Goal: Task Accomplishment & Management: Complete application form

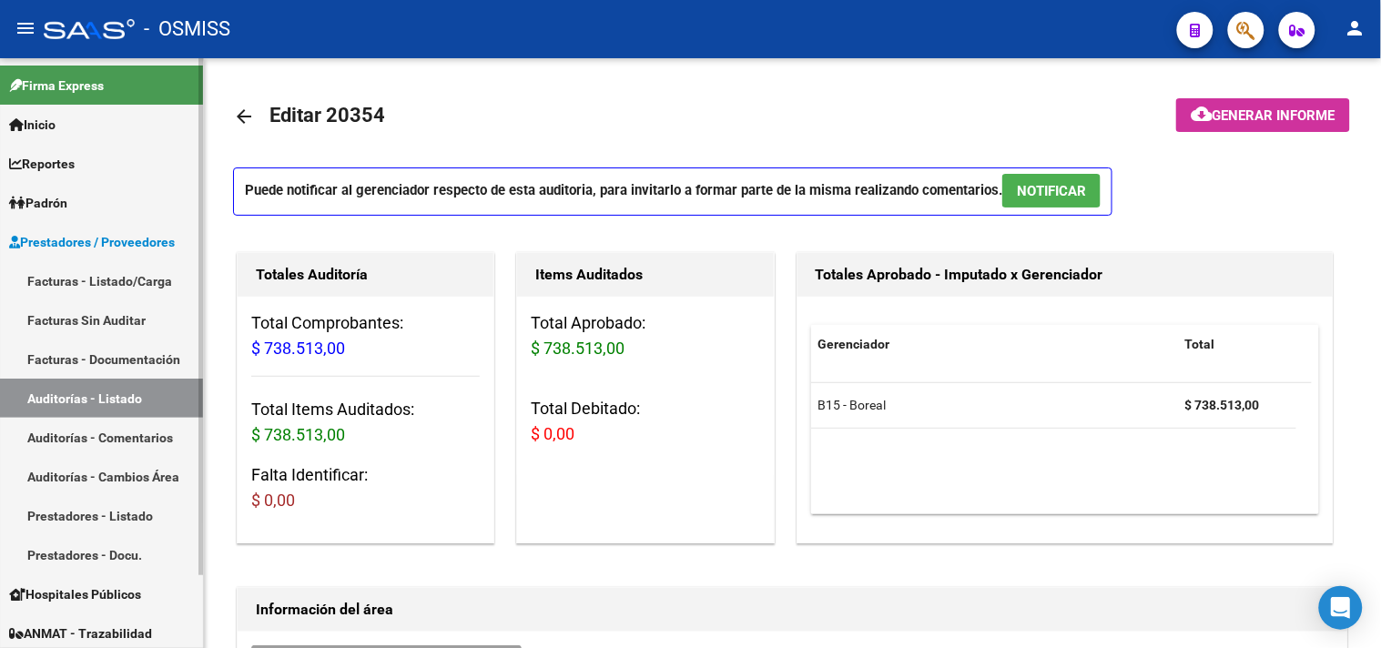
click at [131, 286] on link "Facturas - Listado/Carga" at bounding box center [101, 280] width 203 height 39
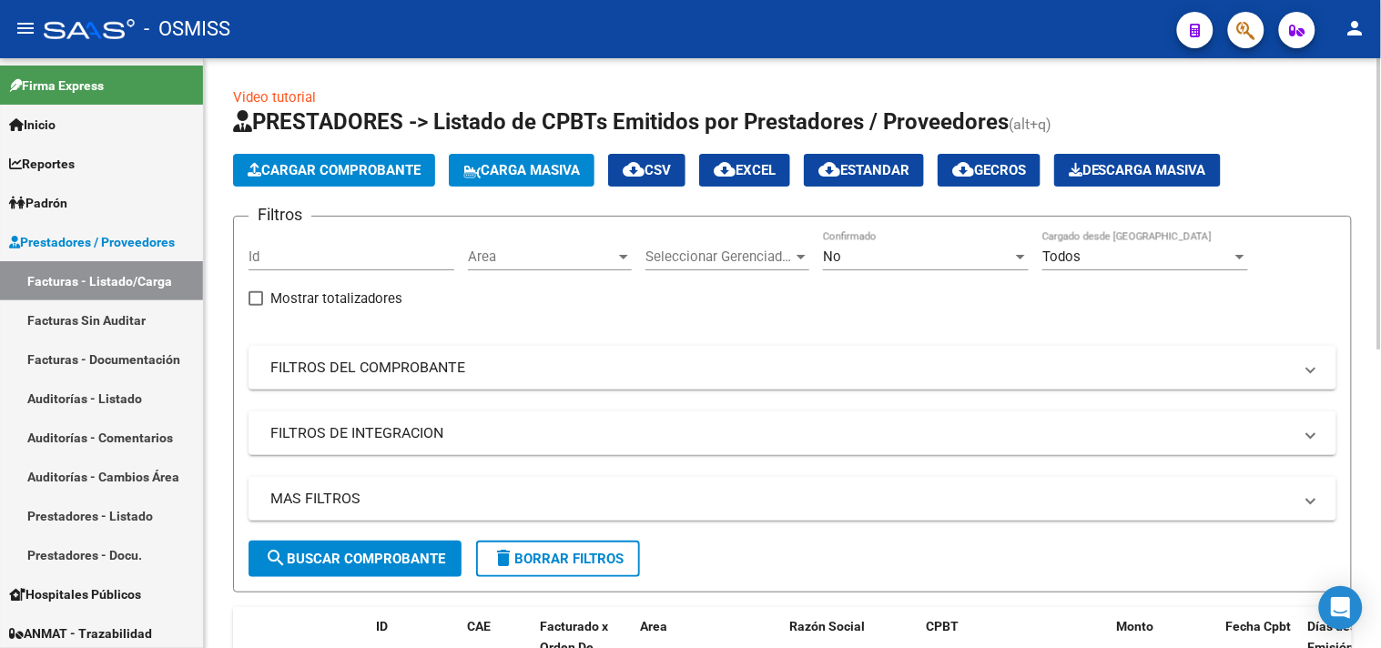
click at [328, 175] on span "Cargar Comprobante" at bounding box center [334, 170] width 173 height 16
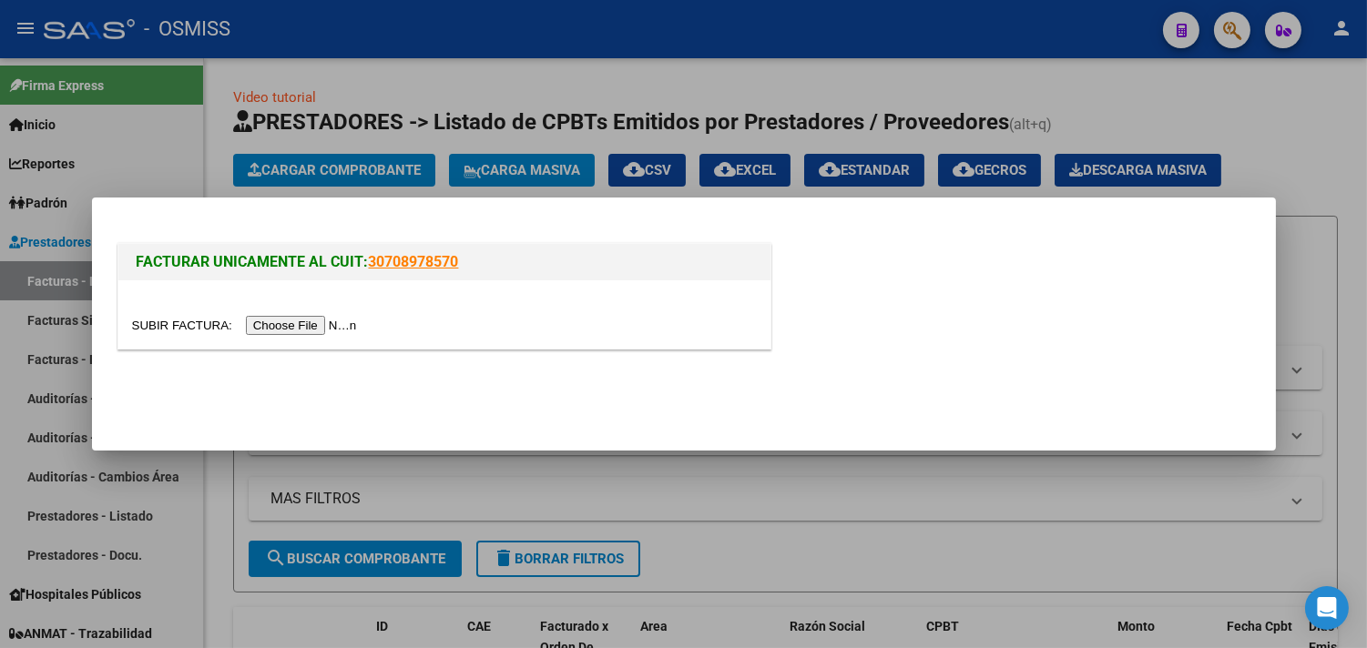
click at [340, 323] on input "file" at bounding box center [247, 325] width 230 height 19
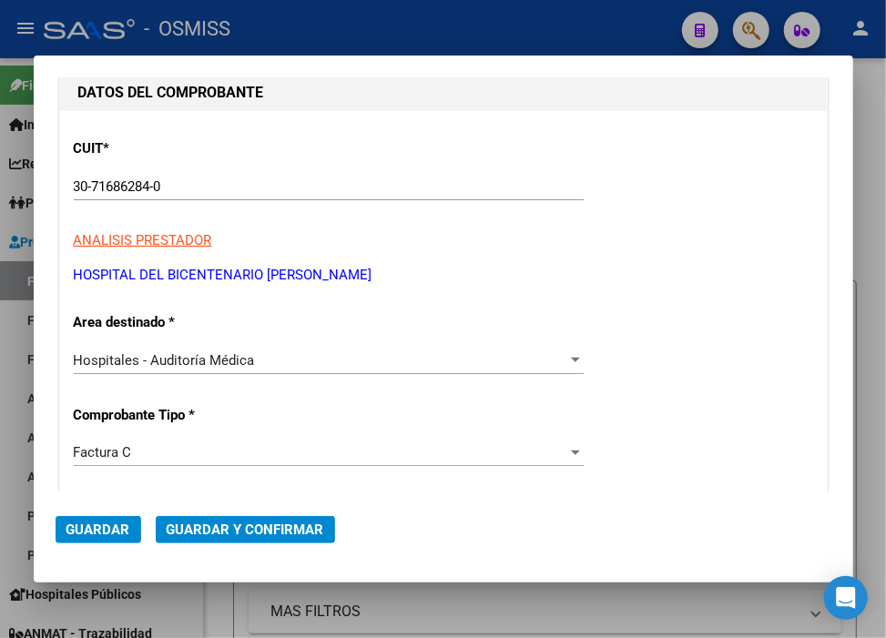
scroll to position [202, 0]
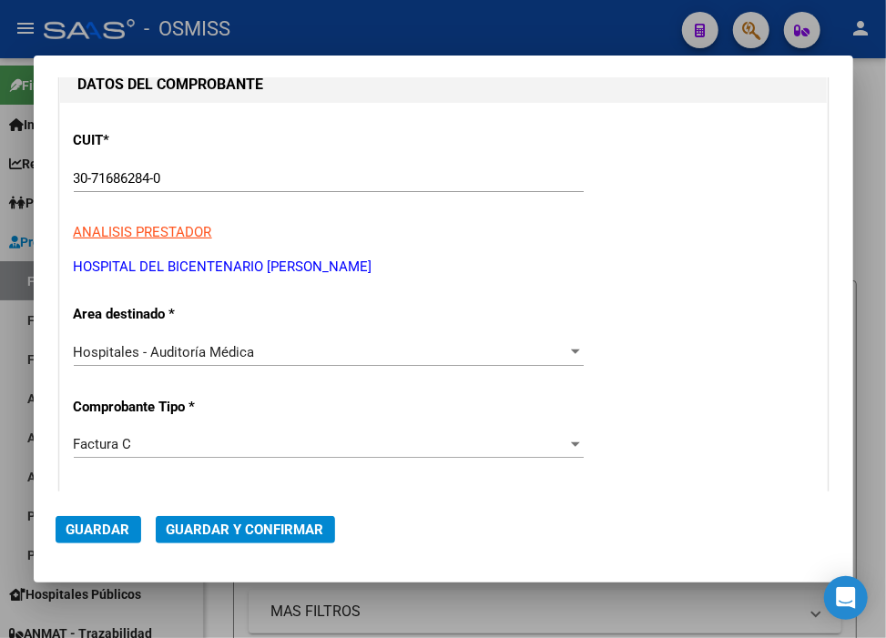
click at [292, 361] on div "Hospitales - Auditoría Médica Seleccionar Area" at bounding box center [329, 352] width 510 height 27
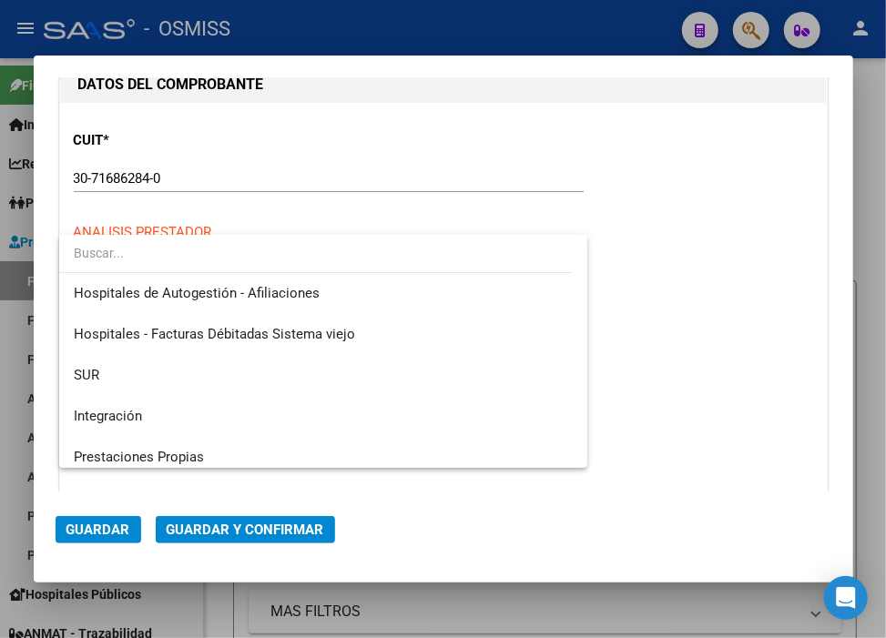
scroll to position [0, 0]
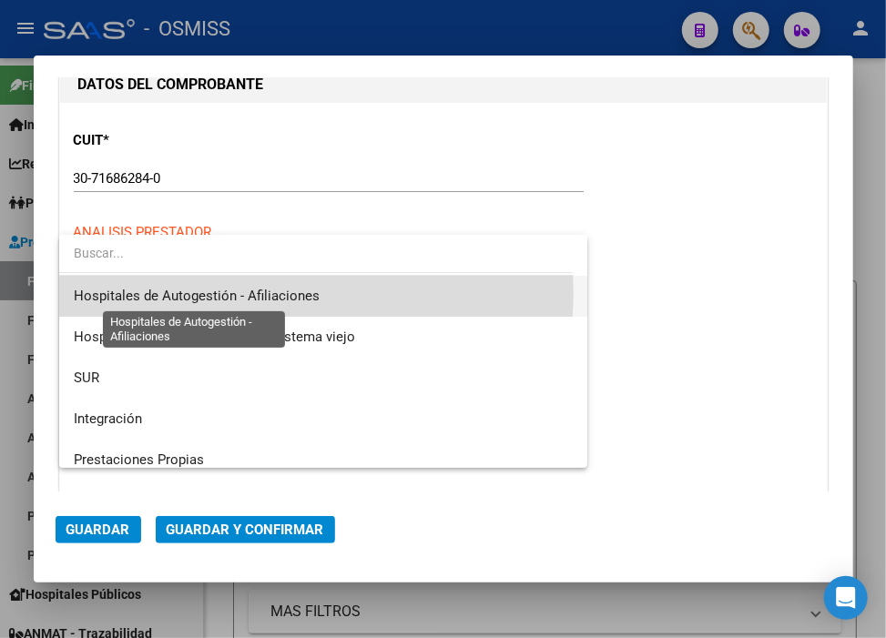
click at [251, 292] on span "Hospitales de Autogestión - Afiliaciones" at bounding box center [197, 296] width 246 height 16
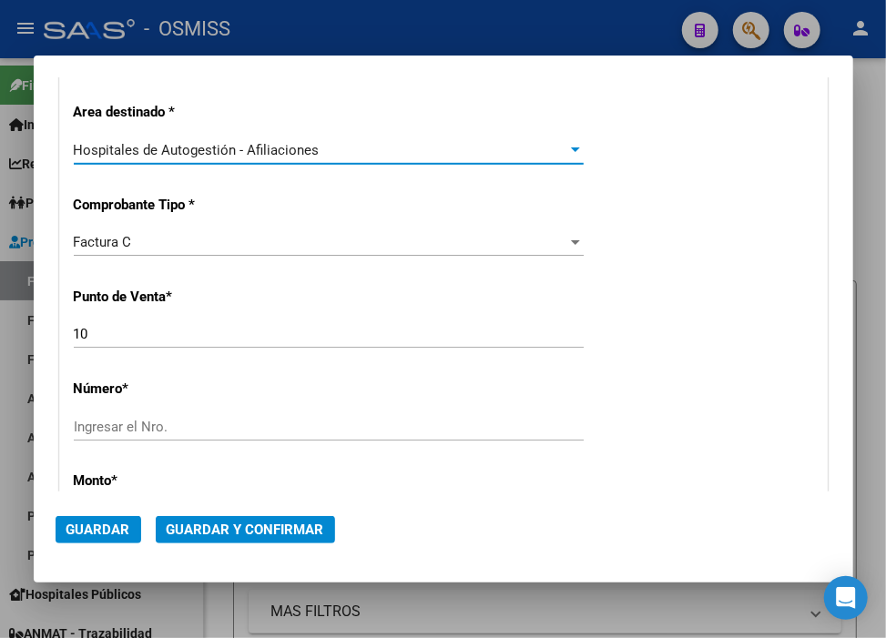
scroll to position [505, 0]
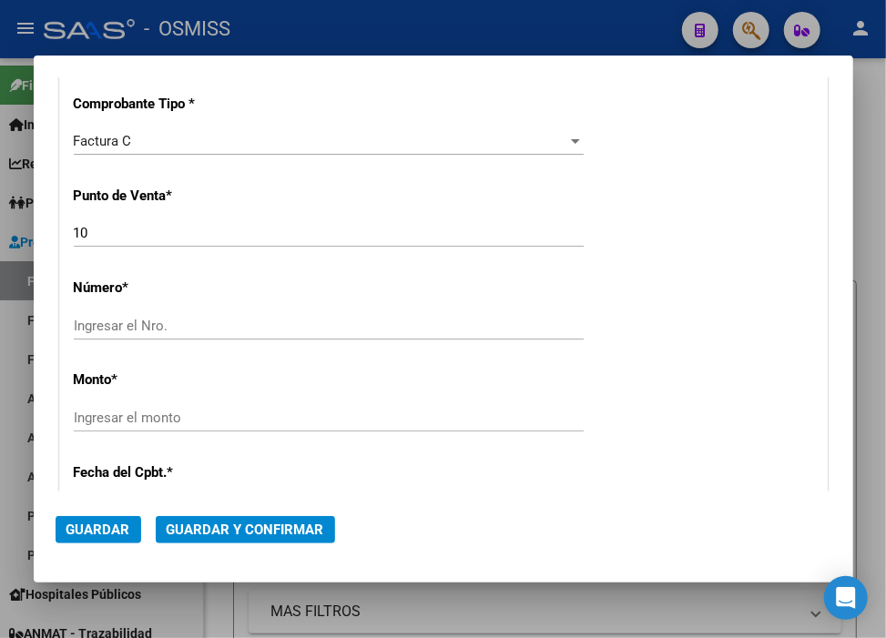
click at [152, 326] on input "Ingresar el Nro." at bounding box center [329, 326] width 510 height 16
type input "8614"
click at [169, 412] on input "Ingresar el monto" at bounding box center [329, 418] width 510 height 16
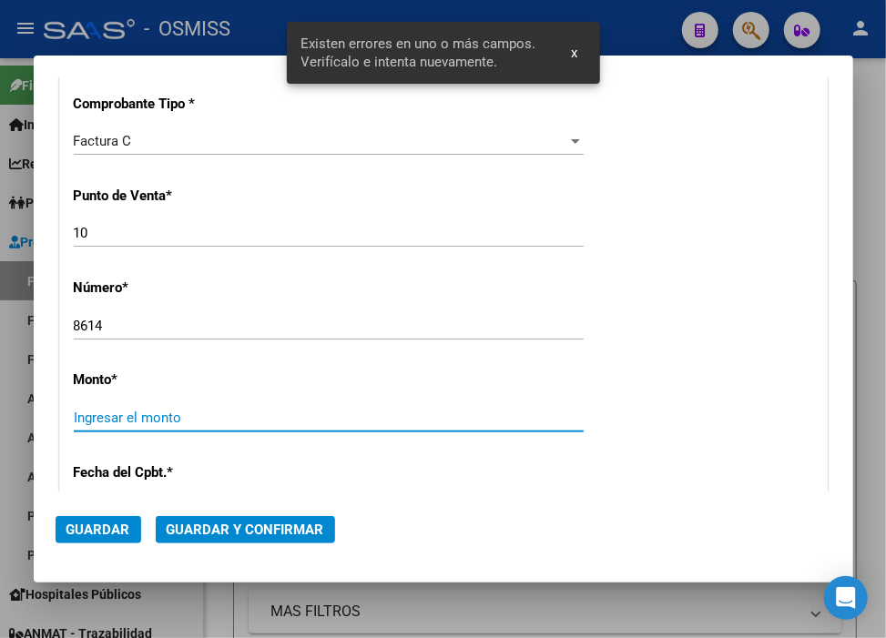
scroll to position [629, 0]
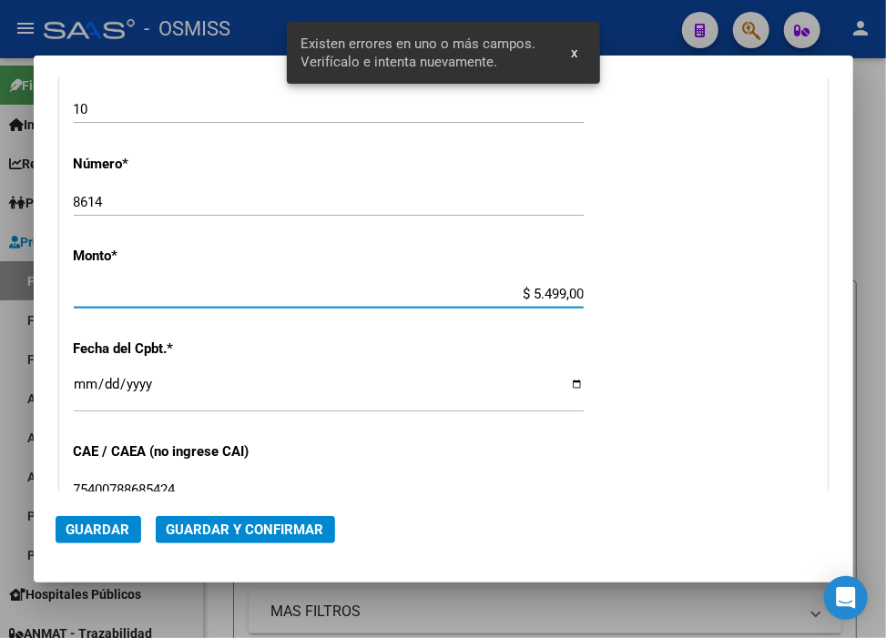
type input "$ 54.990,00"
click at [78, 386] on input "Ingresar la fecha" at bounding box center [329, 391] width 510 height 29
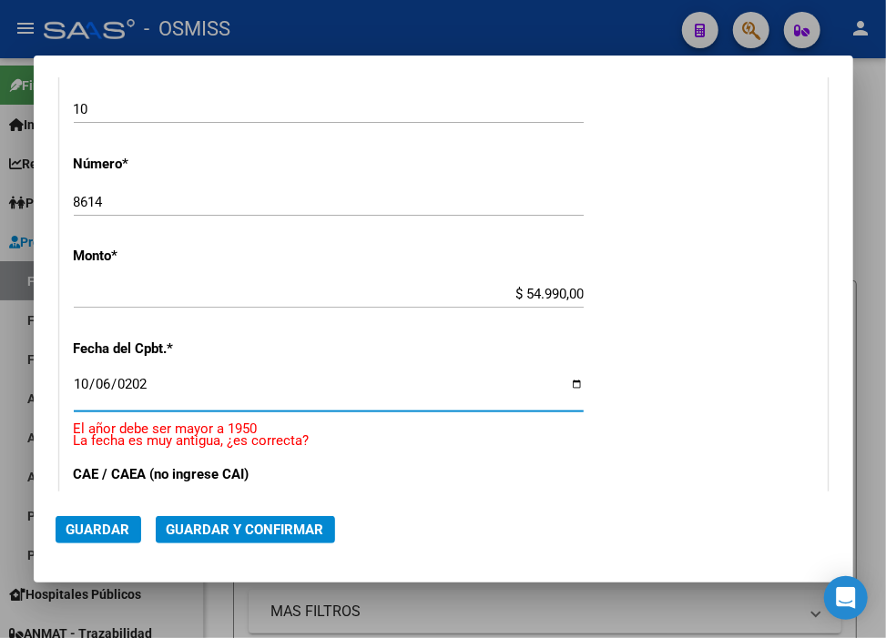
type input "[DATE]"
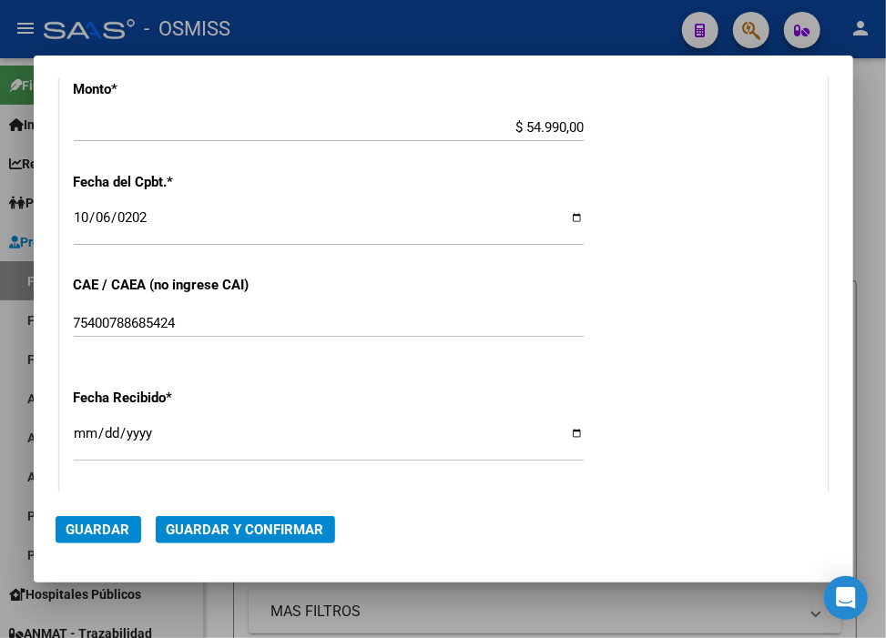
scroll to position [831, 0]
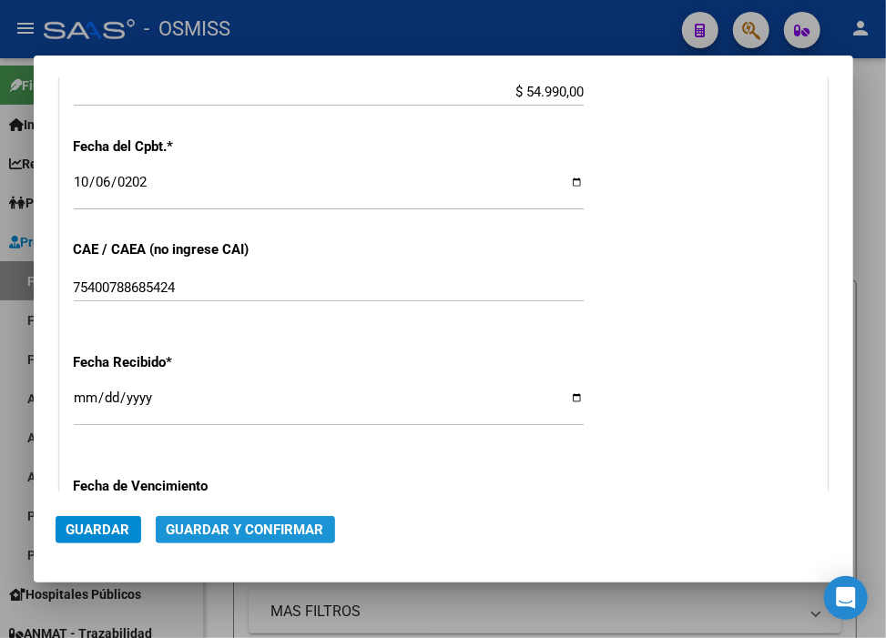
click at [298, 525] on span "Guardar y Confirmar" at bounding box center [245, 530] width 157 height 16
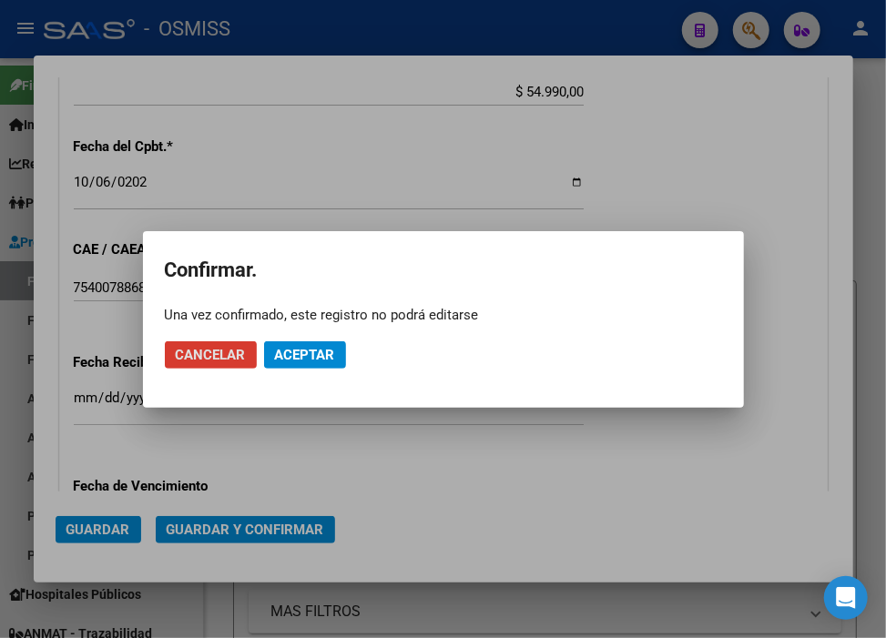
click at [303, 358] on span "Aceptar" at bounding box center [305, 355] width 60 height 16
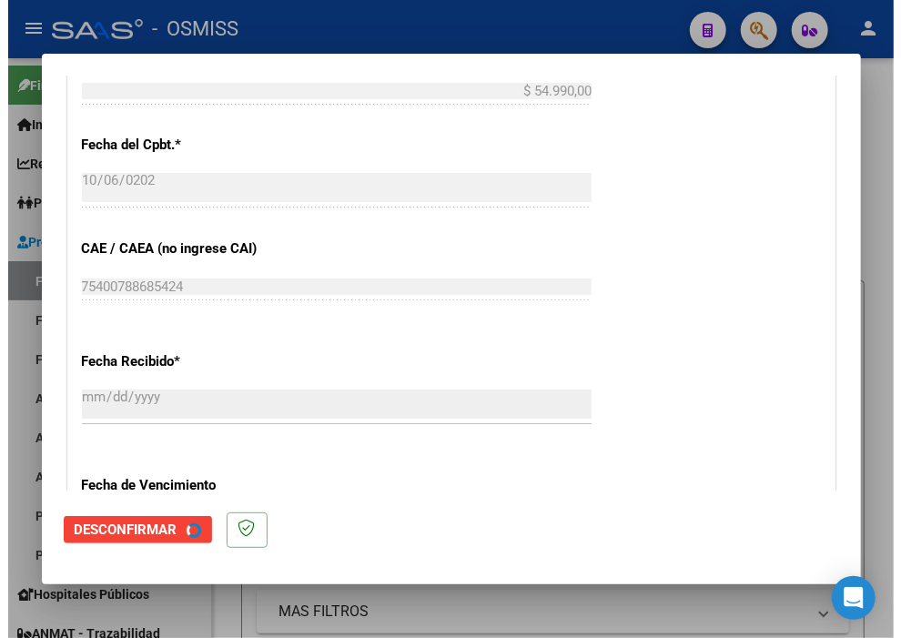
scroll to position [0, 0]
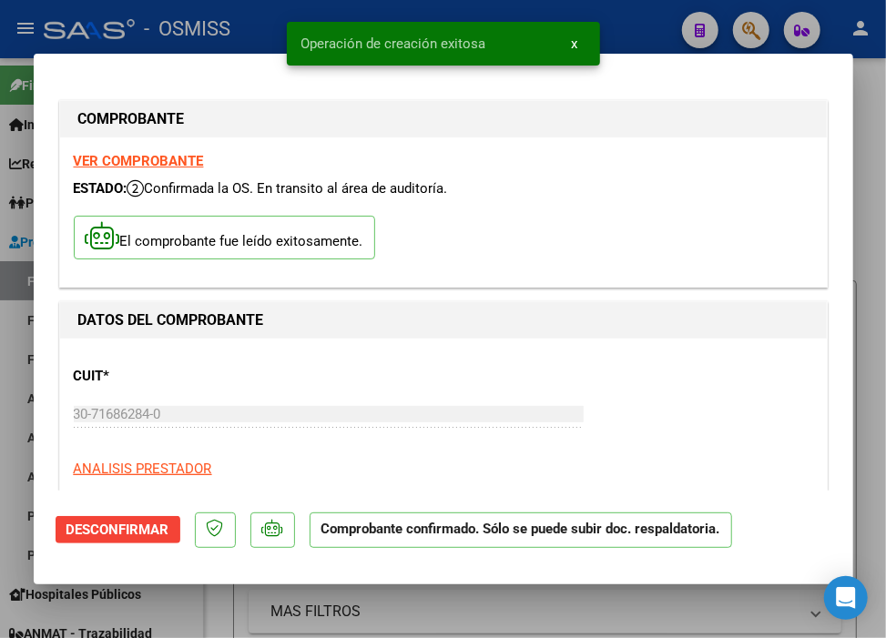
type input "[DATE]"
click at [621, 29] on div "Operación de creación exitosa x" at bounding box center [443, 43] width 357 height 87
click at [615, 18] on div "Operación de creación exitosa x" at bounding box center [443, 43] width 357 height 87
click at [628, 29] on div at bounding box center [443, 319] width 886 height 638
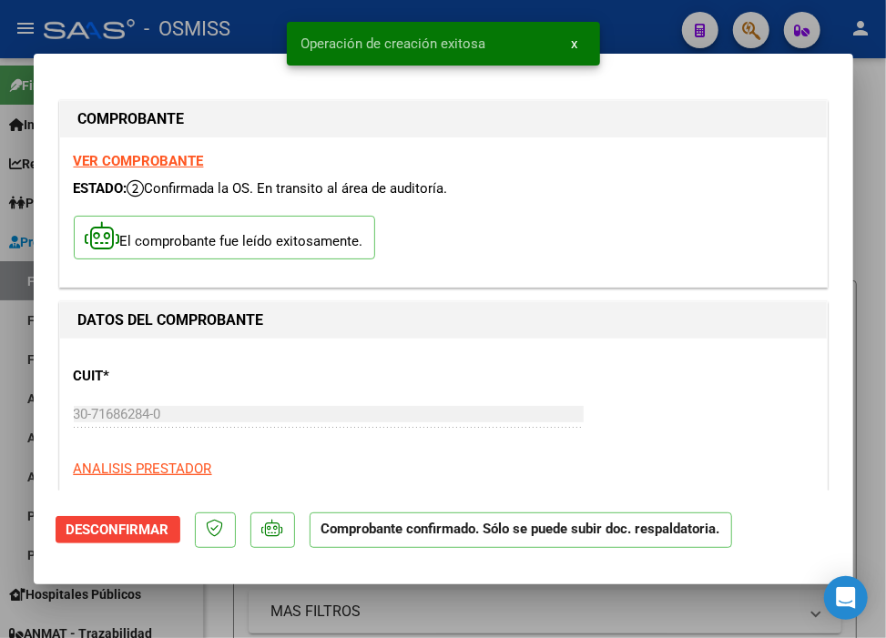
type input "$ 0,00"
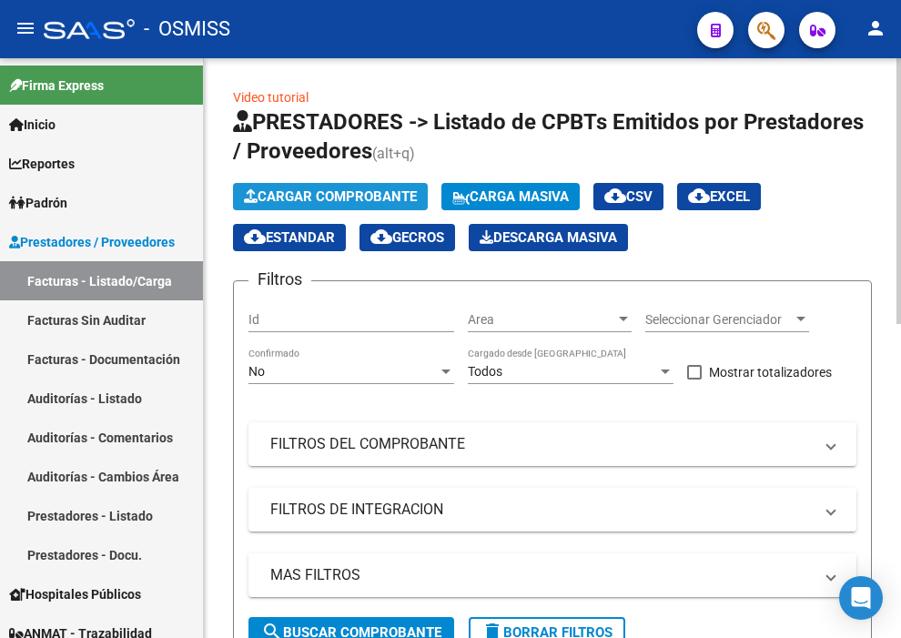
click at [379, 197] on span "Cargar Comprobante" at bounding box center [330, 196] width 173 height 16
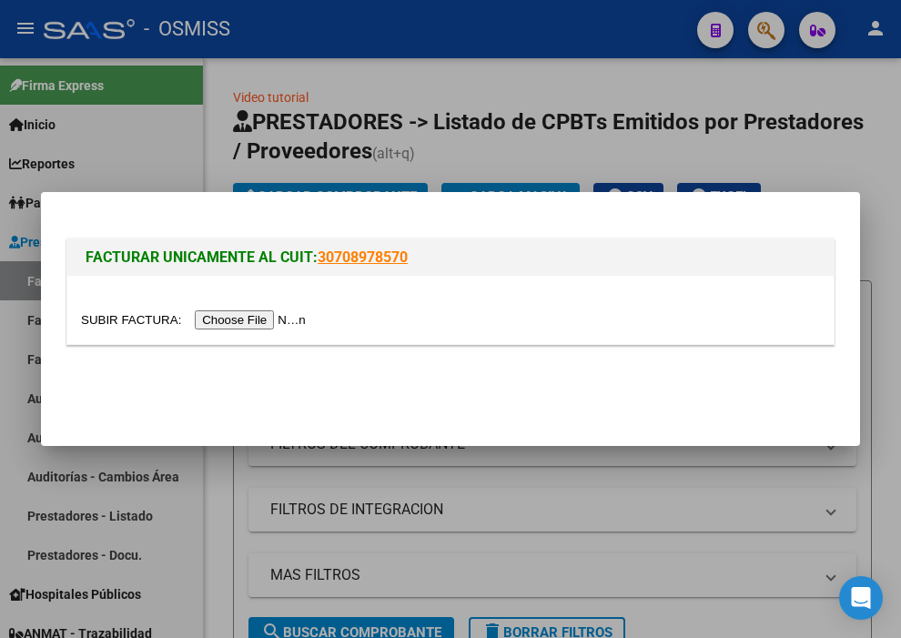
click at [291, 321] on input "file" at bounding box center [196, 319] width 230 height 19
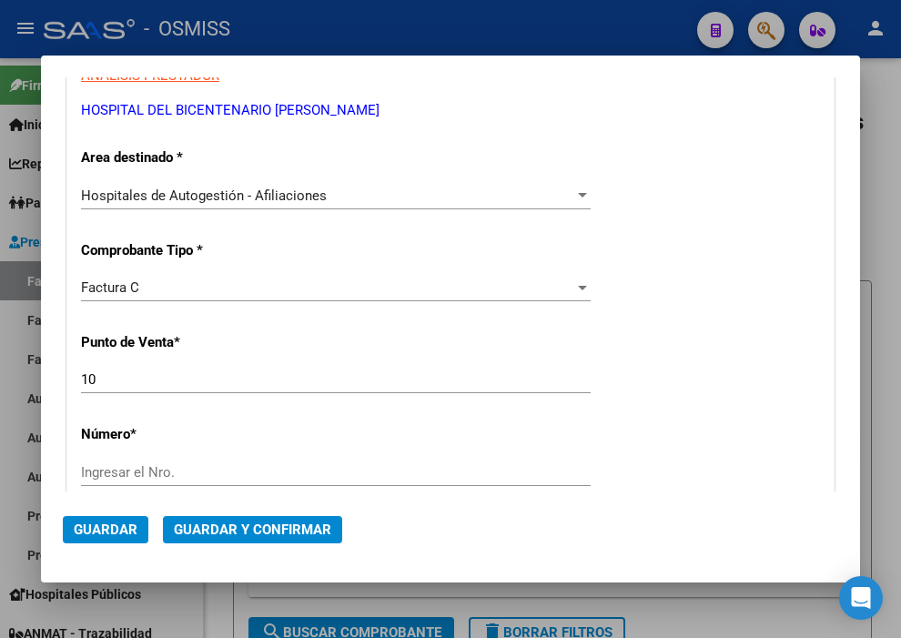
scroll to position [404, 0]
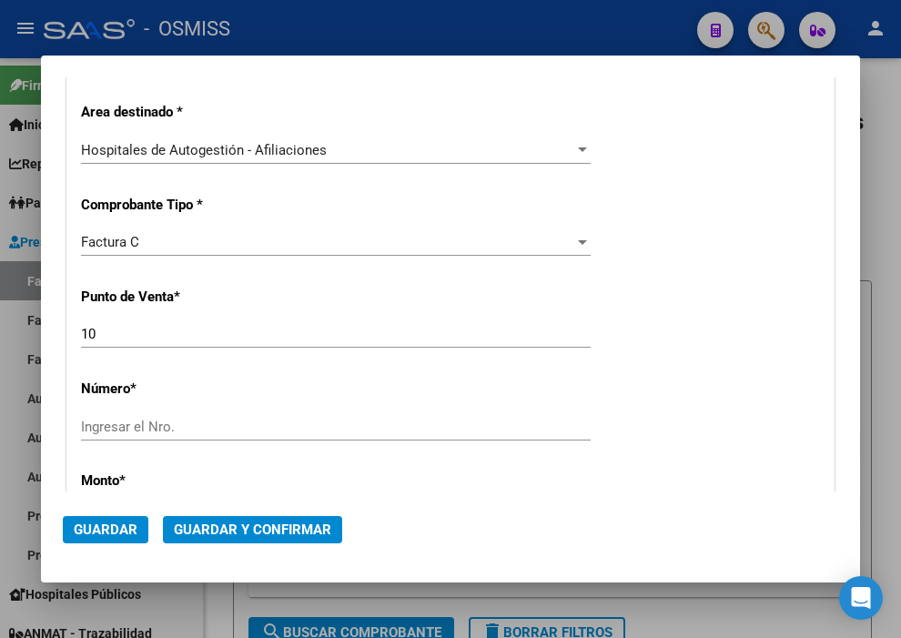
click at [184, 421] on input "Ingresar el Nro." at bounding box center [336, 427] width 510 height 16
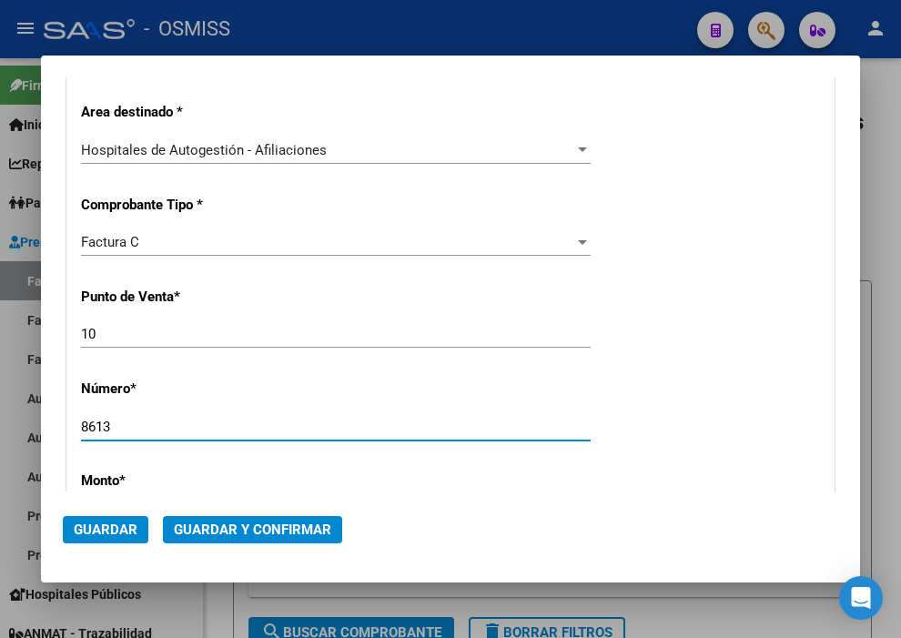
type input "8613"
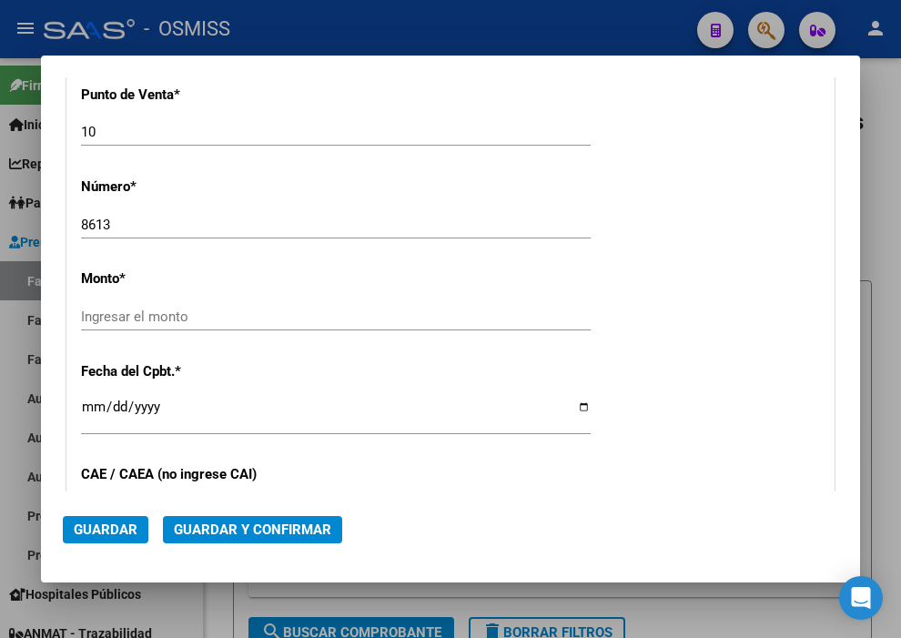
scroll to position [629, 0]
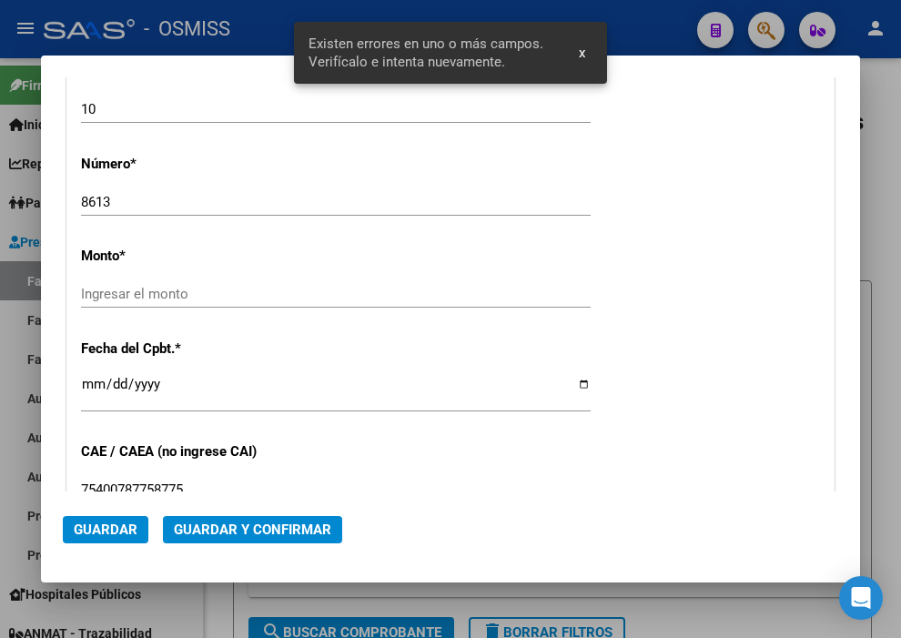
click at [201, 280] on div "Ingresar el monto" at bounding box center [336, 293] width 510 height 27
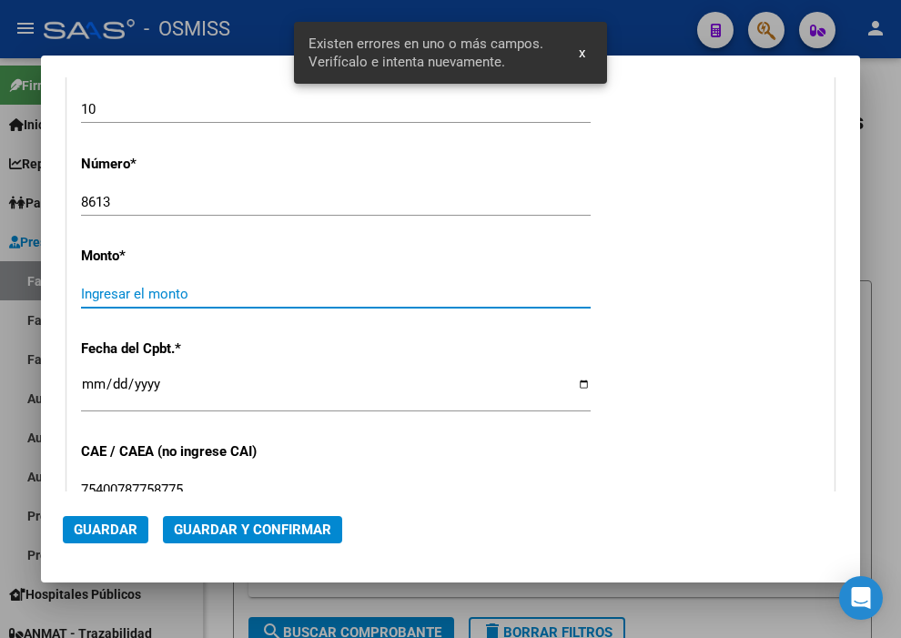
click at [206, 294] on input "Ingresar el monto" at bounding box center [336, 294] width 510 height 16
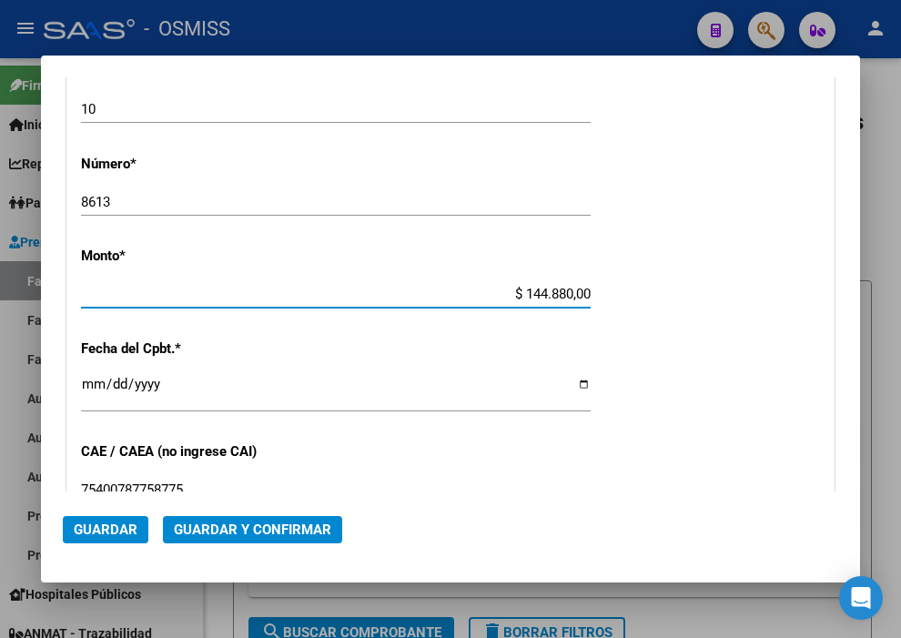
type input "$ 14.488,00"
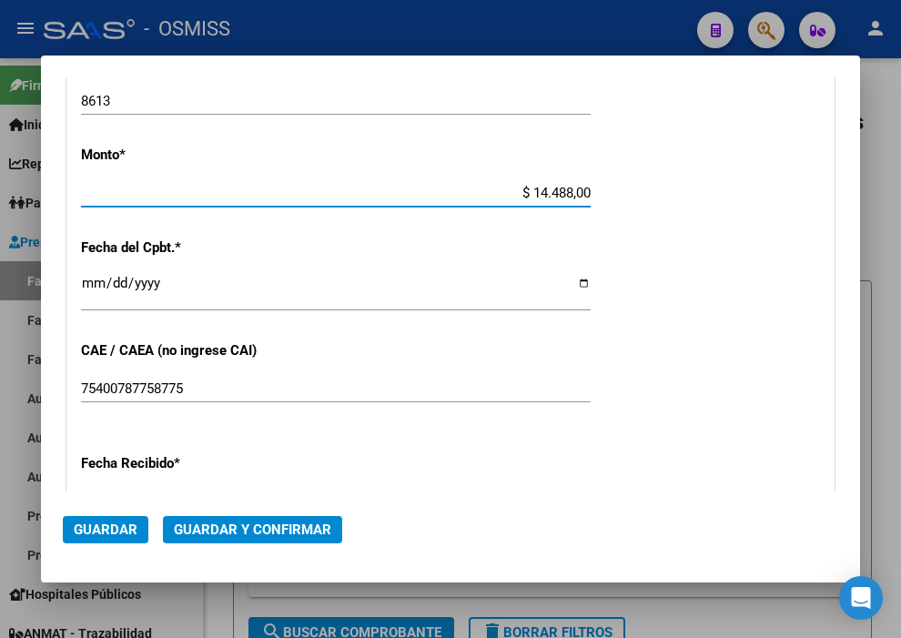
click at [89, 280] on input "Ingresar la fecha" at bounding box center [336, 290] width 510 height 29
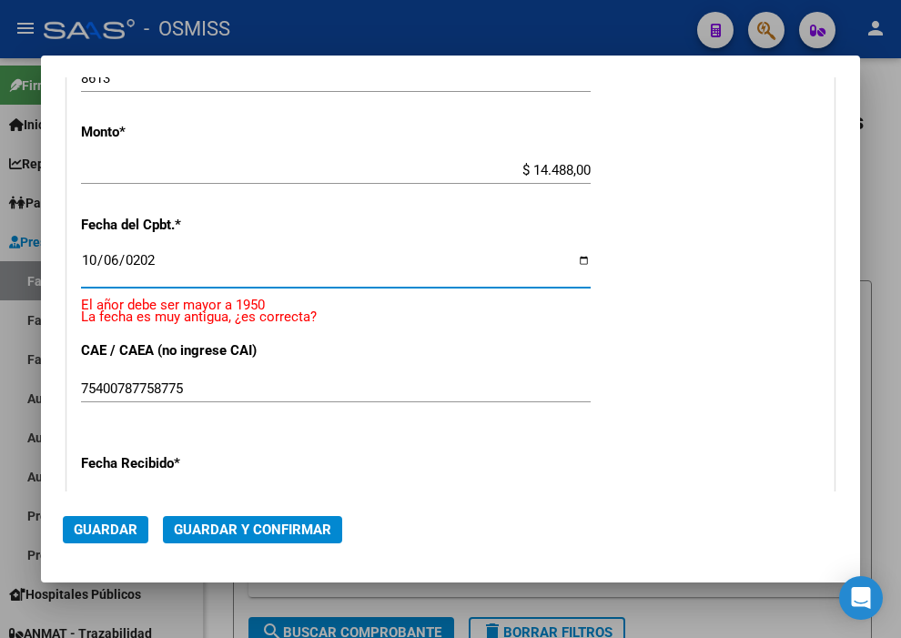
type input "[DATE]"
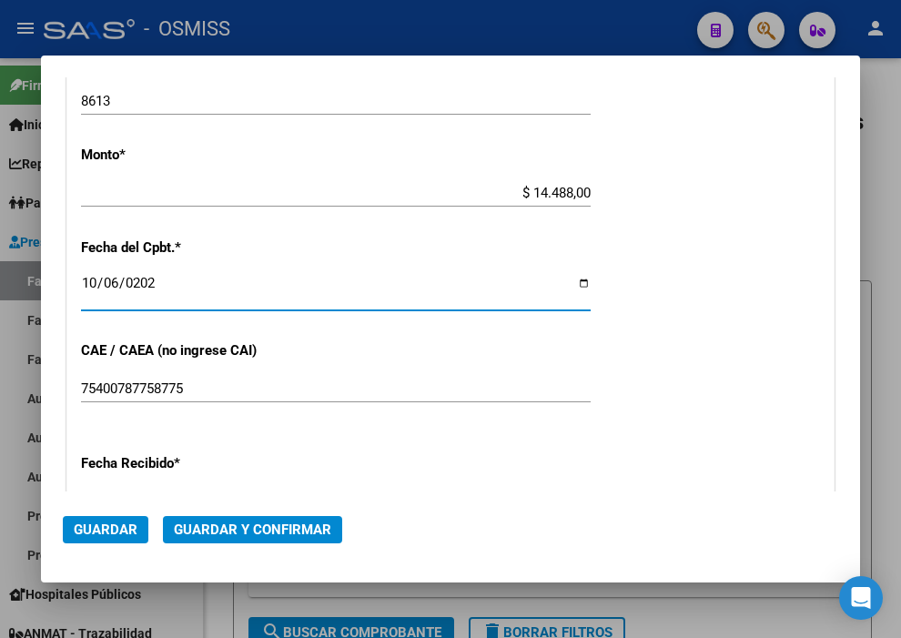
click at [260, 529] on span "Guardar y Confirmar" at bounding box center [252, 530] width 157 height 16
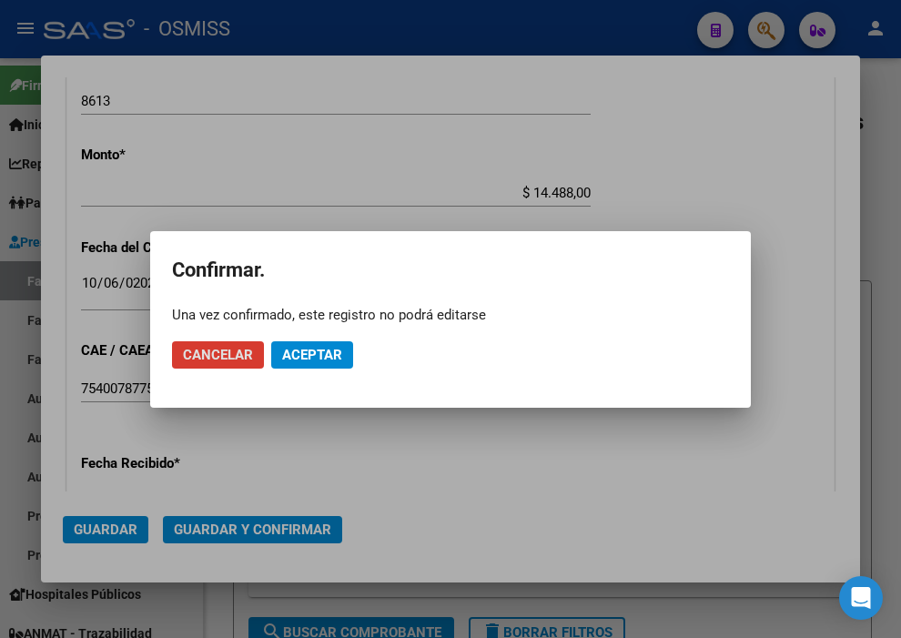
click at [310, 353] on span "Aceptar" at bounding box center [312, 355] width 60 height 16
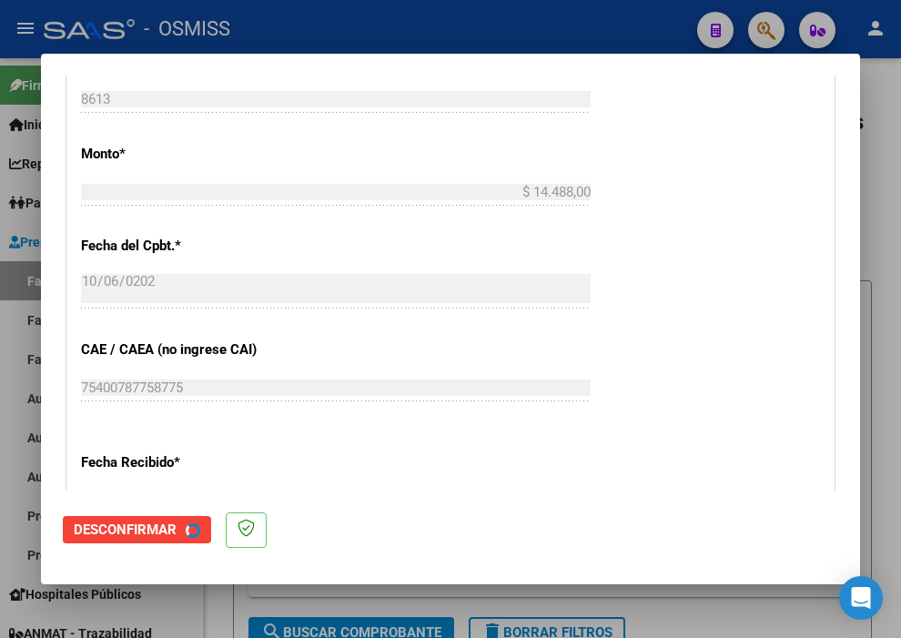
scroll to position [0, 0]
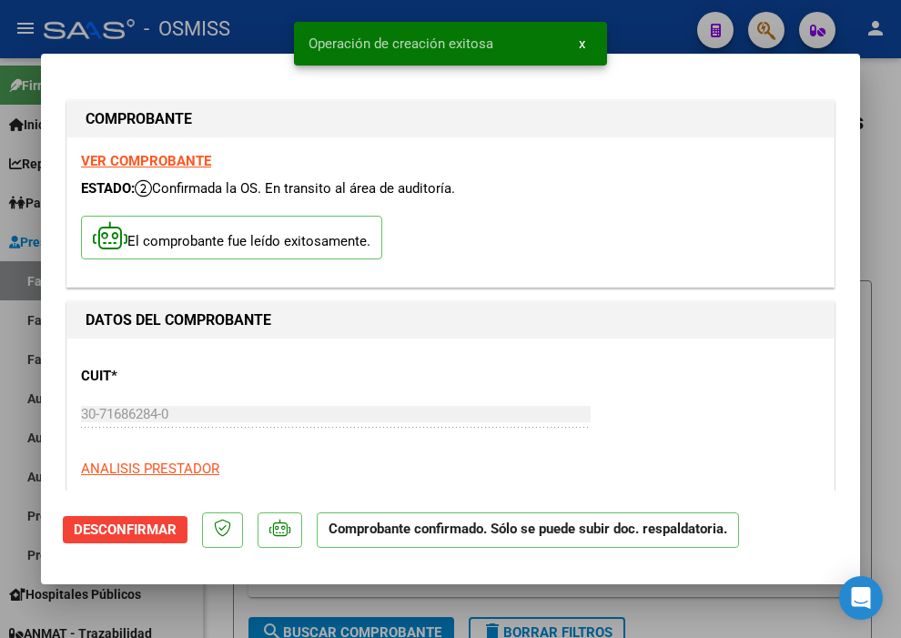
type input "[DATE]"
click at [671, 36] on div at bounding box center [450, 319] width 901 height 638
type input "$ 0,00"
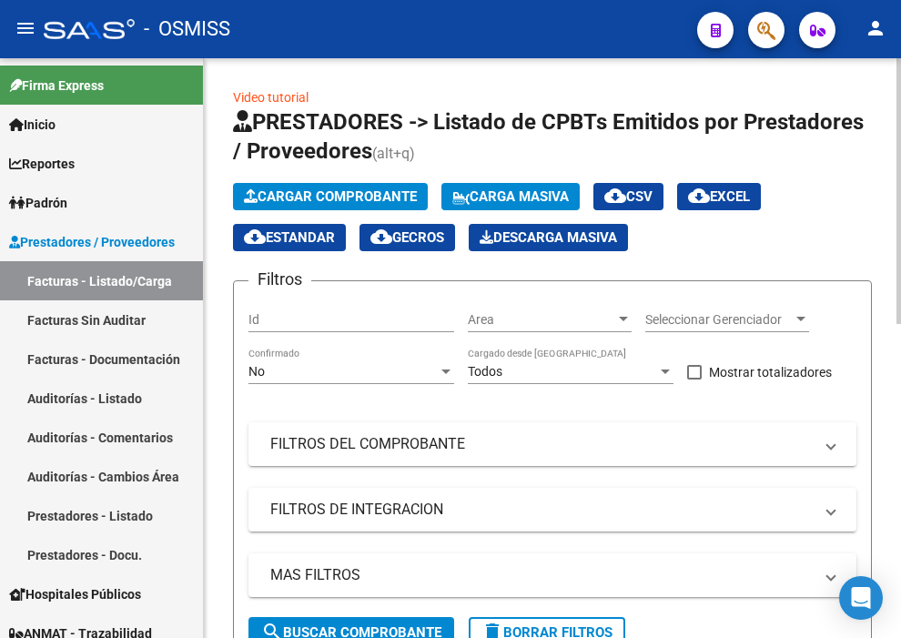
click at [326, 202] on span "Cargar Comprobante" at bounding box center [330, 196] width 173 height 16
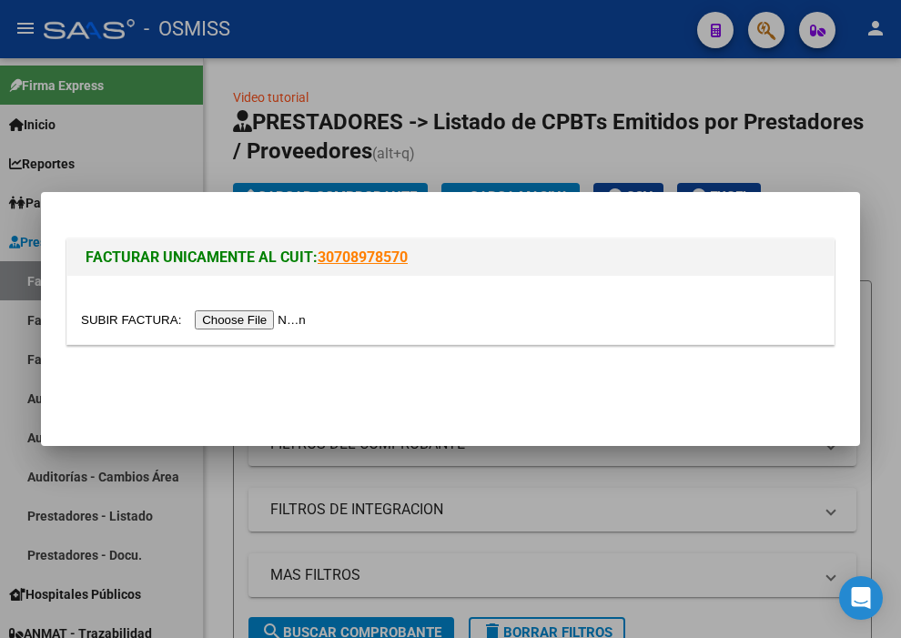
click at [277, 319] on input "file" at bounding box center [196, 319] width 230 height 19
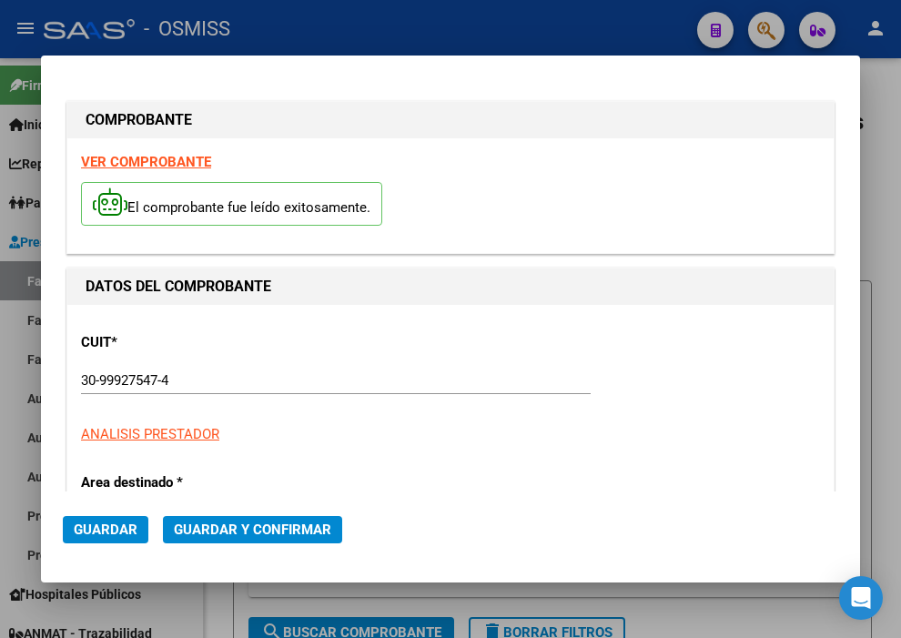
type input "[DATE]"
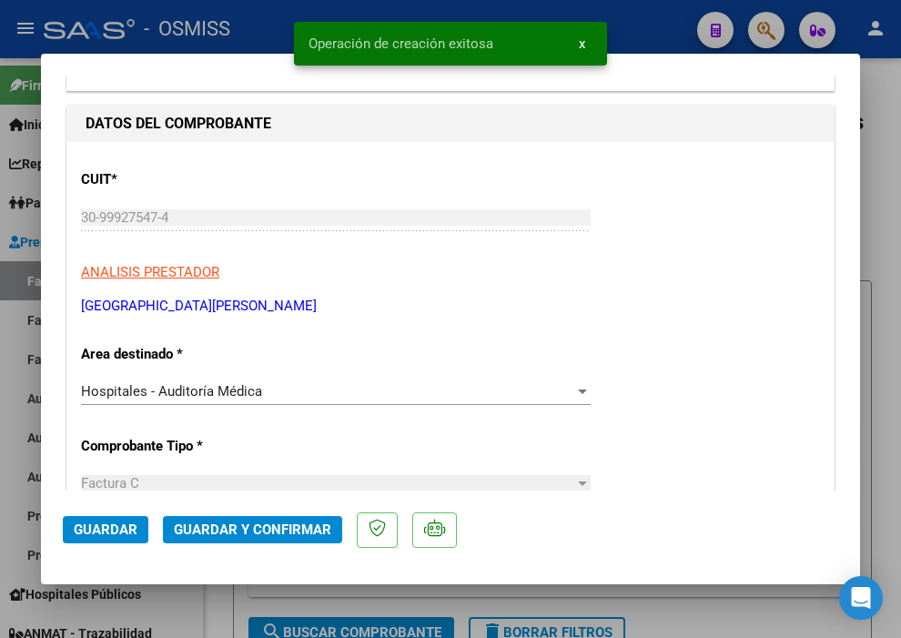
scroll to position [303, 0]
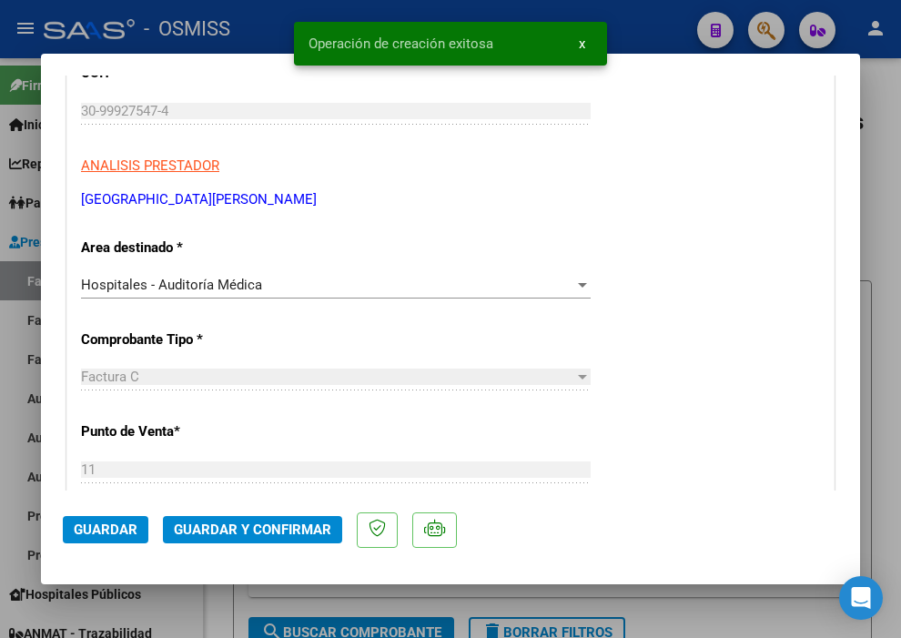
click at [280, 279] on div "Hospitales - Auditoría Médica" at bounding box center [327, 285] width 493 height 16
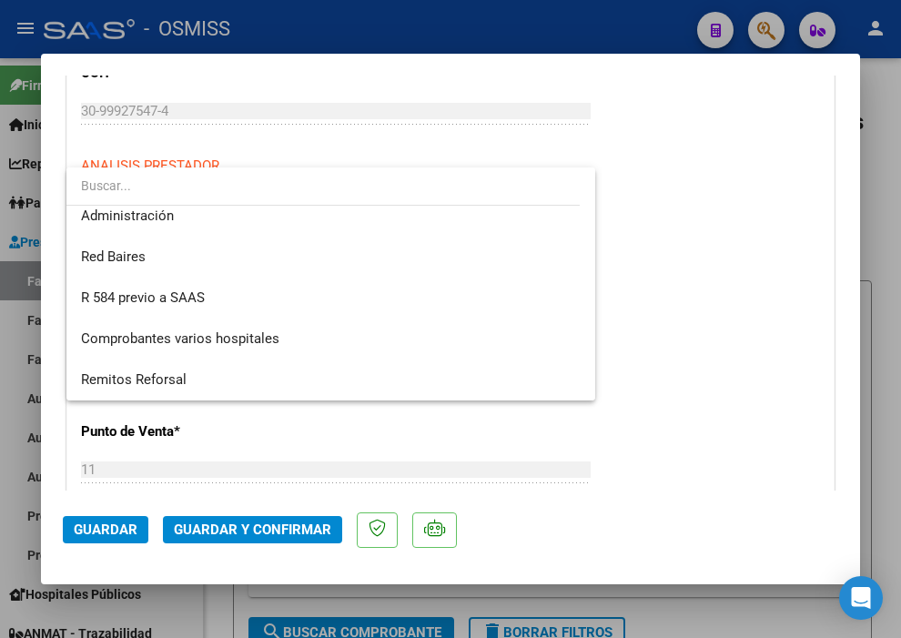
scroll to position [0, 0]
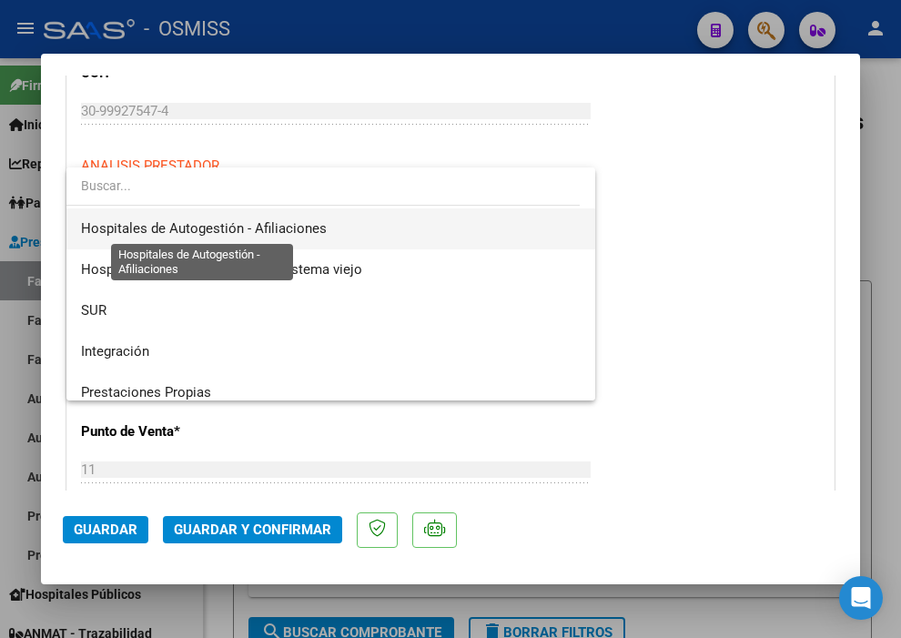
click at [319, 226] on span "Hospitales de Autogestión - Afiliaciones" at bounding box center [204, 228] width 246 height 16
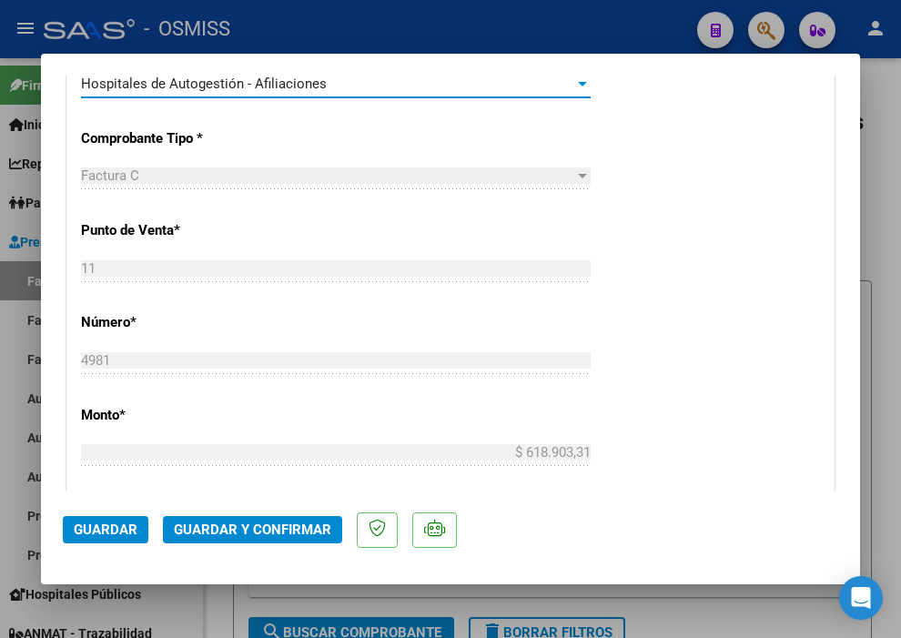
scroll to position [505, 0]
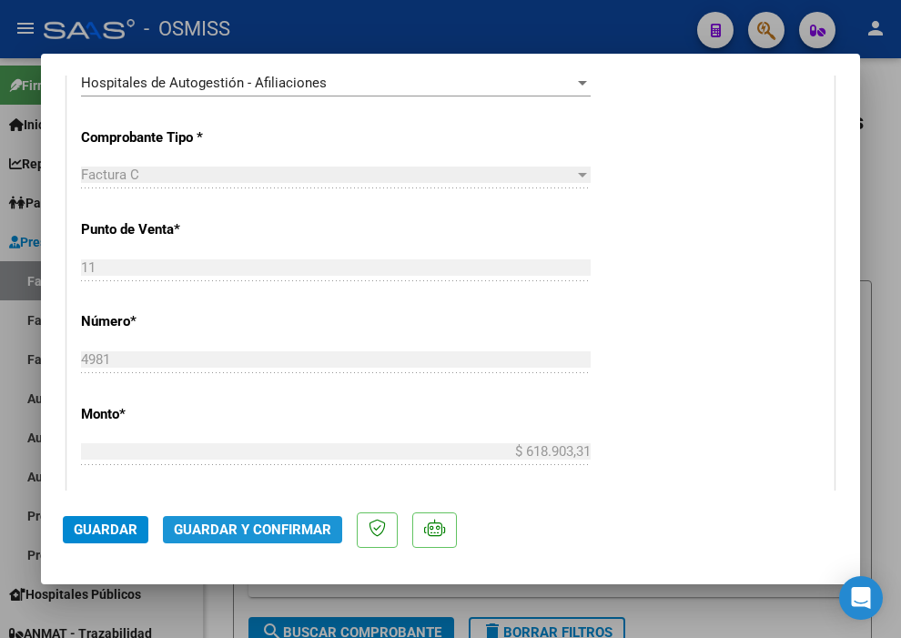
click at [279, 534] on span "Guardar y Confirmar" at bounding box center [252, 530] width 157 height 16
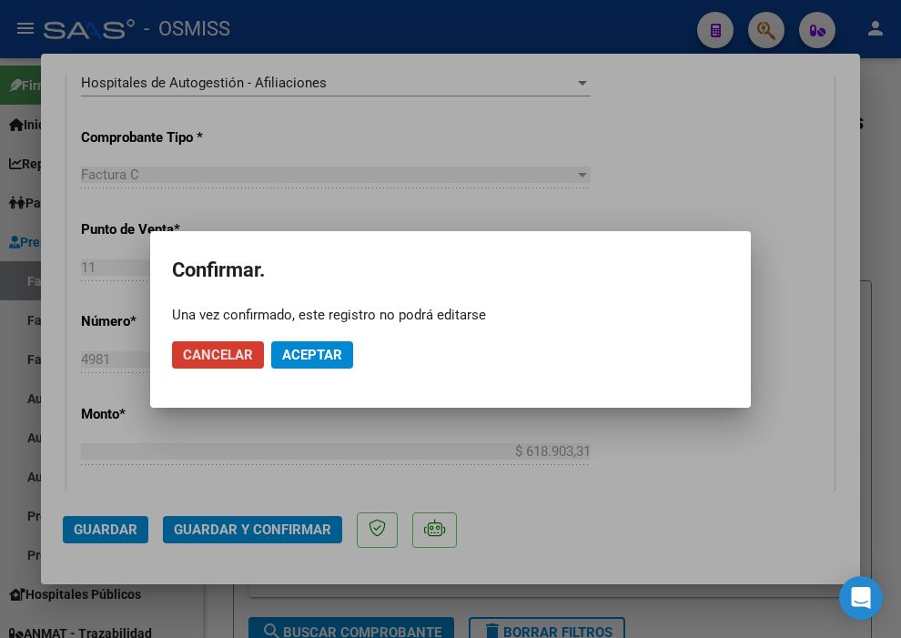
click at [310, 356] on span "Aceptar" at bounding box center [312, 355] width 60 height 16
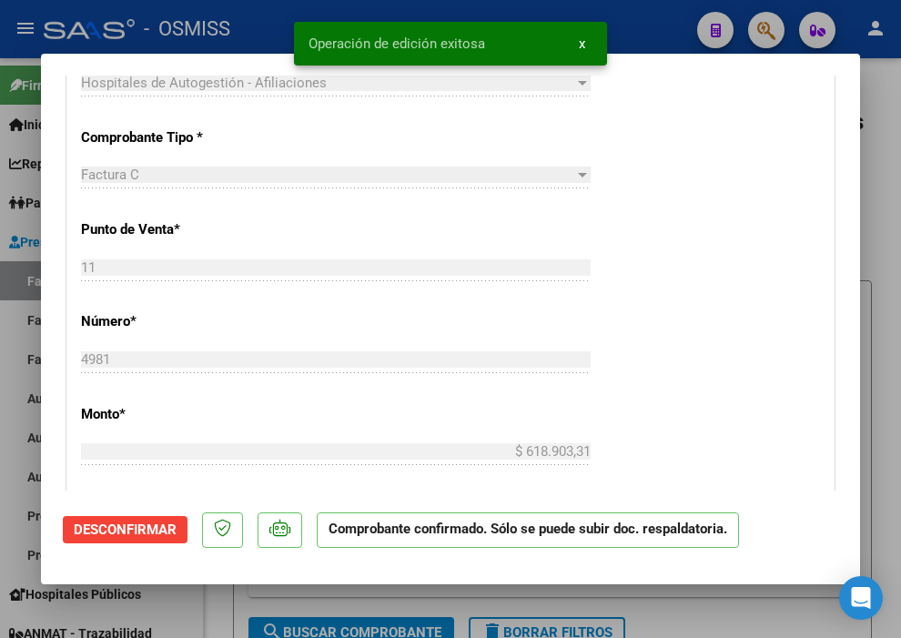
click at [639, 30] on div at bounding box center [450, 319] width 901 height 638
type input "$ 0,00"
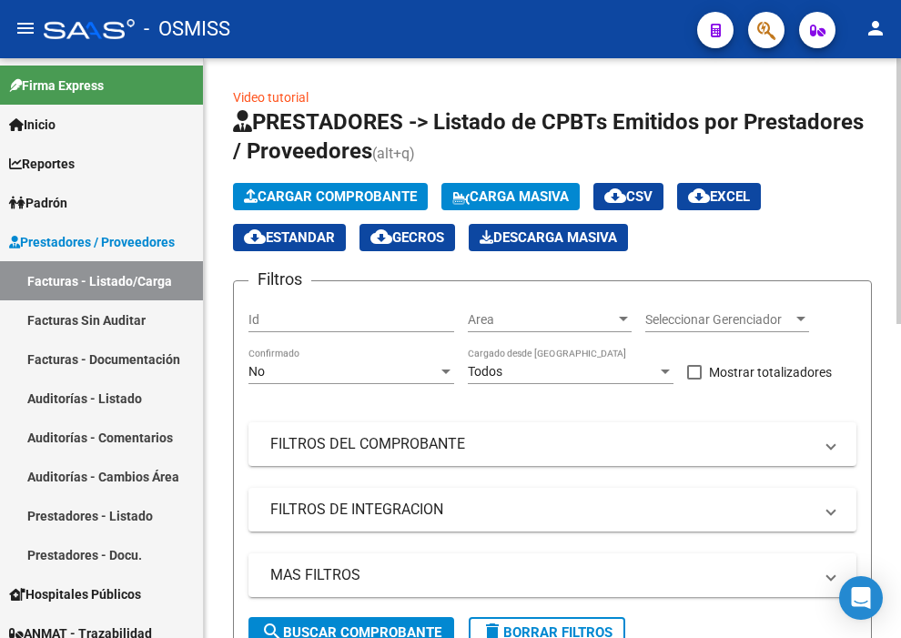
click at [351, 186] on button "Cargar Comprobante" at bounding box center [330, 196] width 195 height 27
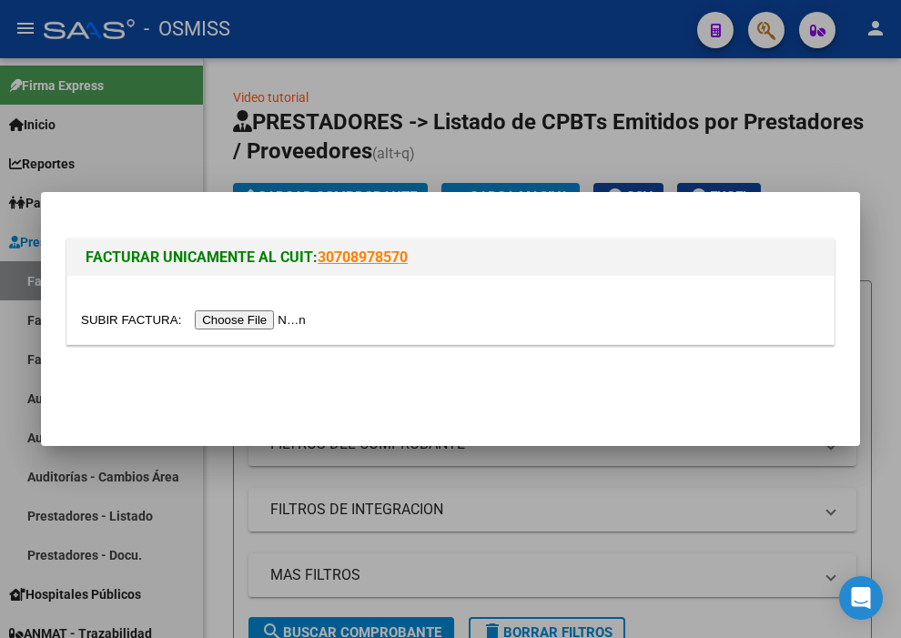
click at [284, 320] on input "file" at bounding box center [196, 319] width 230 height 19
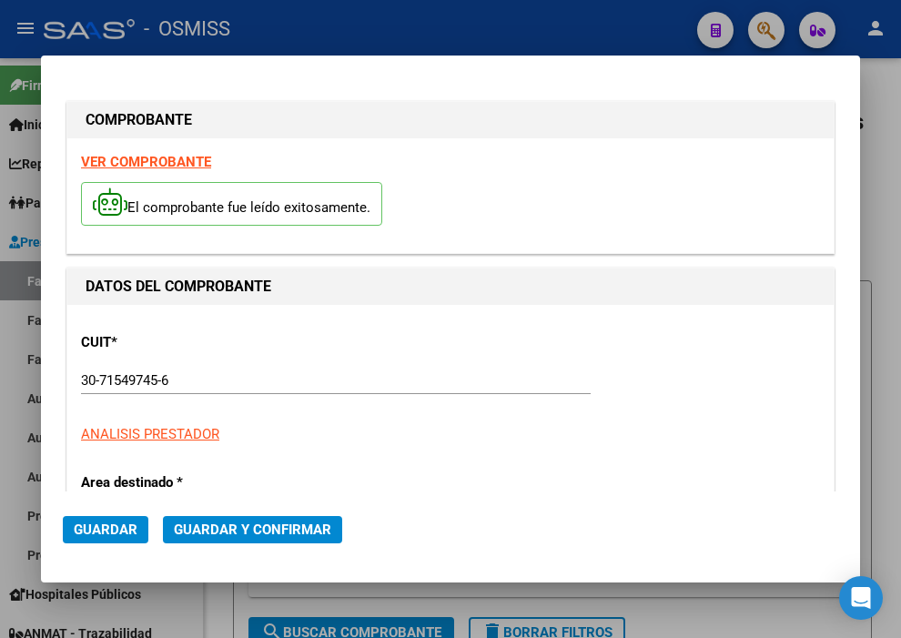
type input "[DATE]"
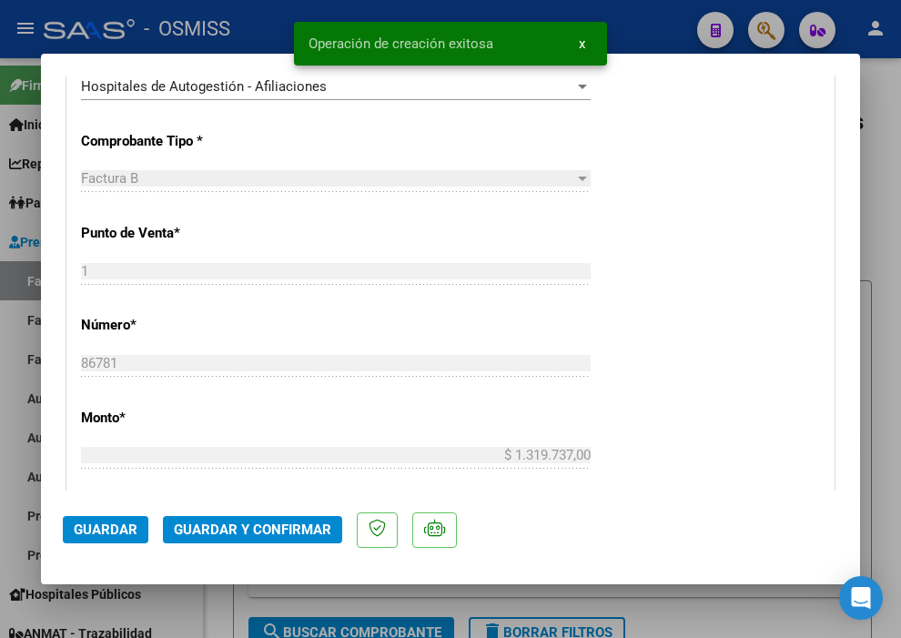
scroll to position [505, 0]
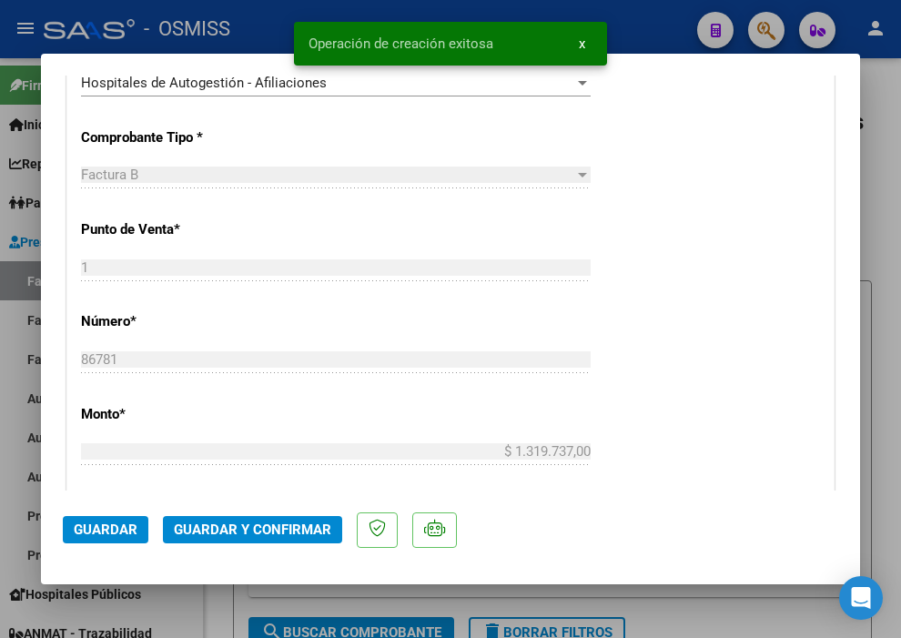
click at [221, 539] on button "Guardar y Confirmar" at bounding box center [252, 529] width 179 height 27
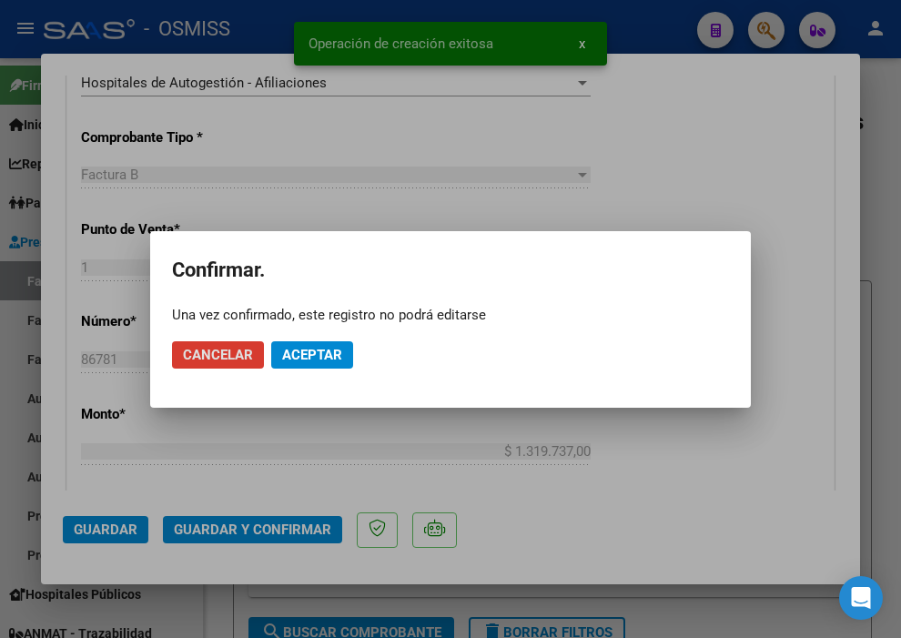
click at [337, 351] on span "Aceptar" at bounding box center [312, 355] width 60 height 16
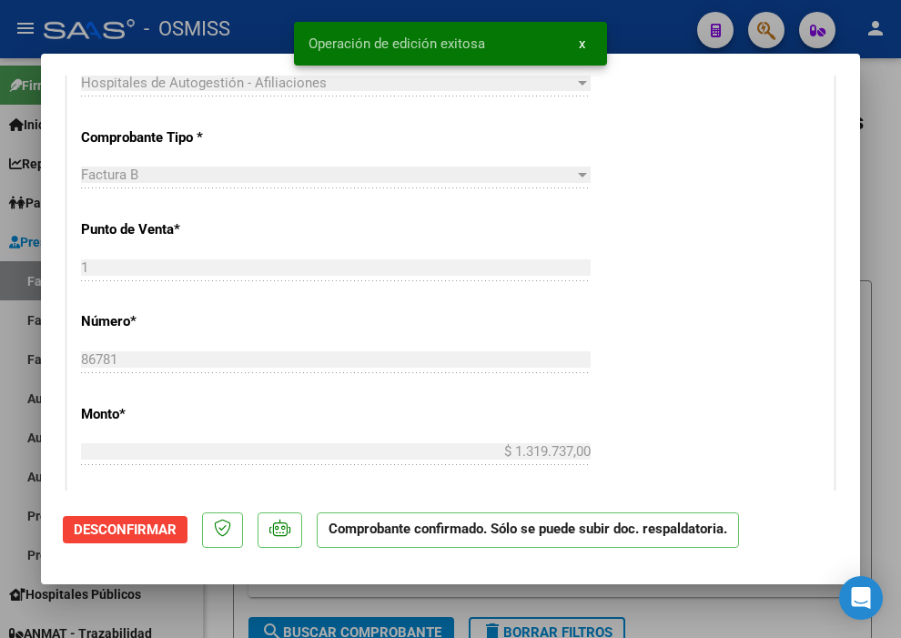
click at [647, 29] on div at bounding box center [450, 319] width 901 height 638
type input "$ 0,00"
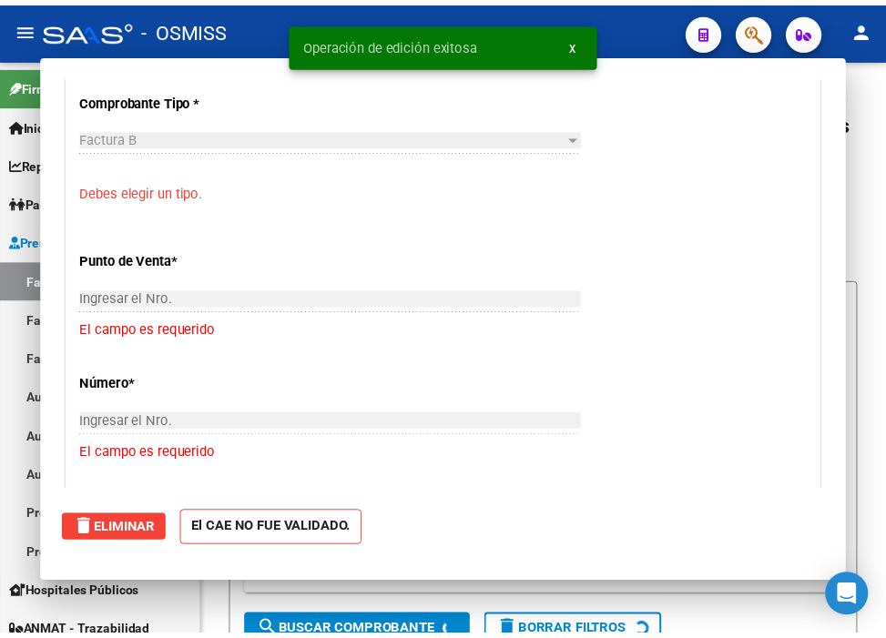
scroll to position [428, 0]
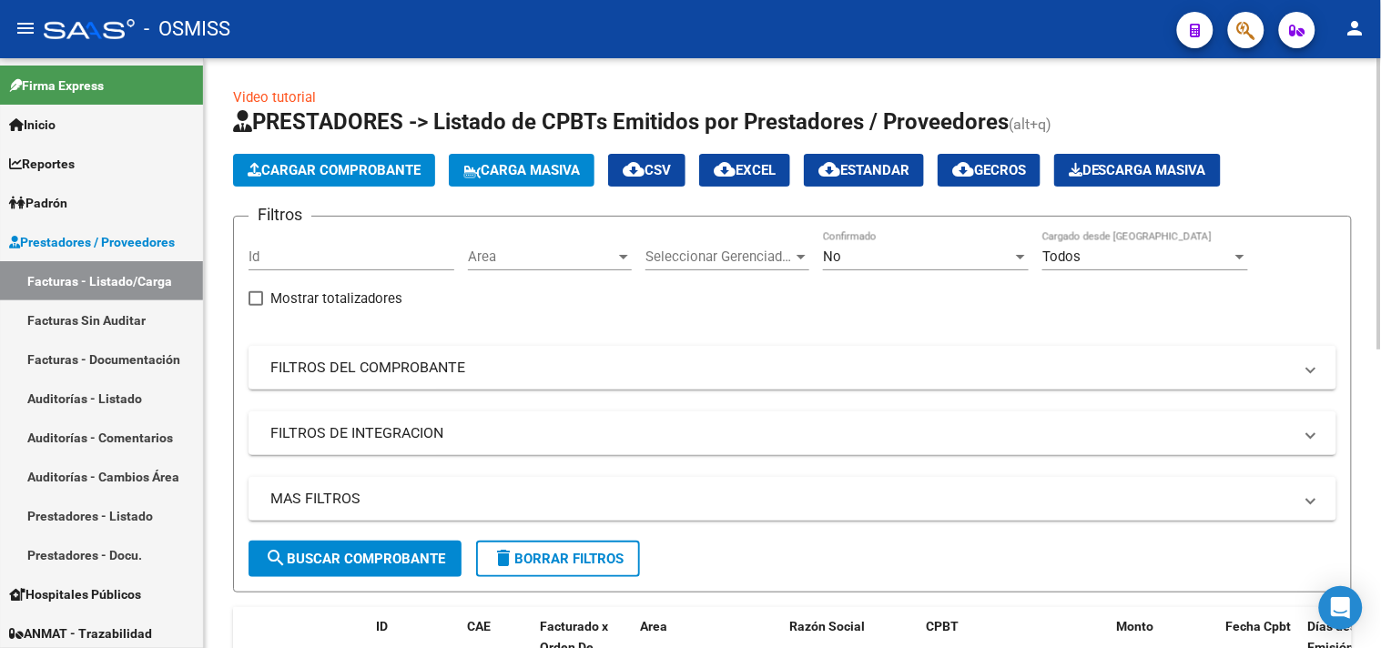
click at [344, 185] on button "Cargar Comprobante" at bounding box center [334, 170] width 202 height 33
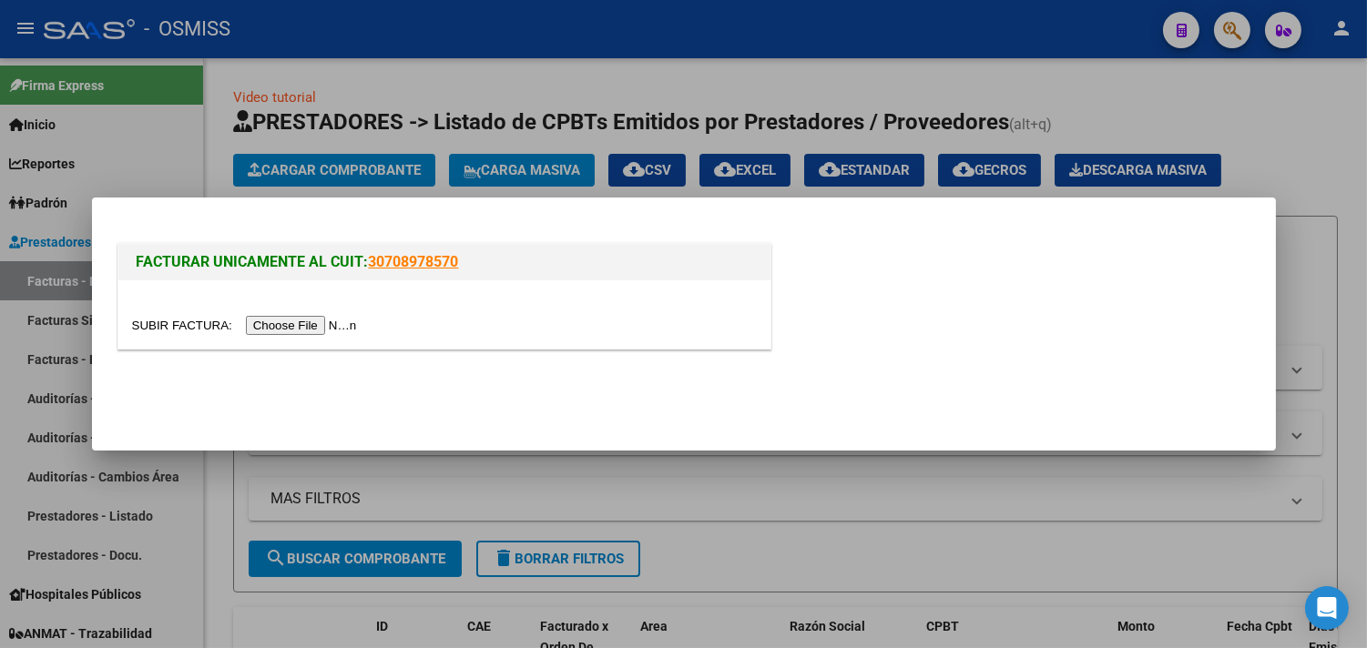
click at [334, 330] on input "file" at bounding box center [247, 325] width 230 height 19
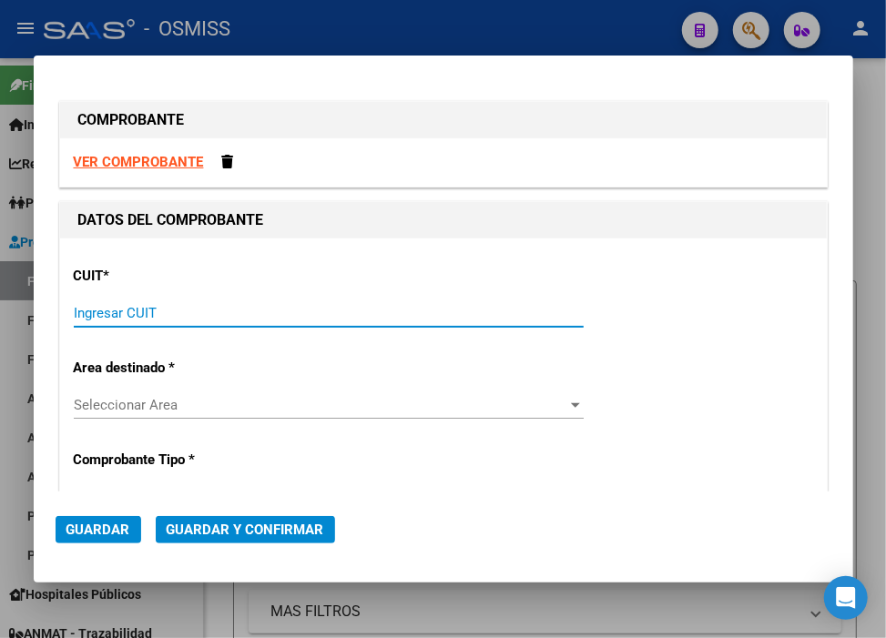
click at [147, 310] on input "Ingresar CUIT" at bounding box center [329, 313] width 510 height 16
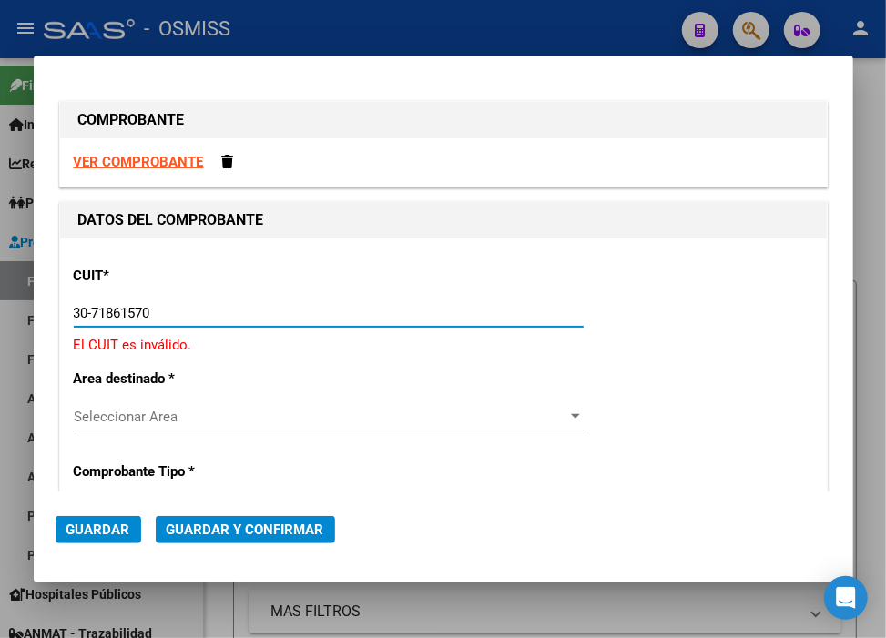
type input "30-71861570-0"
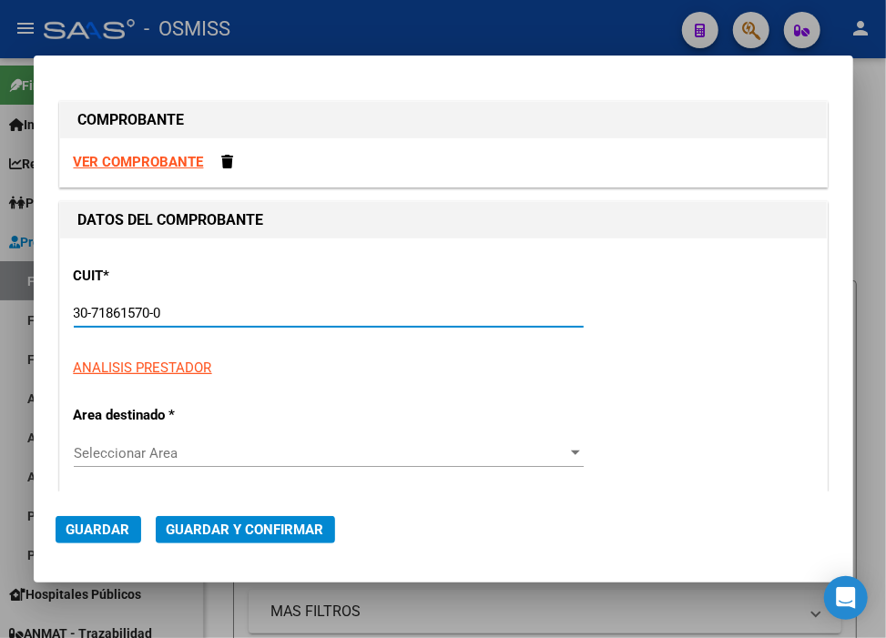
type input "0"
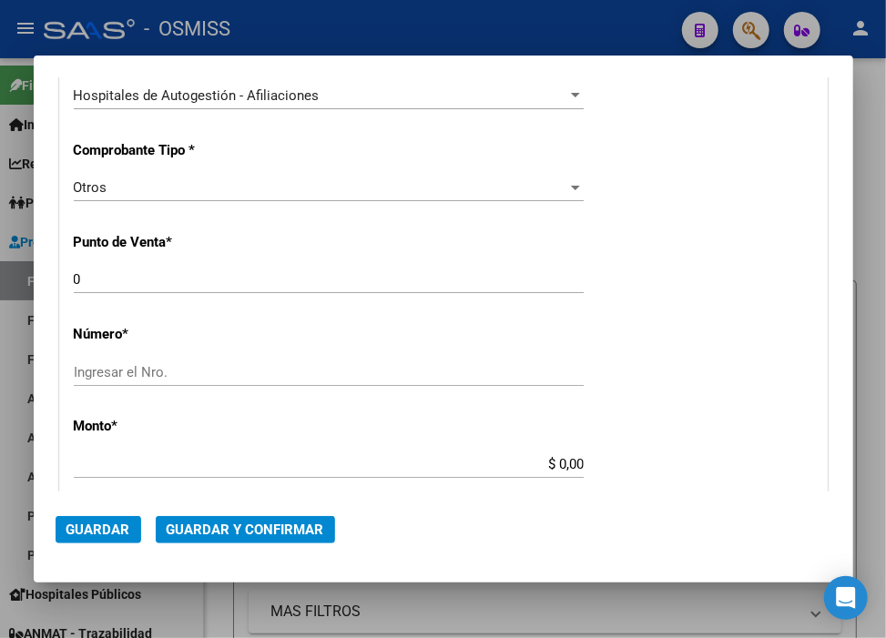
scroll to position [505, 0]
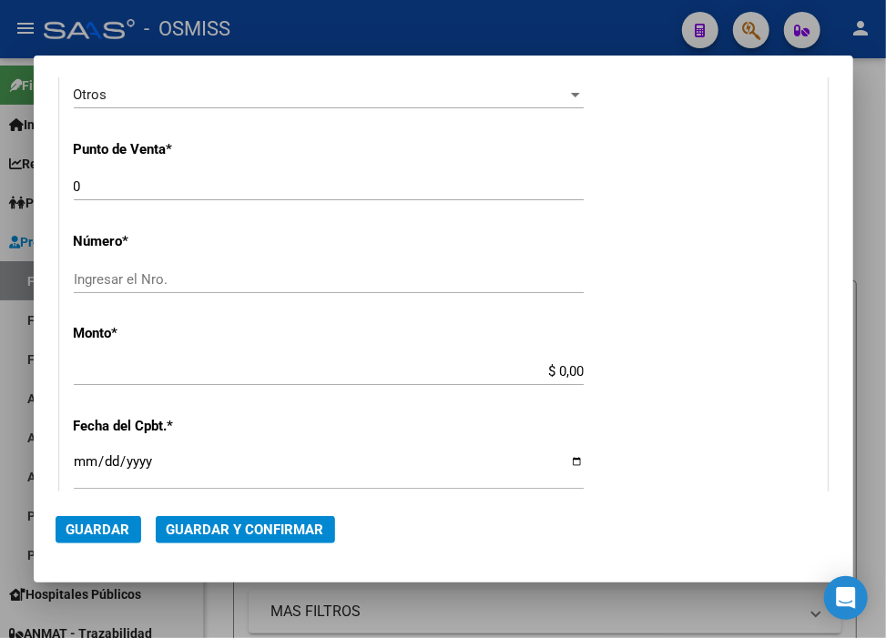
type input "30-71861570-0"
click at [129, 286] on input "Ingresar el Nro." at bounding box center [329, 279] width 510 height 16
paste input "39549"
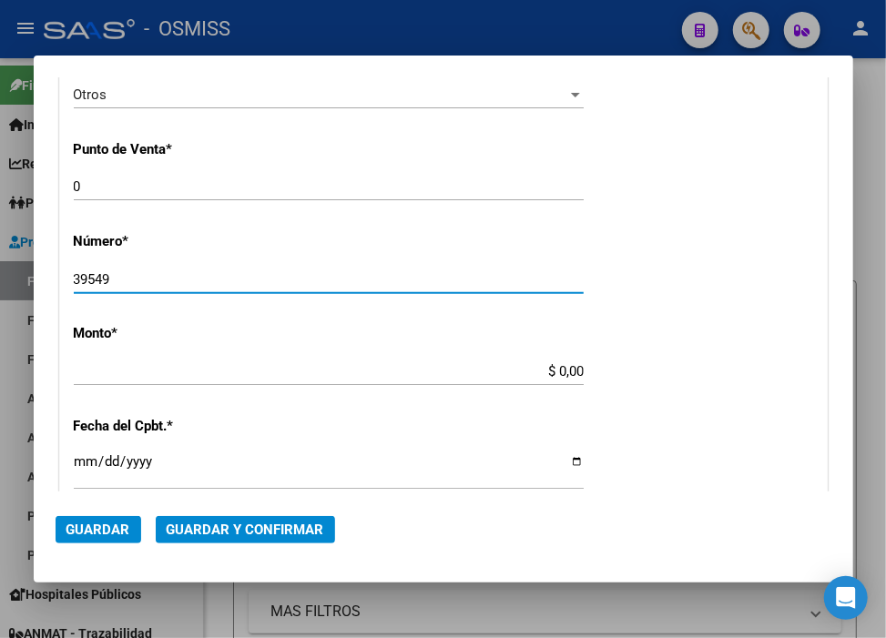
type input "39549"
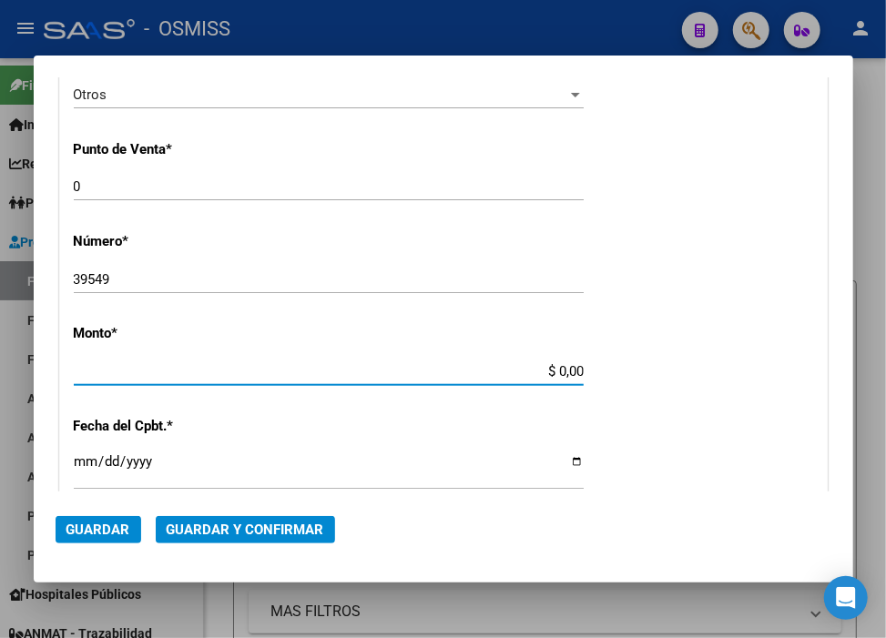
click at [544, 368] on input "$ 0,00" at bounding box center [329, 371] width 510 height 16
type input "$ 30.000,00"
click at [80, 457] on input "Ingresar la fecha" at bounding box center [329, 468] width 510 height 29
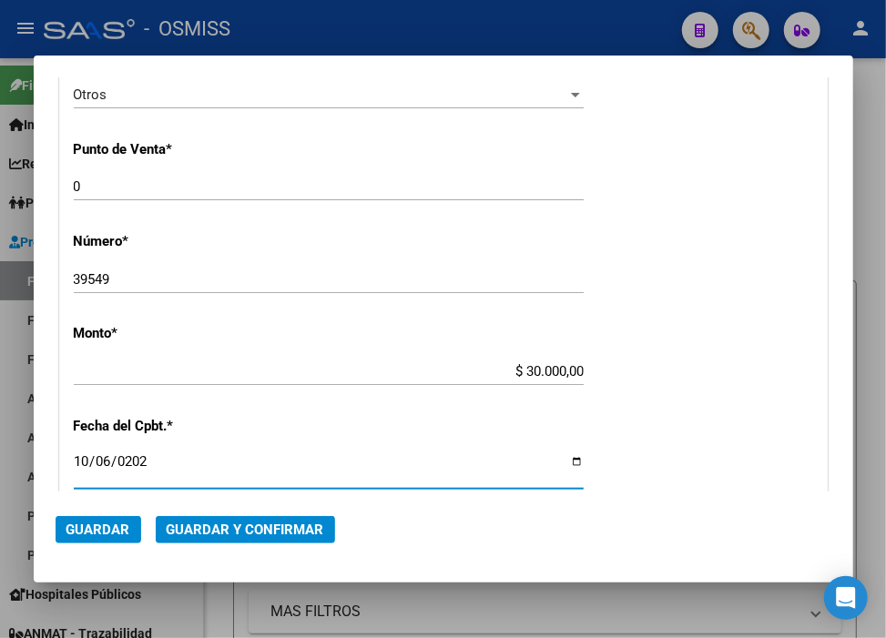
type input "[DATE]"
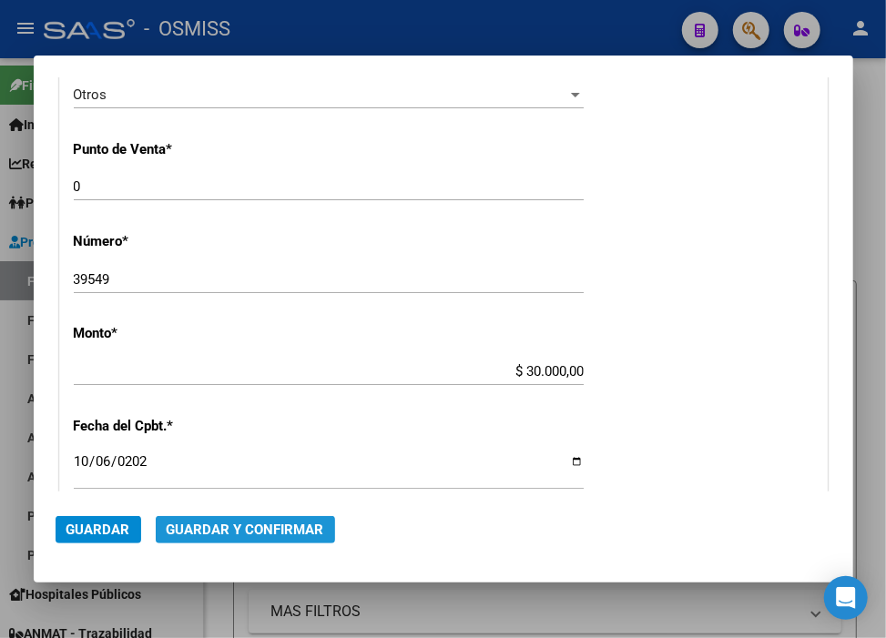
click at [261, 534] on span "Guardar y Confirmar" at bounding box center [245, 530] width 157 height 16
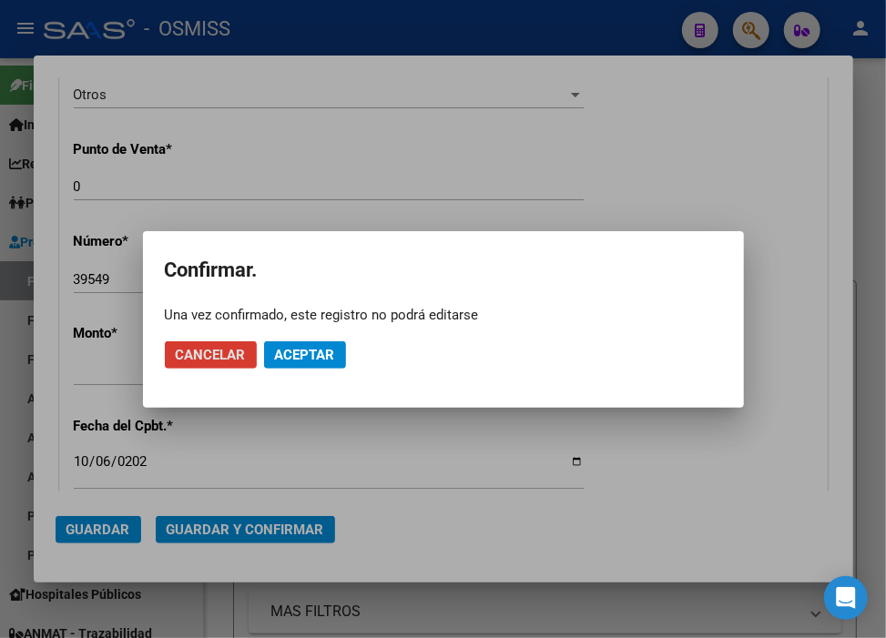
click at [295, 343] on button "Aceptar" at bounding box center [305, 354] width 82 height 27
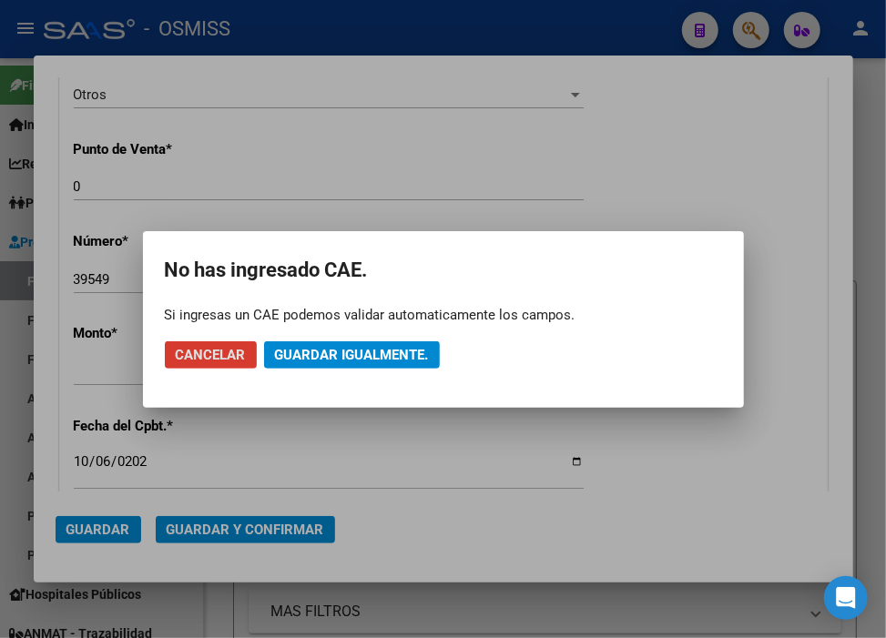
click at [295, 343] on button "Guardar igualmente." at bounding box center [352, 354] width 176 height 27
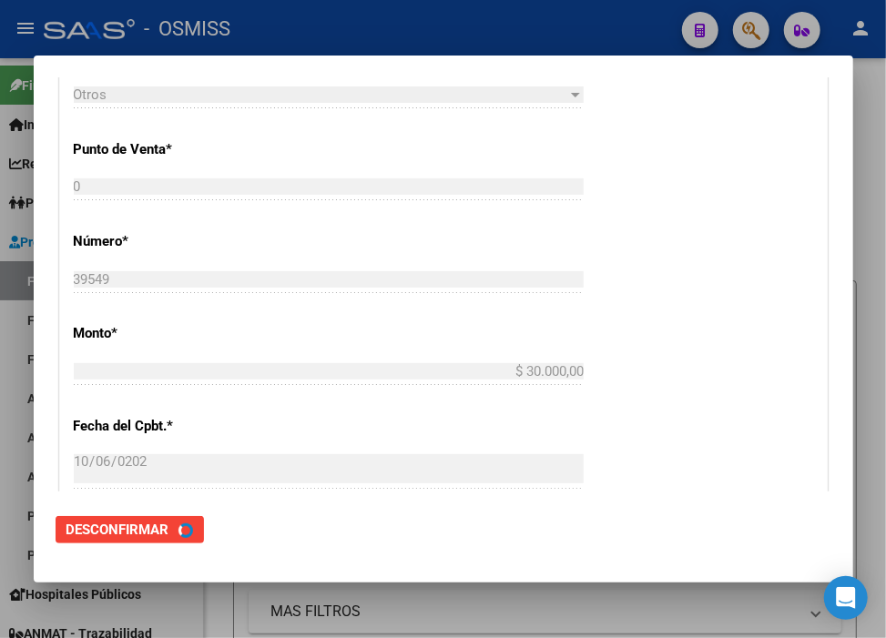
scroll to position [0, 0]
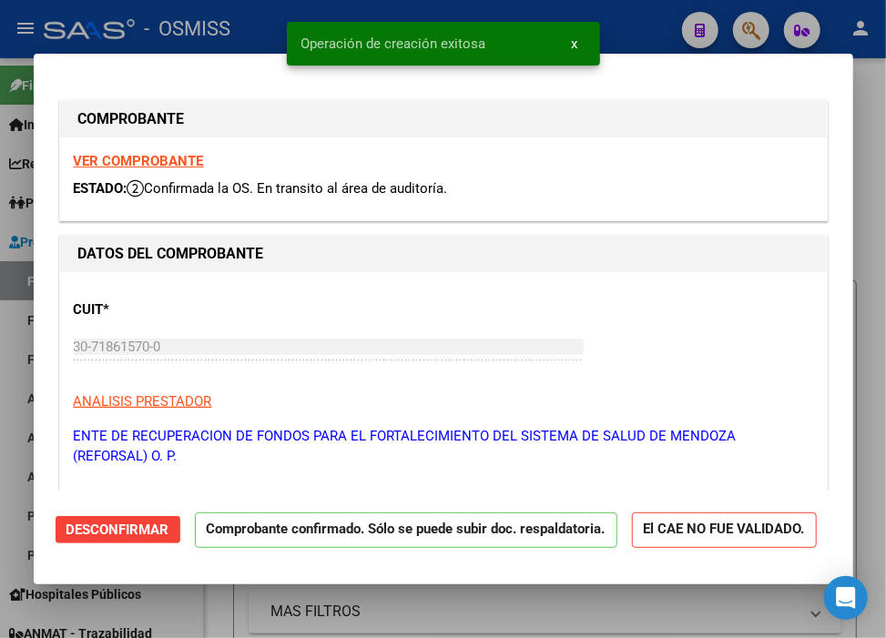
type input "[DATE]"
click at [628, 15] on div at bounding box center [443, 319] width 886 height 638
type input "$ 0,00"
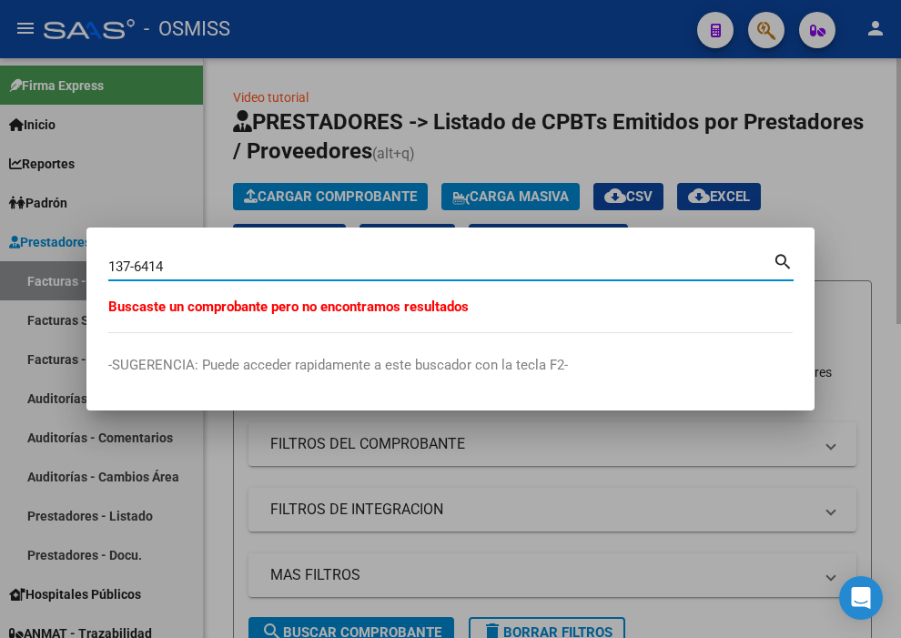
type input "137-6414"
click at [382, 87] on div at bounding box center [450, 319] width 901 height 638
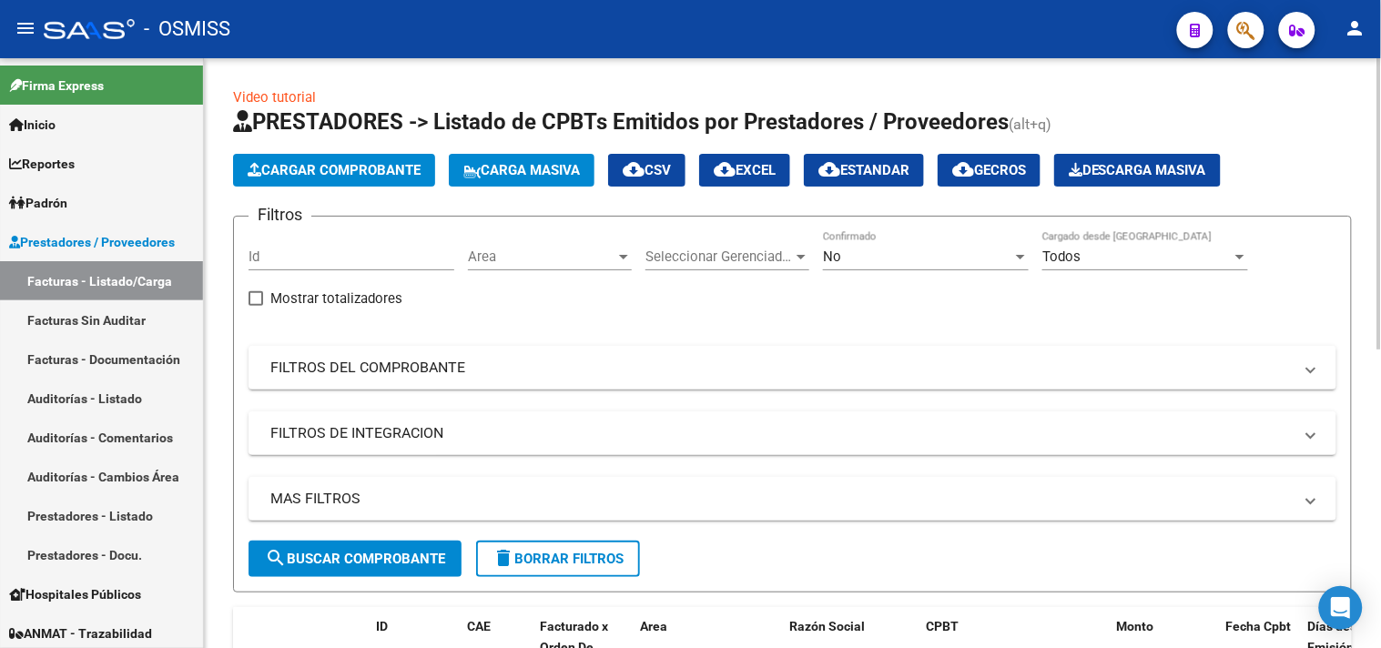
click at [381, 162] on span "Cargar Comprobante" at bounding box center [334, 170] width 173 height 16
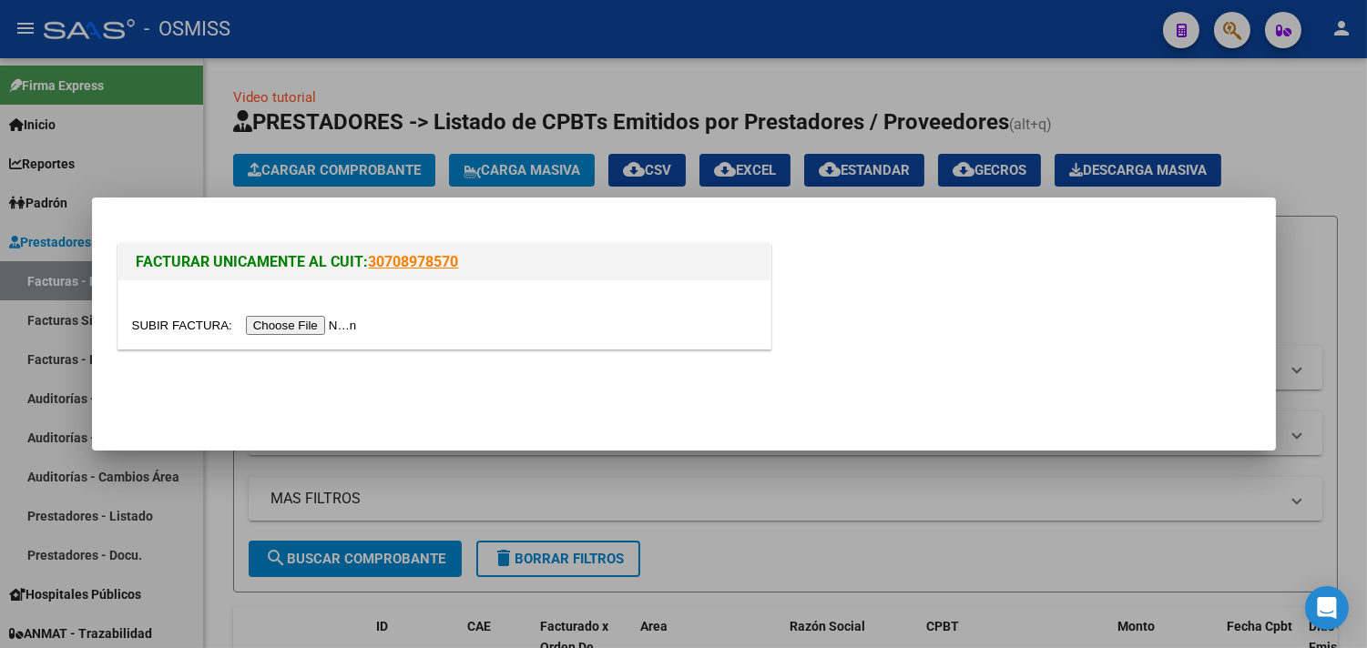
click at [359, 325] on input "file" at bounding box center [247, 325] width 230 height 19
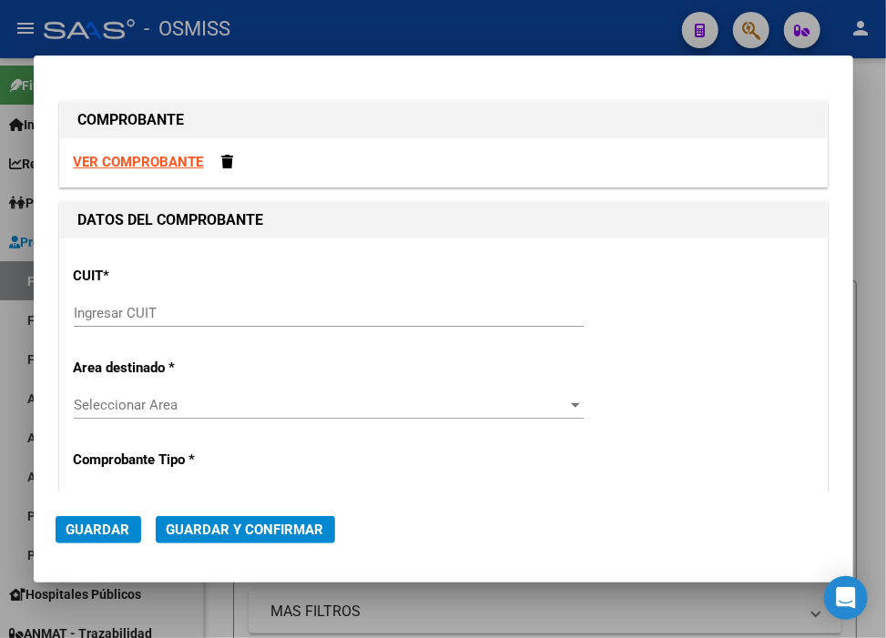
click at [230, 320] on input "Ingresar CUIT" at bounding box center [329, 313] width 510 height 16
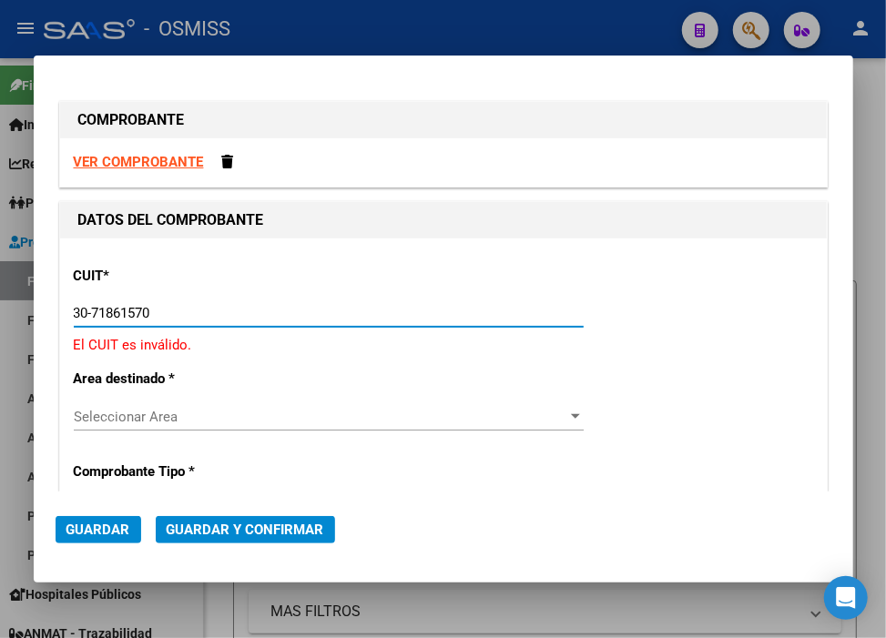
type input "30-71861570-0"
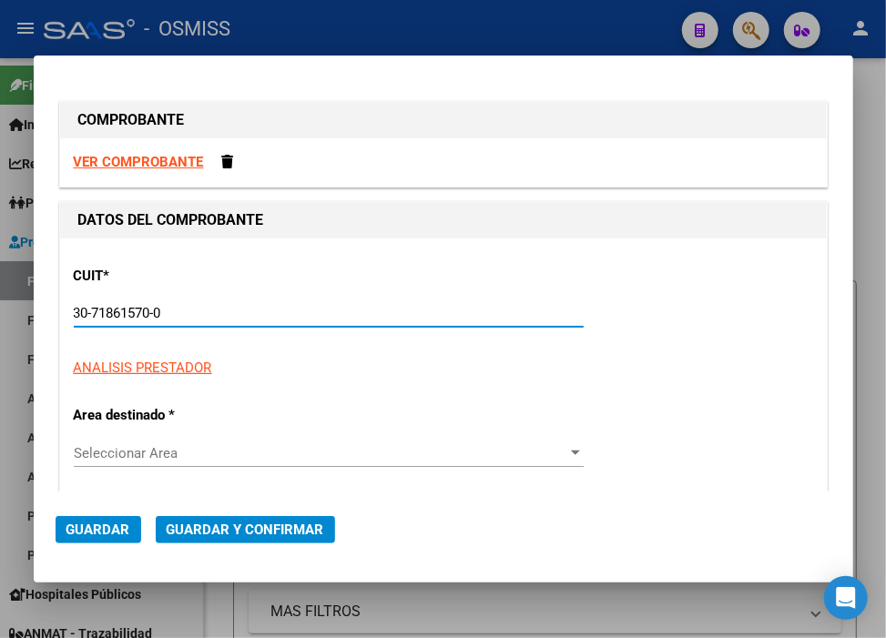
type input "0"
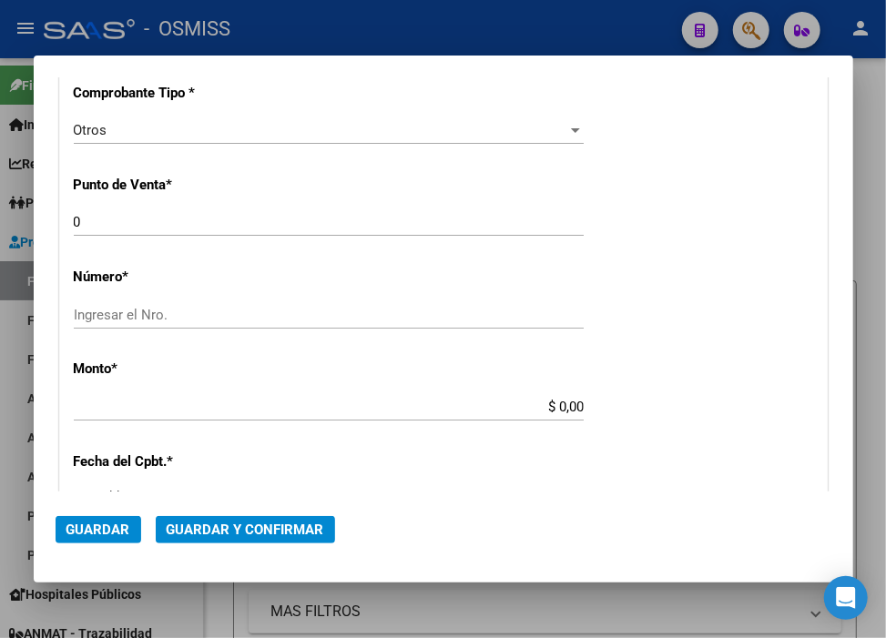
scroll to position [505, 0]
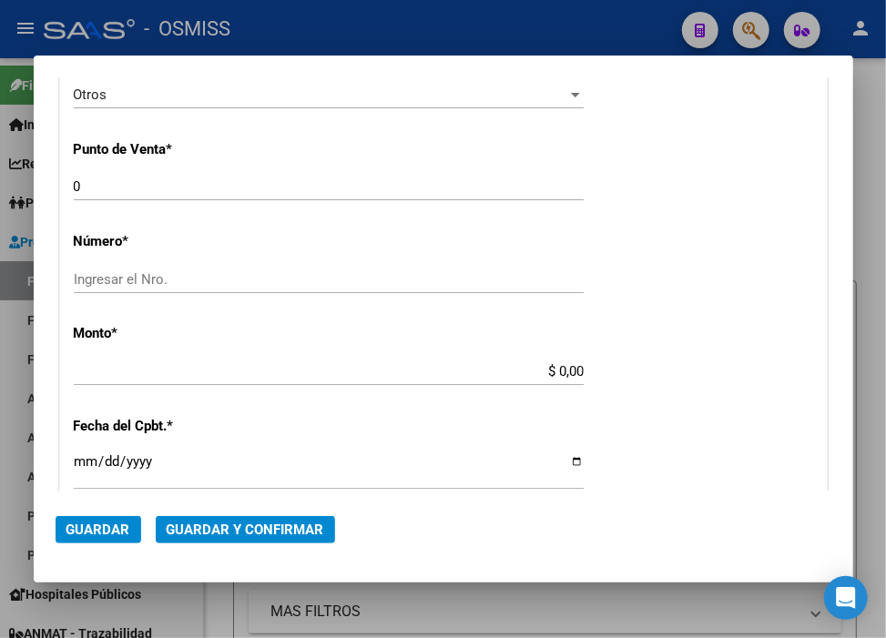
type input "30-71861570-0"
click at [215, 275] on input "Ingresar el Nro." at bounding box center [329, 279] width 510 height 16
paste input "39615"
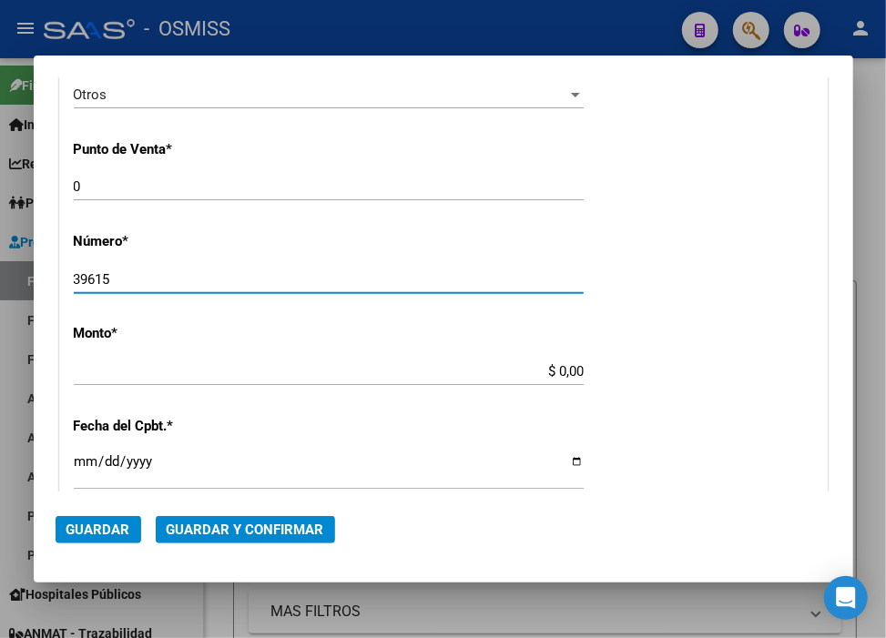
type input "39615"
click at [551, 374] on input "$ 0,00" at bounding box center [329, 371] width 510 height 16
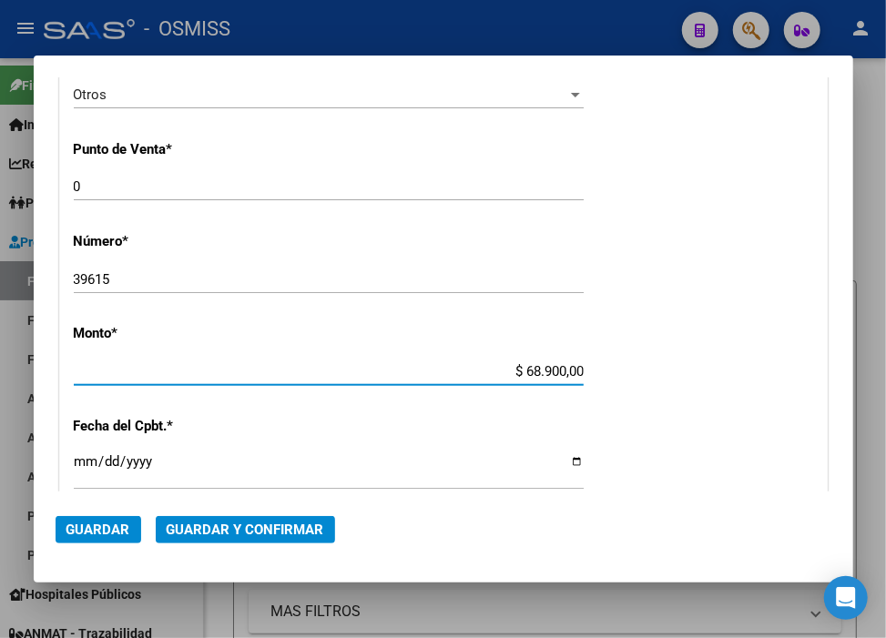
type input "$ 689.000,00"
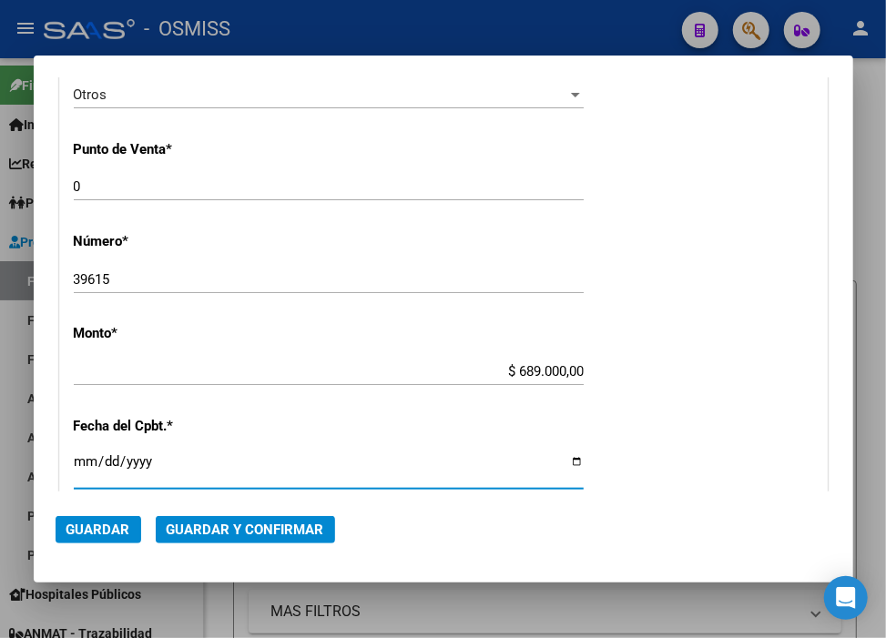
click at [79, 461] on input "Ingresar la fecha" at bounding box center [329, 468] width 510 height 29
type input "[DATE]"
click at [269, 520] on button "Guardar y Confirmar" at bounding box center [245, 529] width 179 height 27
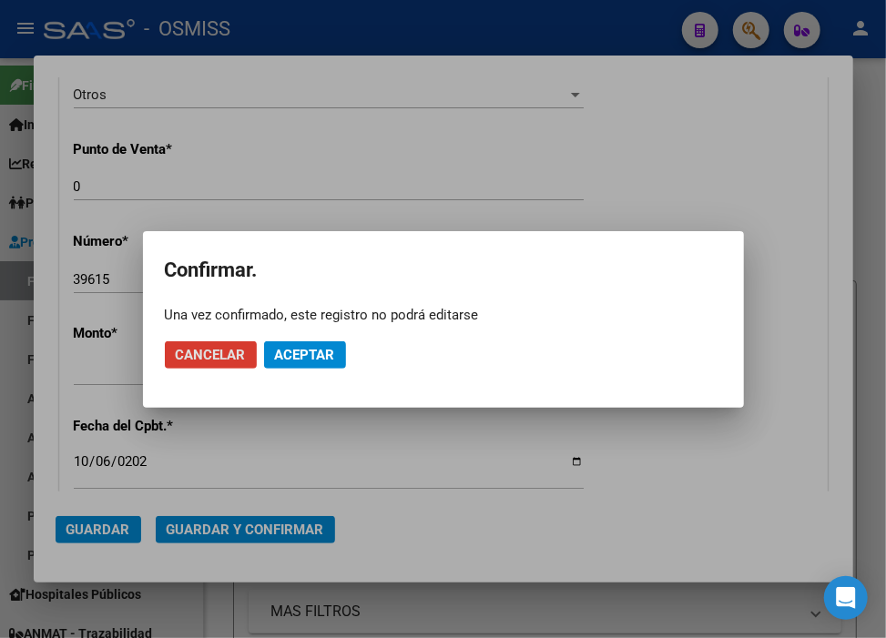
click at [308, 364] on button "Aceptar" at bounding box center [305, 354] width 82 height 27
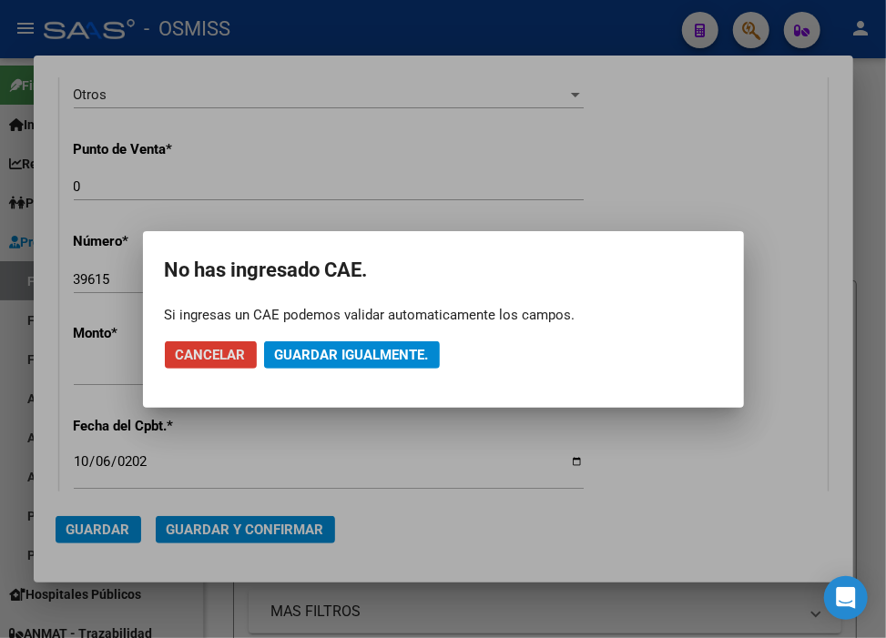
click at [313, 361] on span "Guardar igualmente." at bounding box center [352, 355] width 154 height 16
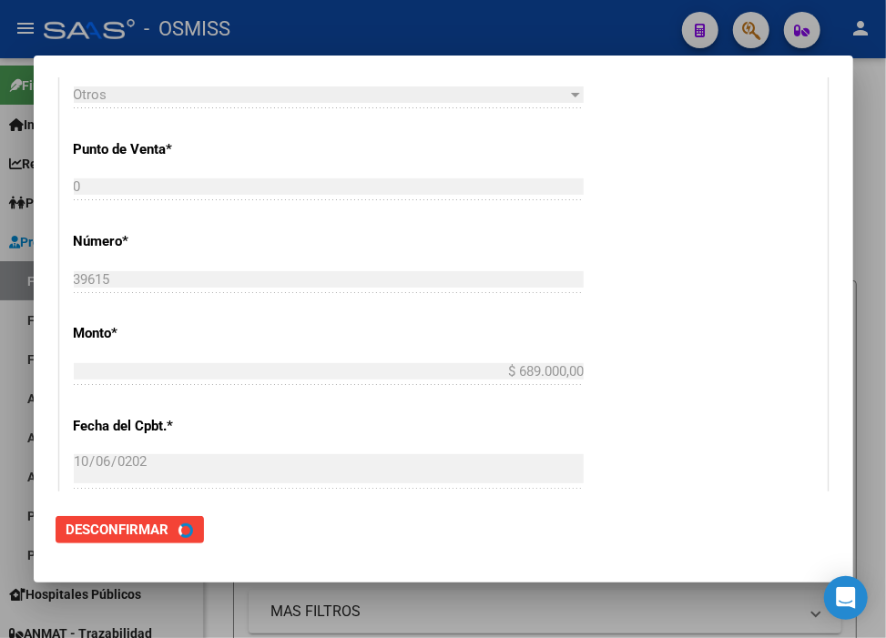
scroll to position [0, 0]
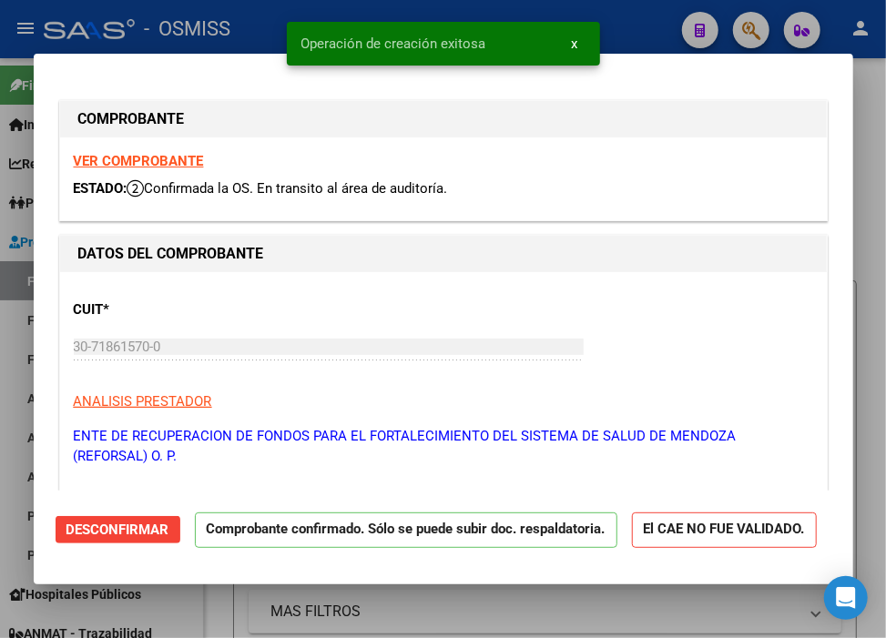
type input "[DATE]"
click at [630, 11] on div at bounding box center [443, 319] width 886 height 638
type input "$ 0,00"
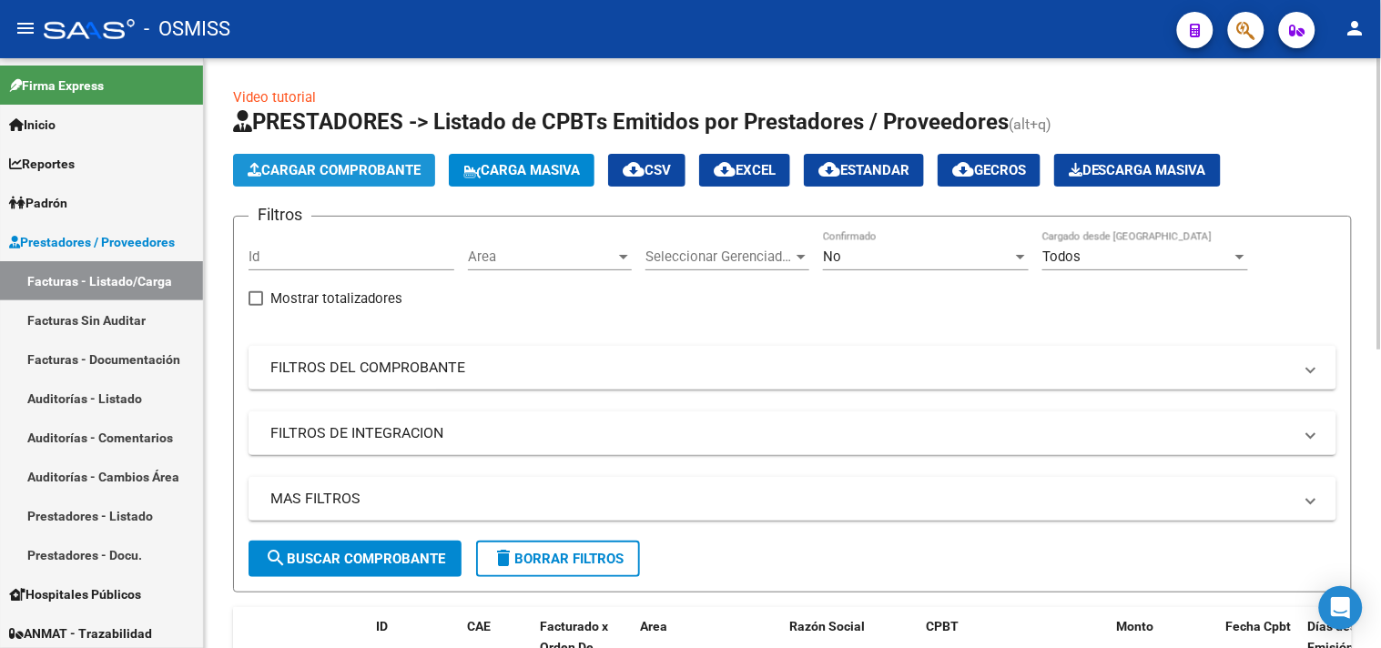
click at [367, 157] on button "Cargar Comprobante" at bounding box center [334, 170] width 202 height 33
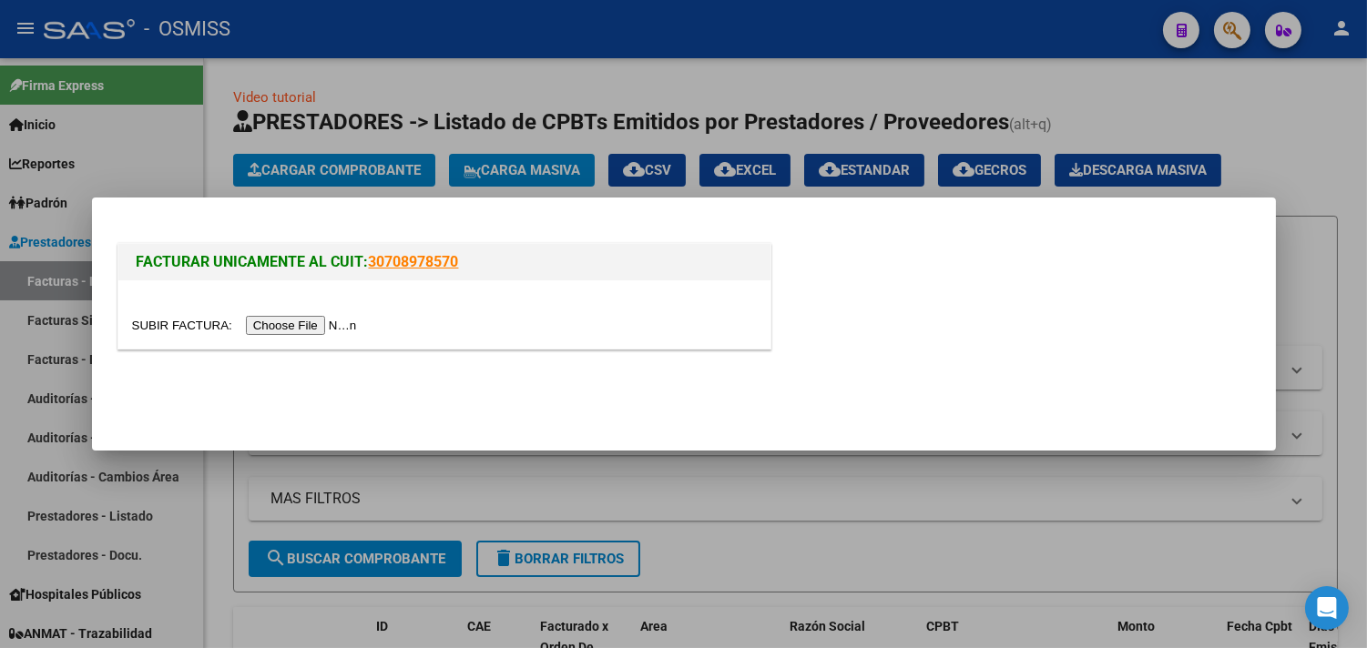
click at [347, 330] on input "file" at bounding box center [247, 325] width 230 height 19
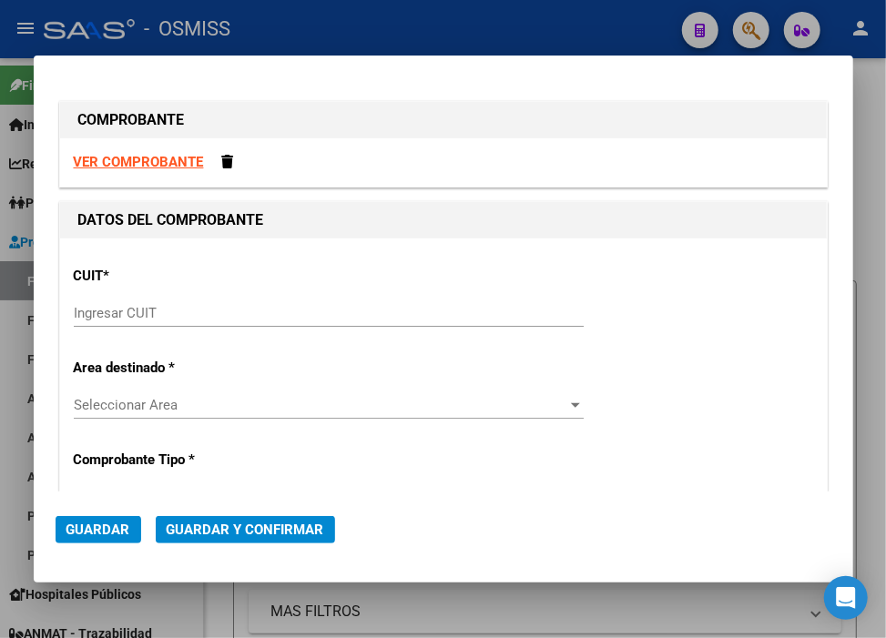
click at [270, 313] on input "Ingresar CUIT" at bounding box center [329, 313] width 510 height 16
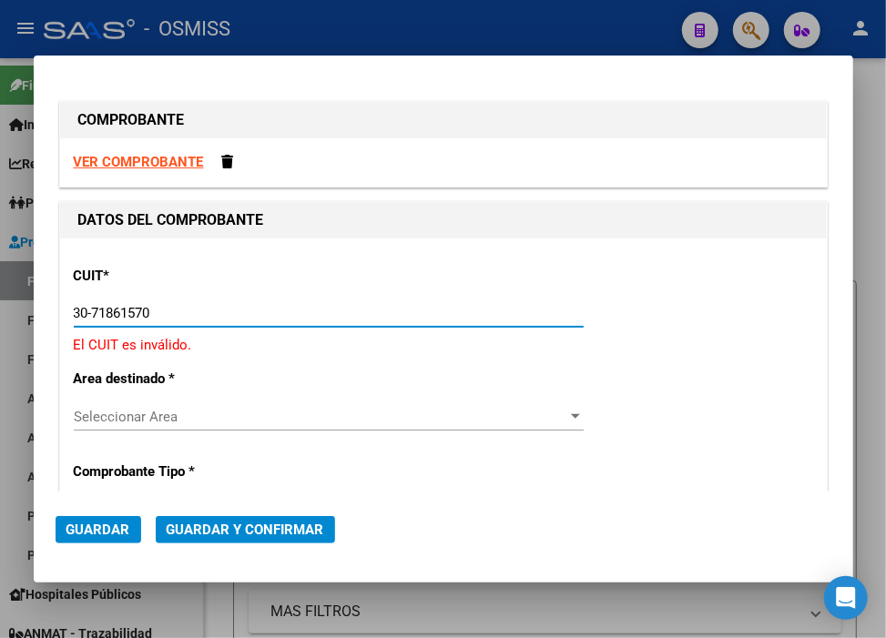
type input "30-71861570-0"
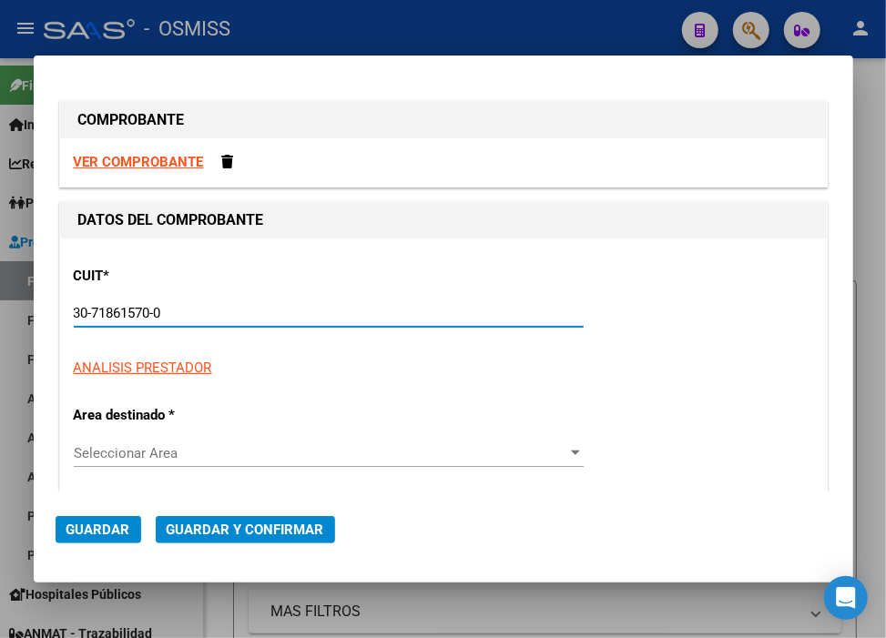
type input "0"
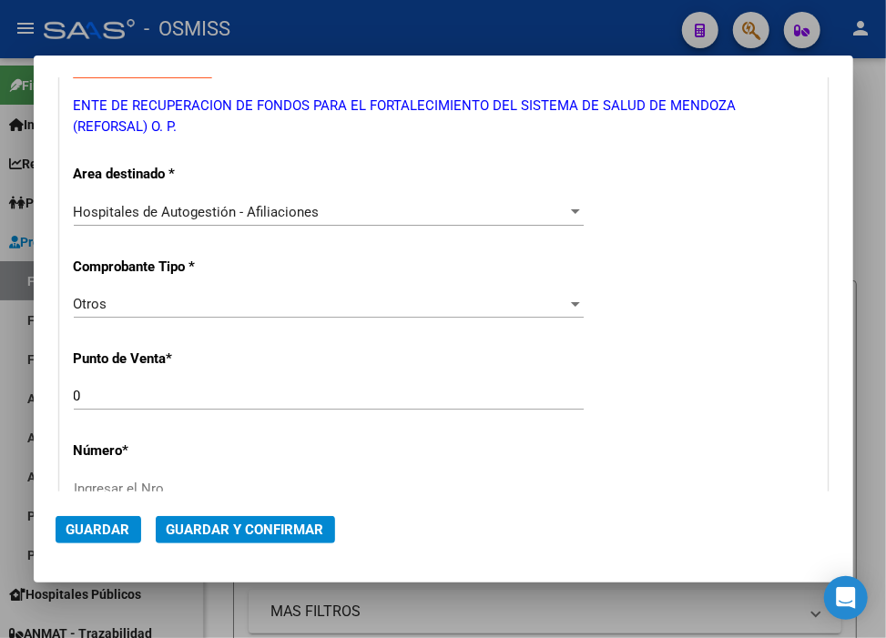
scroll to position [505, 0]
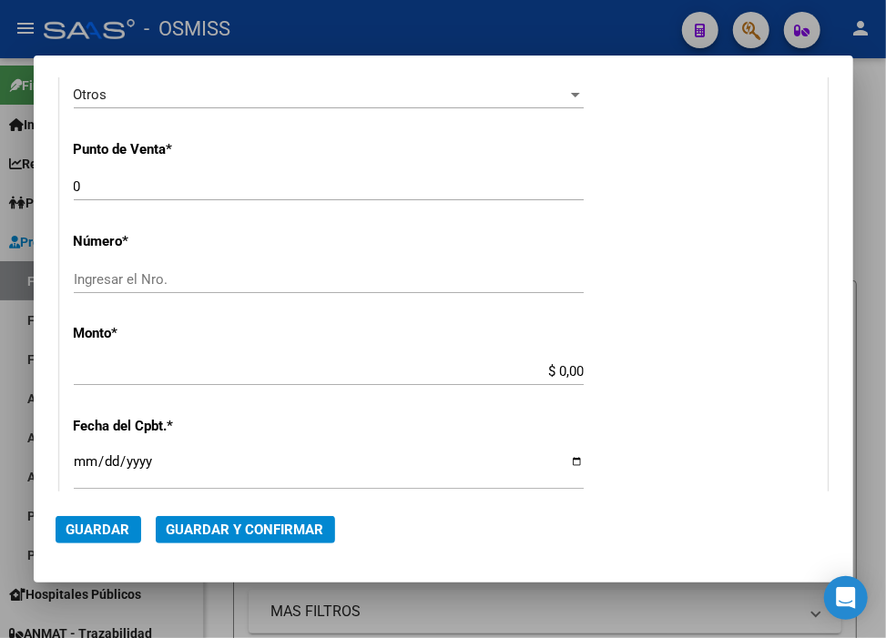
type input "30-71861570-0"
click at [155, 183] on input "0" at bounding box center [329, 186] width 510 height 16
drag, startPoint x: 155, startPoint y: 183, endPoint x: 82, endPoint y: 157, distance: 77.5
click at [82, 157] on app-form-text-field "Punto de Venta * 00 Ingresar el Nro." at bounding box center [336, 168] width 524 height 55
type input "0"
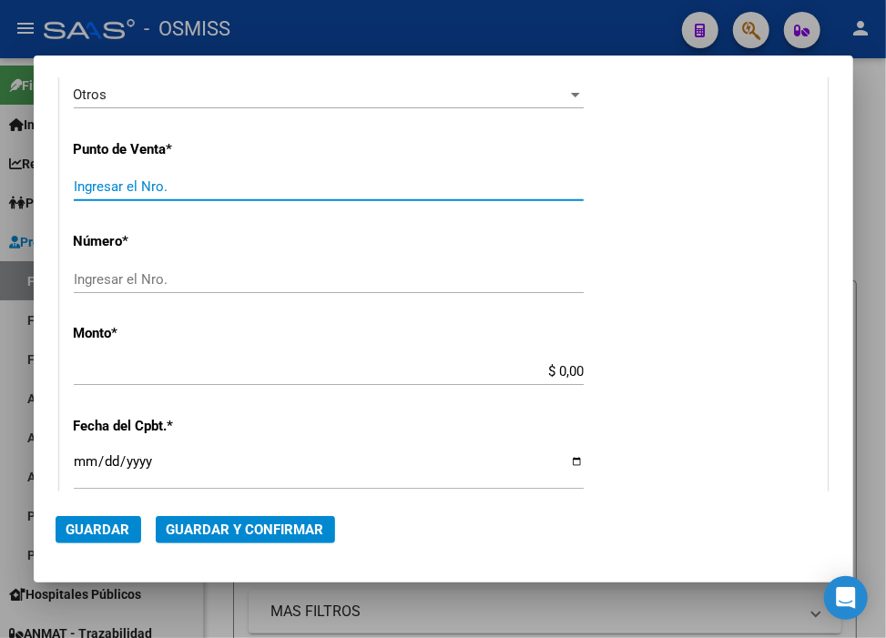
type input "0"
click at [186, 275] on input "Ingresar el Nro." at bounding box center [329, 279] width 510 height 16
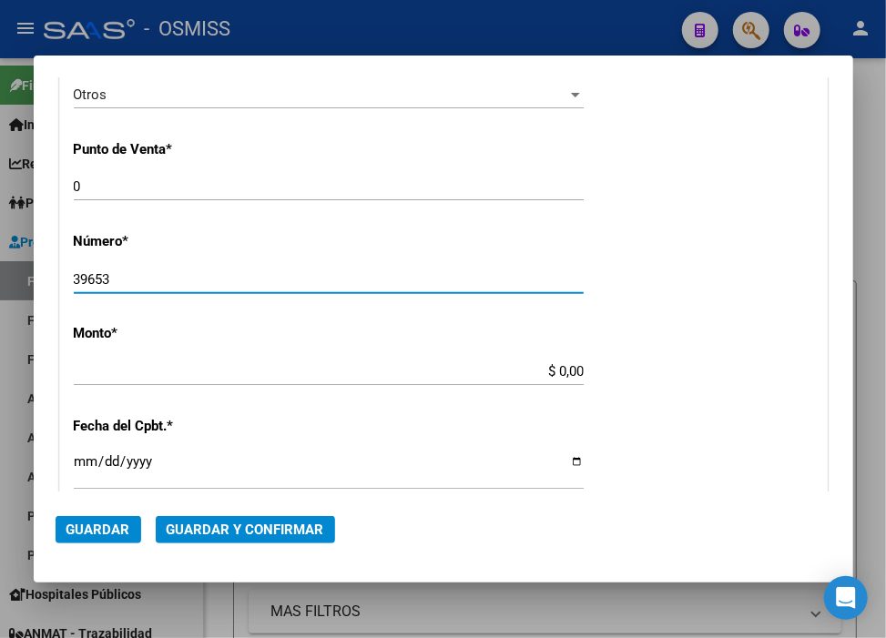
type input "39653"
click at [550, 367] on input "$ 0,00" at bounding box center [329, 371] width 510 height 16
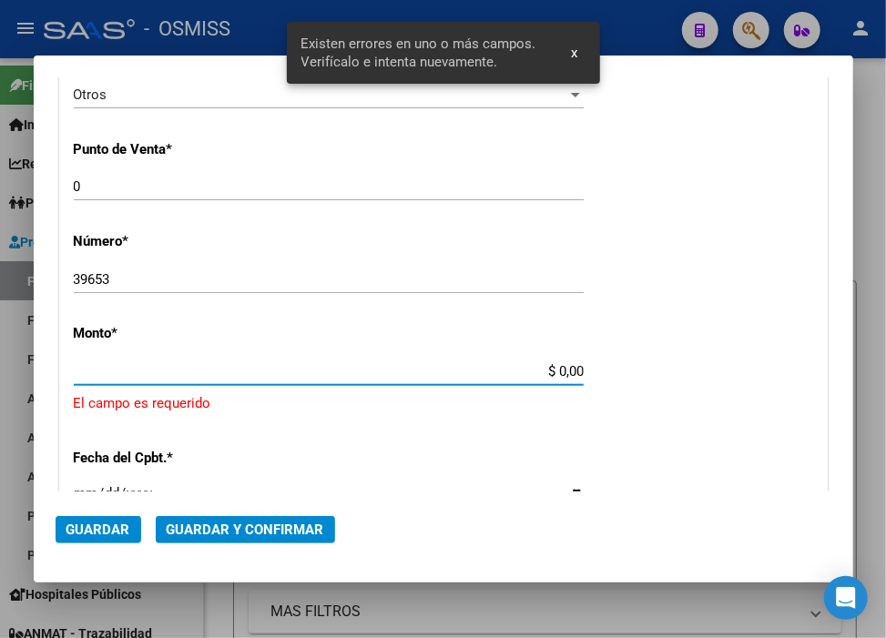
scroll to position [584, 0]
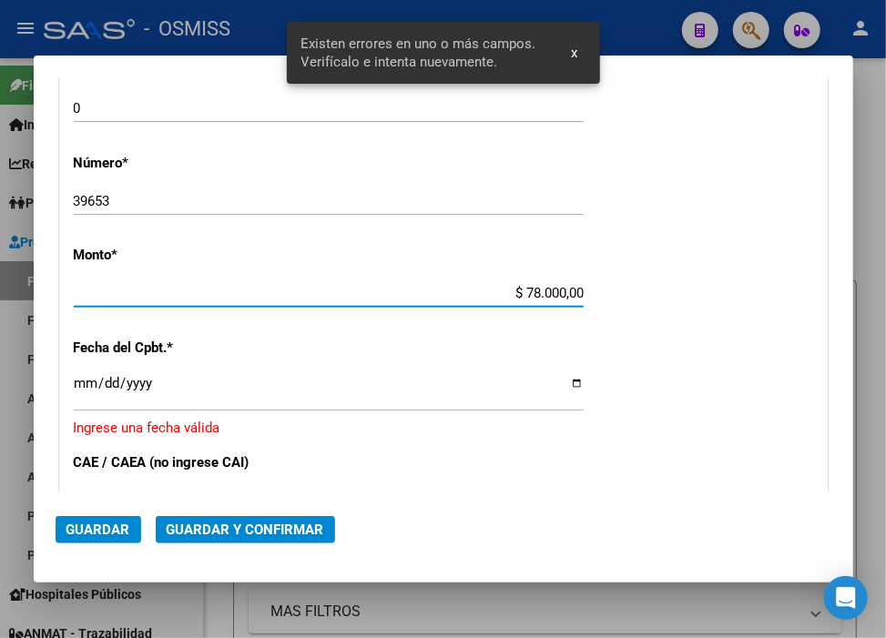
type input "$ 780.000,00"
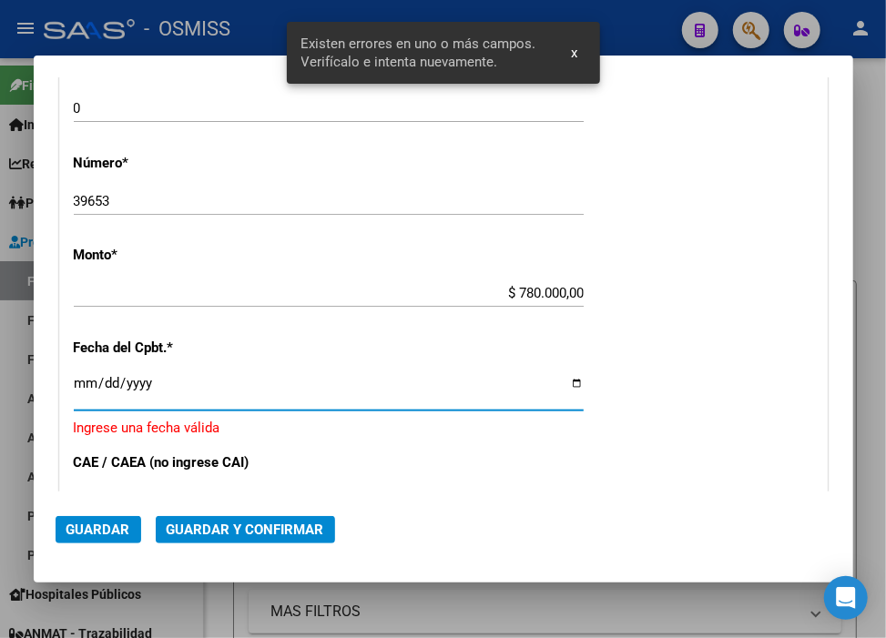
click at [88, 386] on input "Ingresar la fecha" at bounding box center [329, 390] width 510 height 29
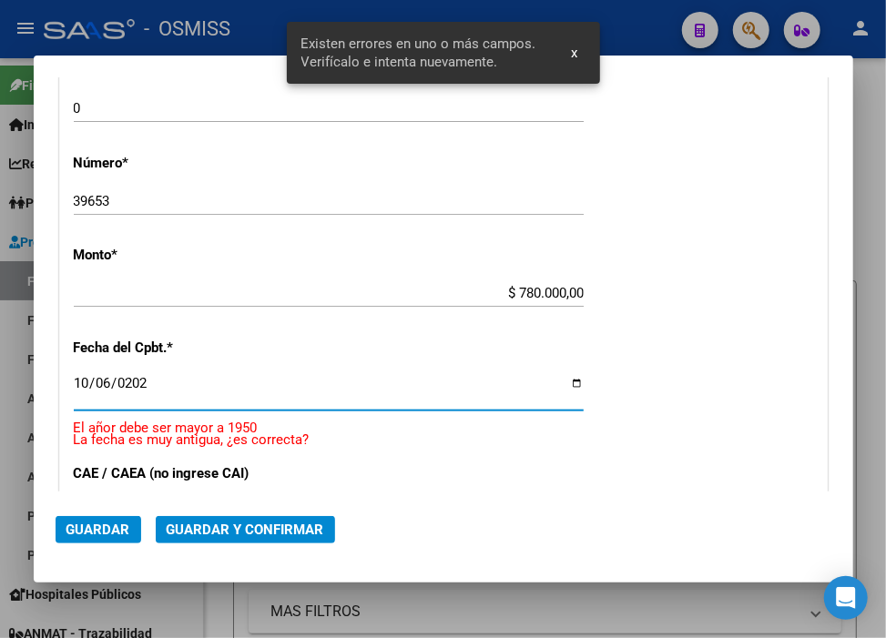
type input "[DATE]"
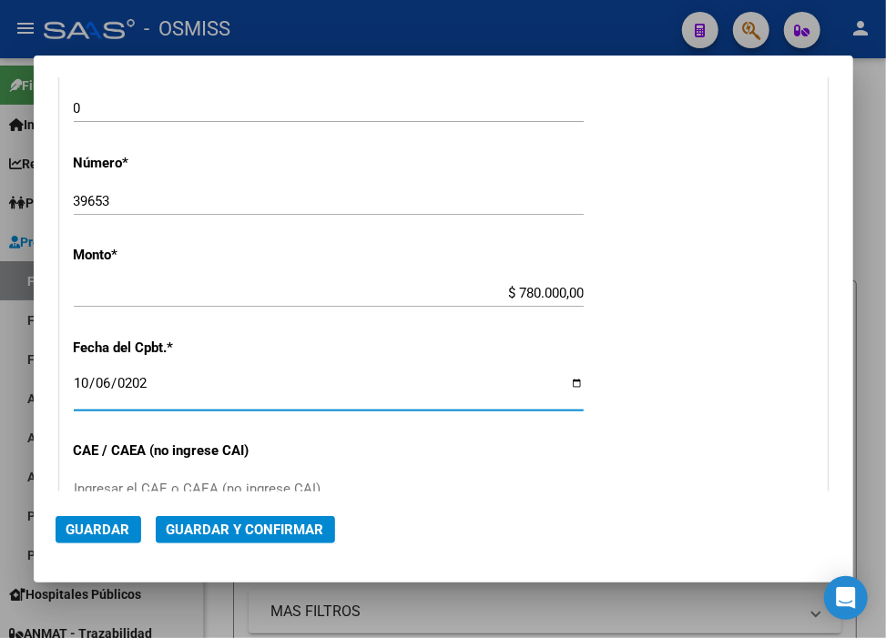
click at [196, 516] on mat-dialog-actions "Guardar Guardar y Confirmar" at bounding box center [444, 526] width 776 height 69
click at [196, 522] on span "Guardar y Confirmar" at bounding box center [245, 530] width 157 height 16
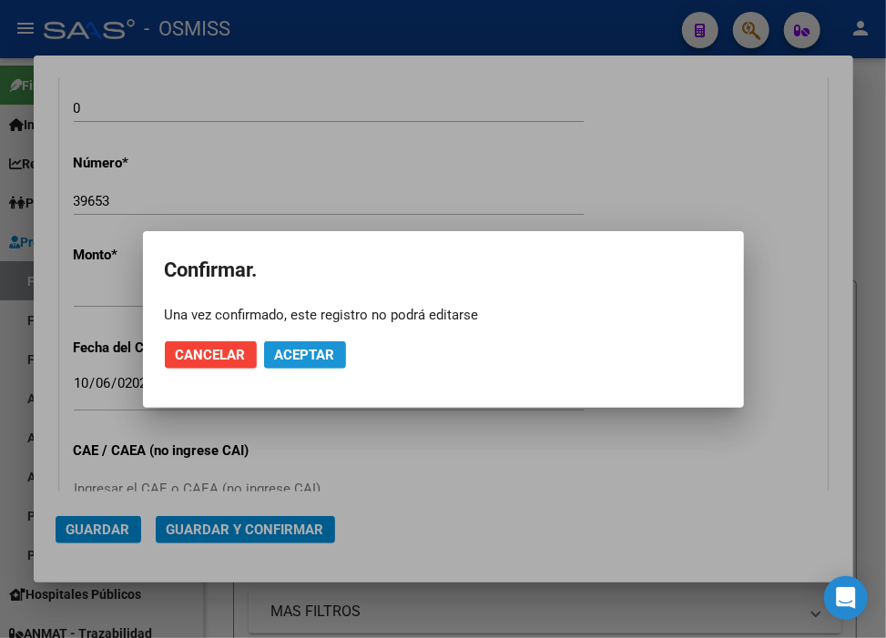
click at [293, 358] on span "Aceptar" at bounding box center [305, 355] width 60 height 16
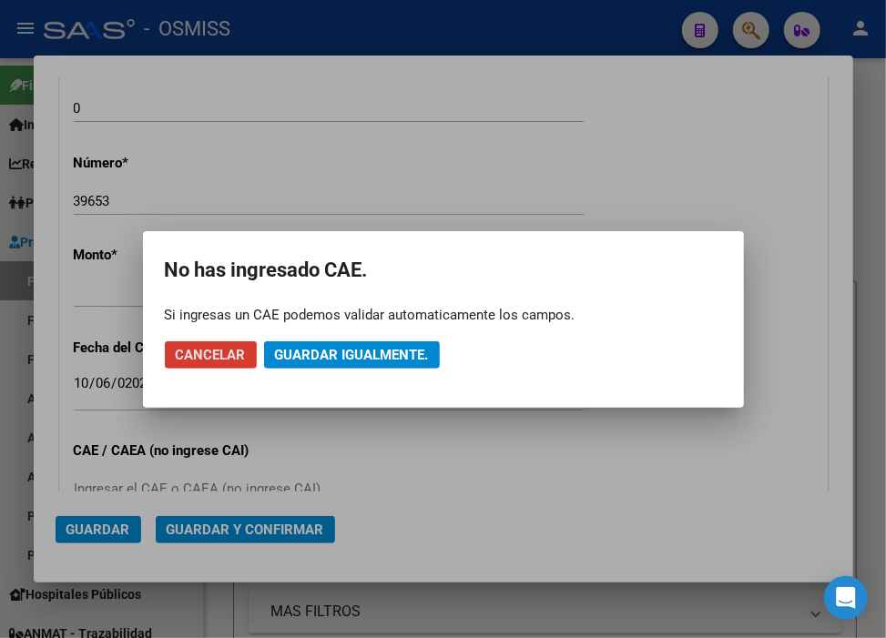
click at [293, 358] on span "Guardar igualmente." at bounding box center [352, 355] width 154 height 16
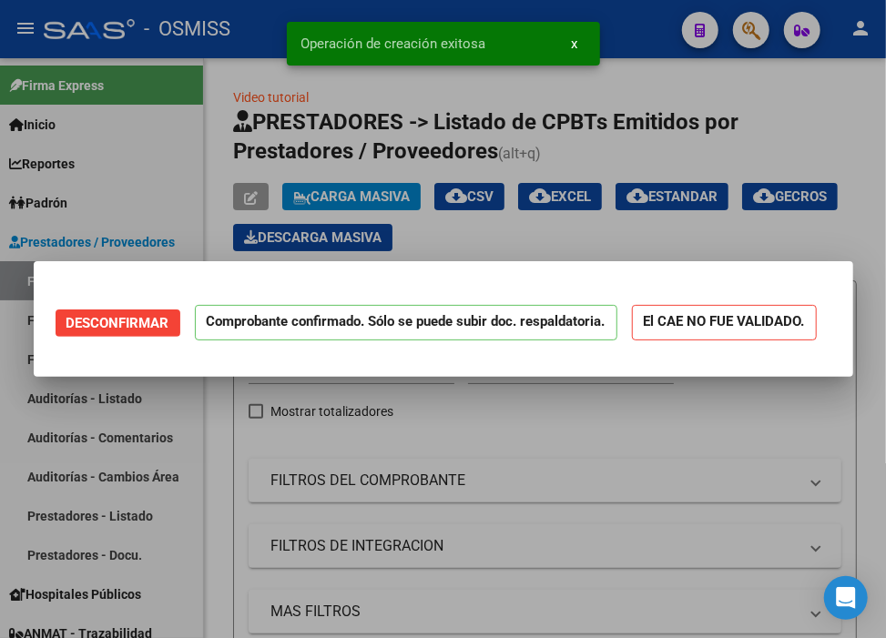
scroll to position [0, 0]
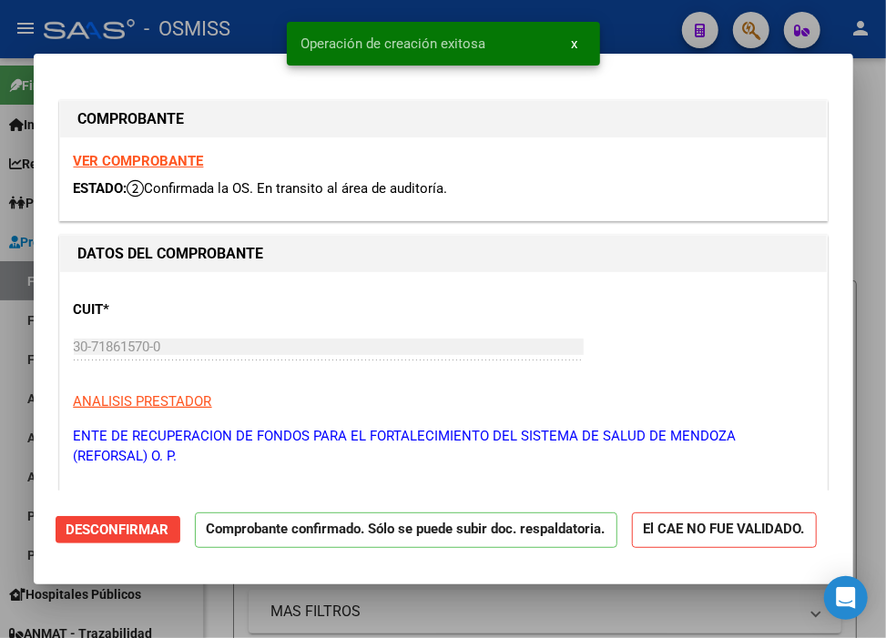
type input "[DATE]"
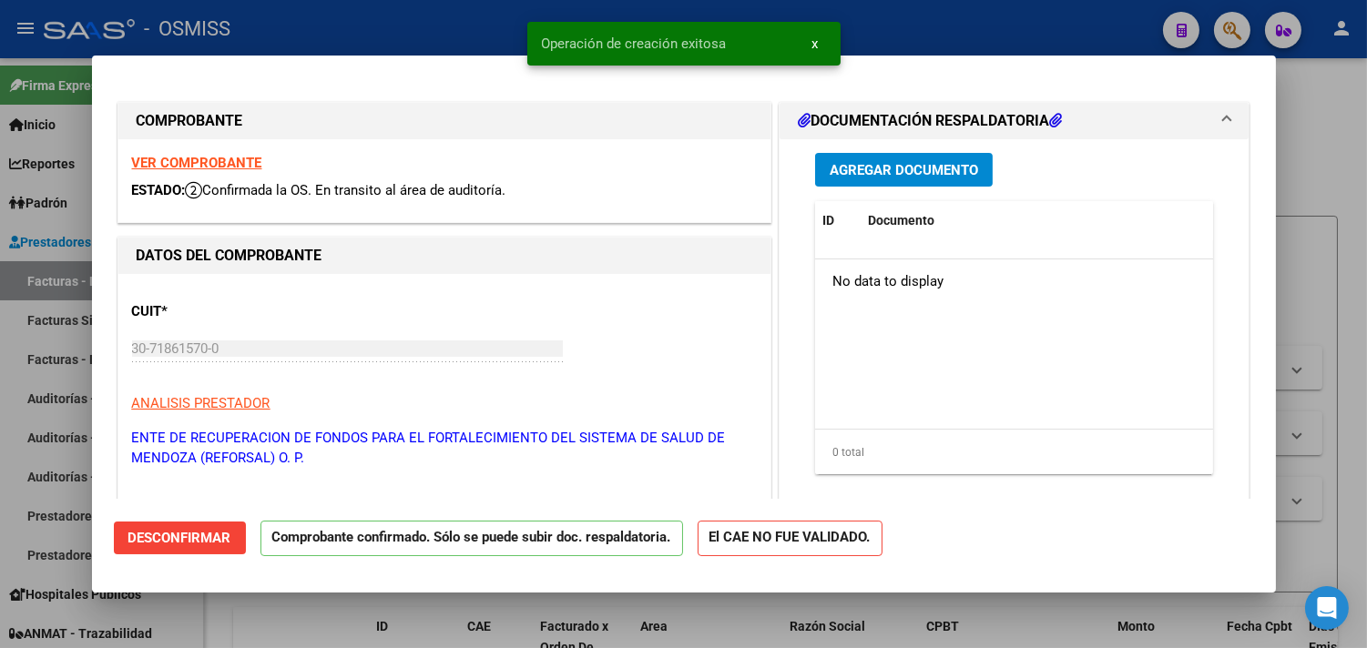
click at [904, 29] on div at bounding box center [683, 324] width 1367 height 648
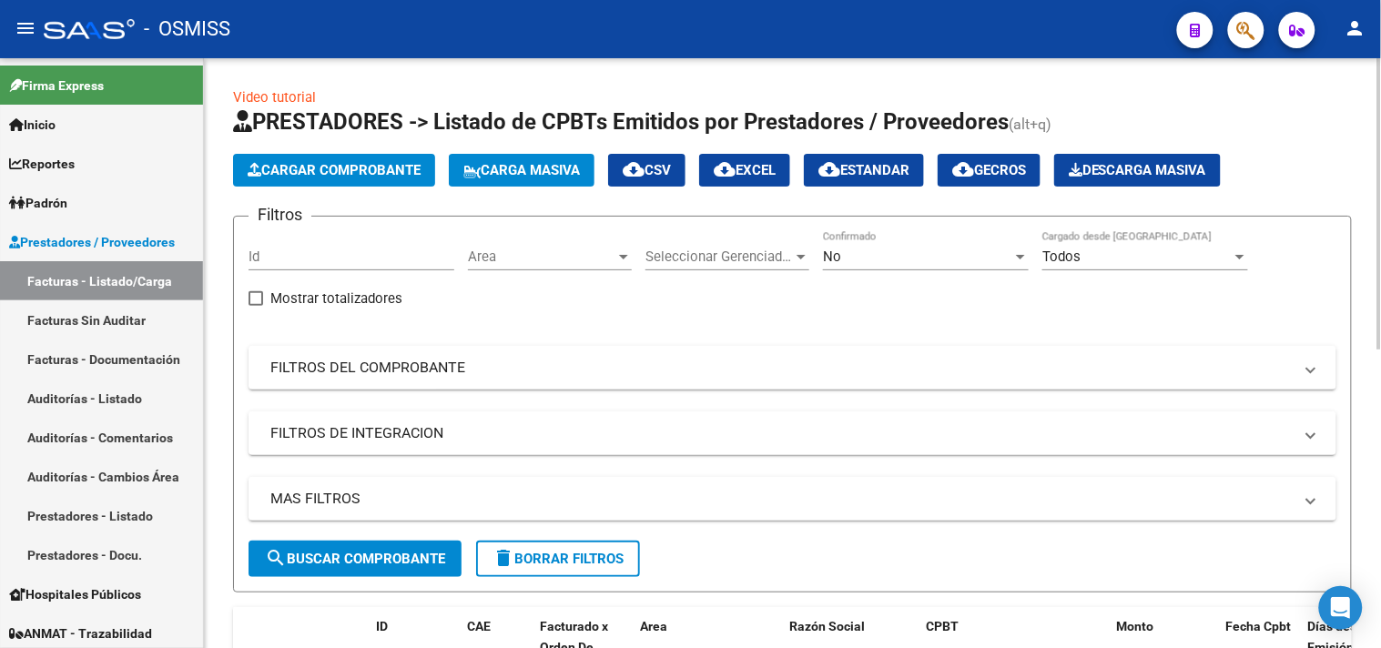
click at [371, 179] on button "Cargar Comprobante" at bounding box center [334, 170] width 202 height 33
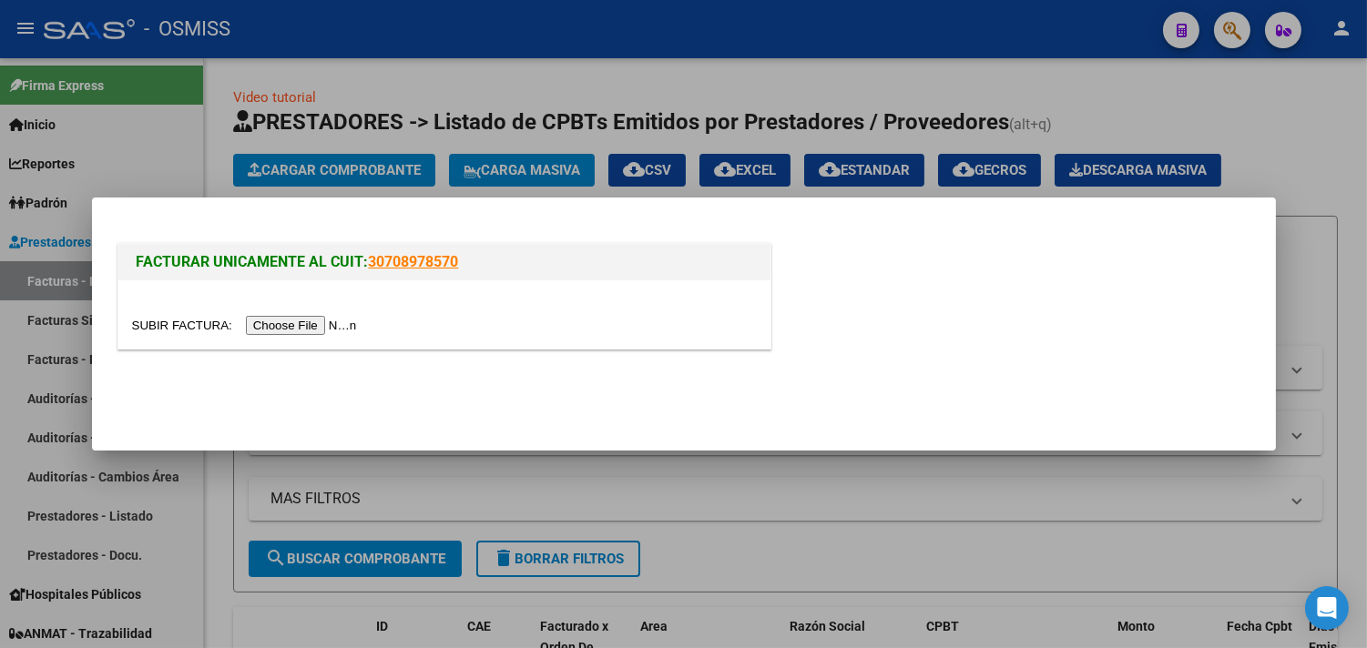
click at [340, 324] on input "file" at bounding box center [247, 325] width 230 height 19
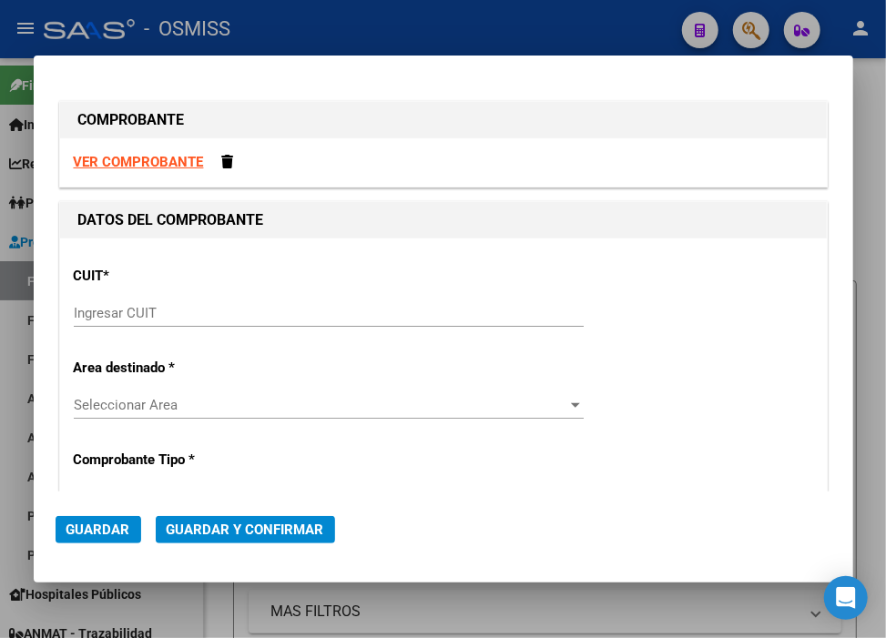
click at [232, 314] on input "Ingresar CUIT" at bounding box center [329, 313] width 510 height 16
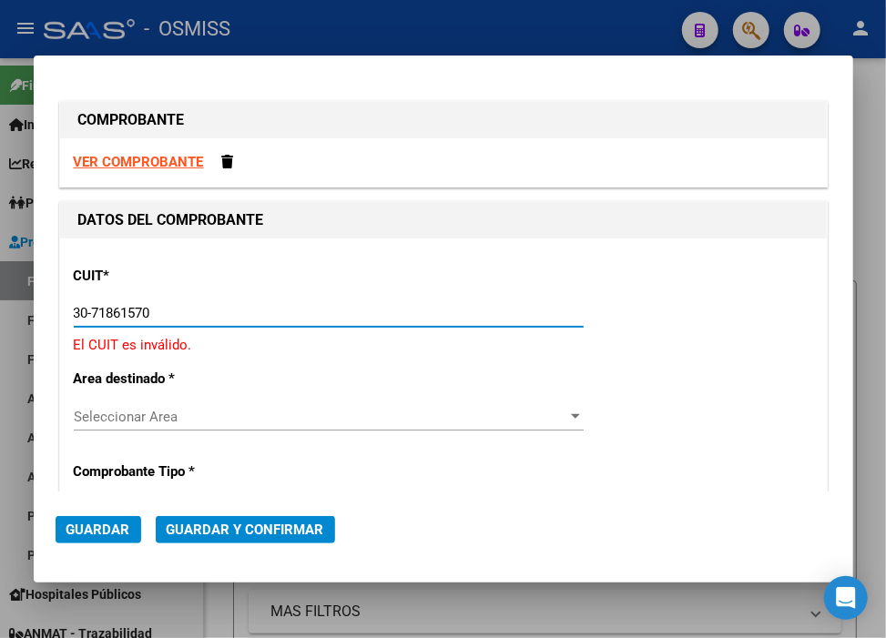
type input "30-71861570-0"
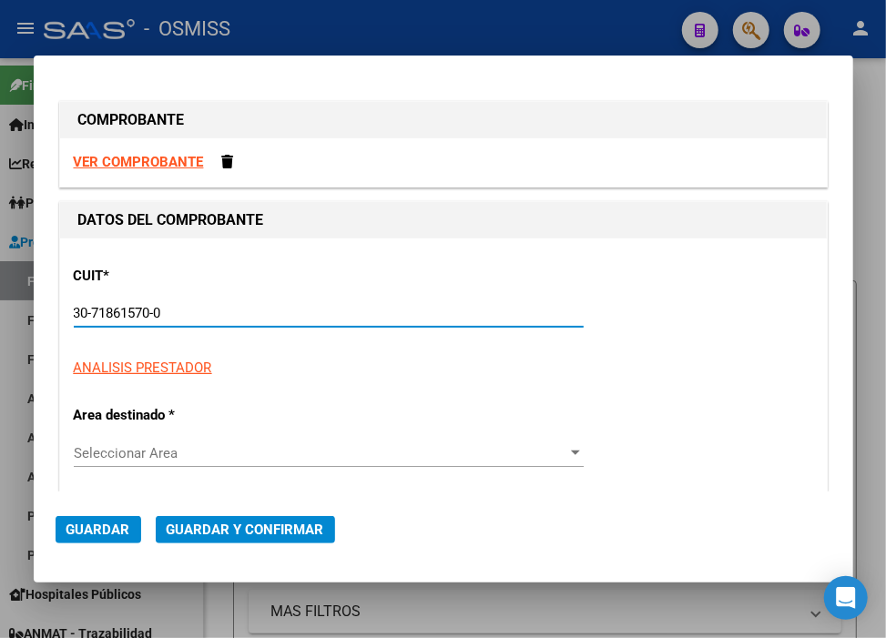
type input "0"
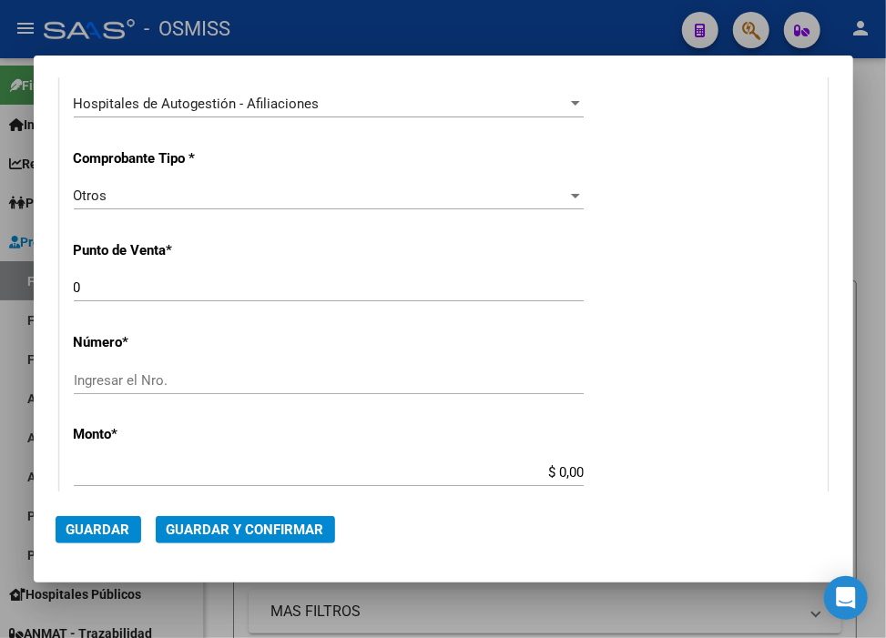
scroll to position [505, 0]
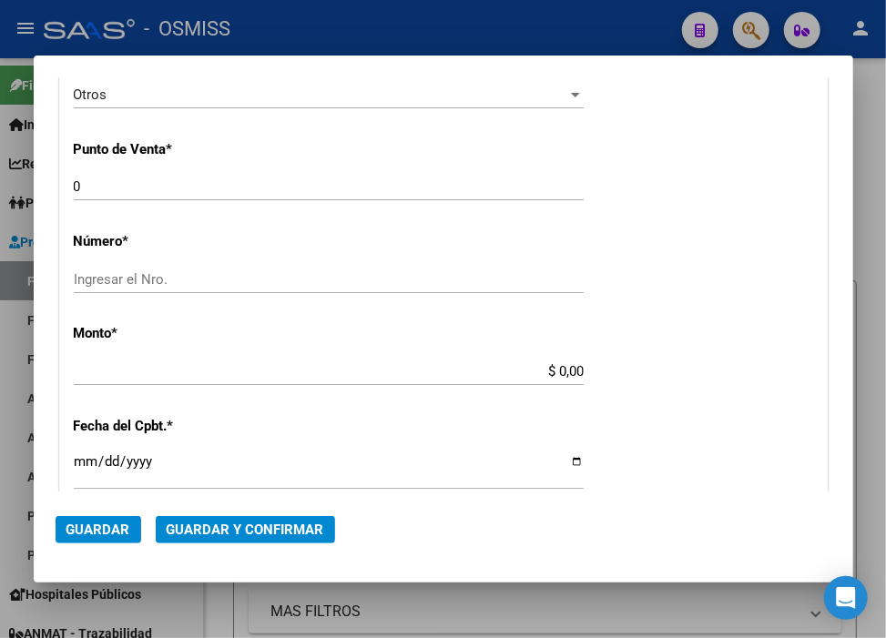
type input "30-71861570-0"
click at [215, 282] on input "Ingresar el Nro." at bounding box center [329, 279] width 510 height 16
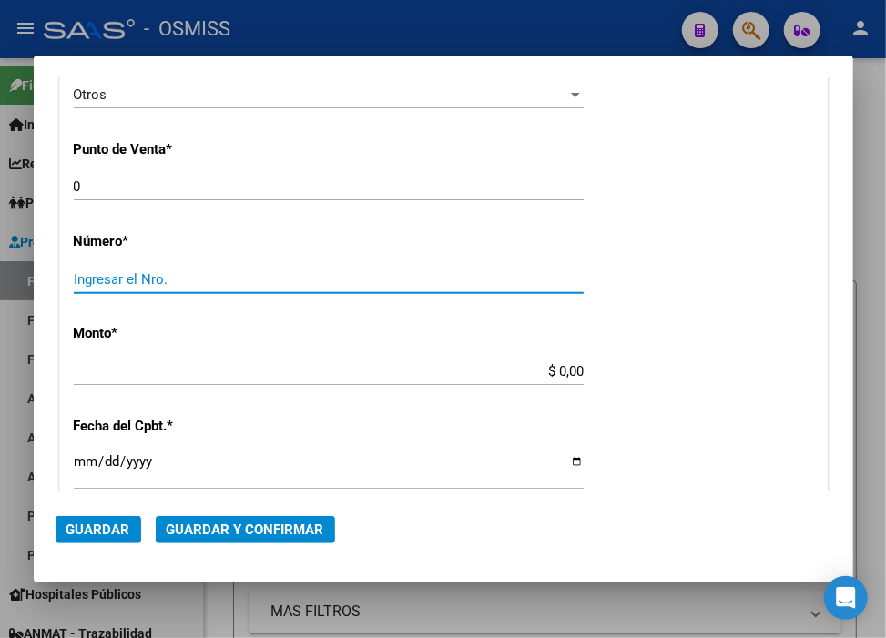
paste input "39666"
type input "39666"
click at [547, 366] on input "$ 0,00" at bounding box center [329, 371] width 510 height 16
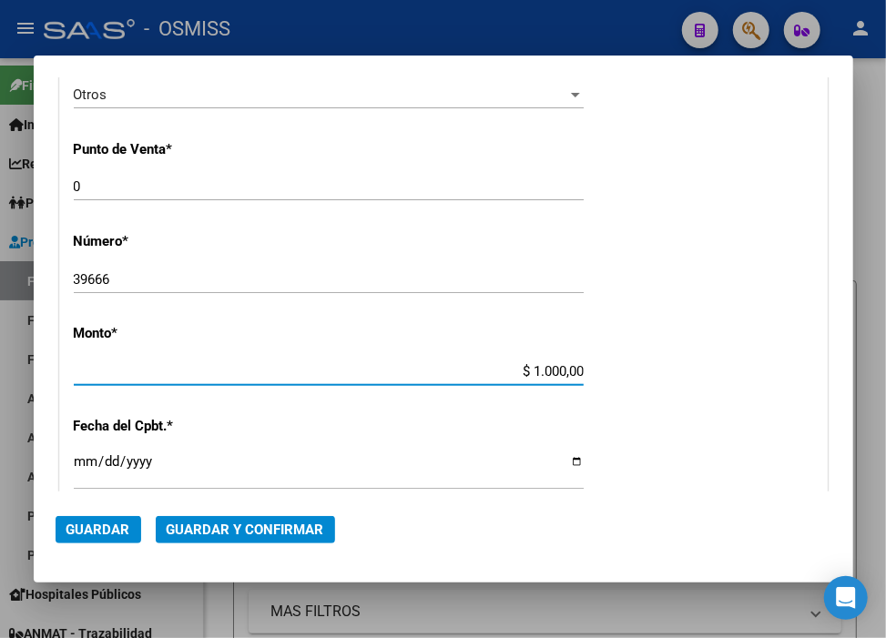
type input "$ 10.000,00"
click at [83, 457] on input "Ingresar la fecha" at bounding box center [329, 468] width 510 height 29
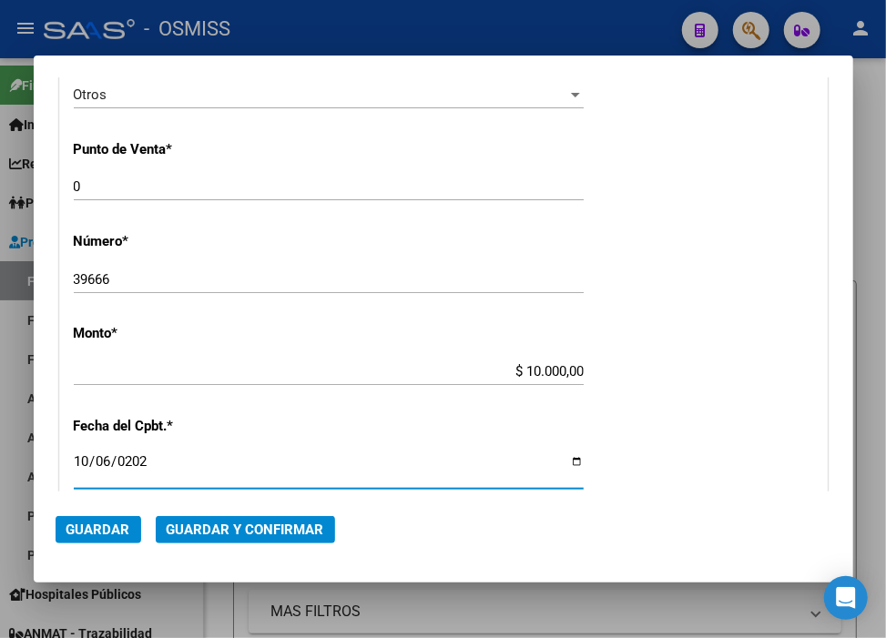
type input "[DATE]"
click at [198, 493] on mat-dialog-container "COMPROBANTE VER COMPROBANTE DATOS DEL COMPROBANTE CUIT * 30-71861570-0 Ingresar…" at bounding box center [443, 320] width 819 height 528
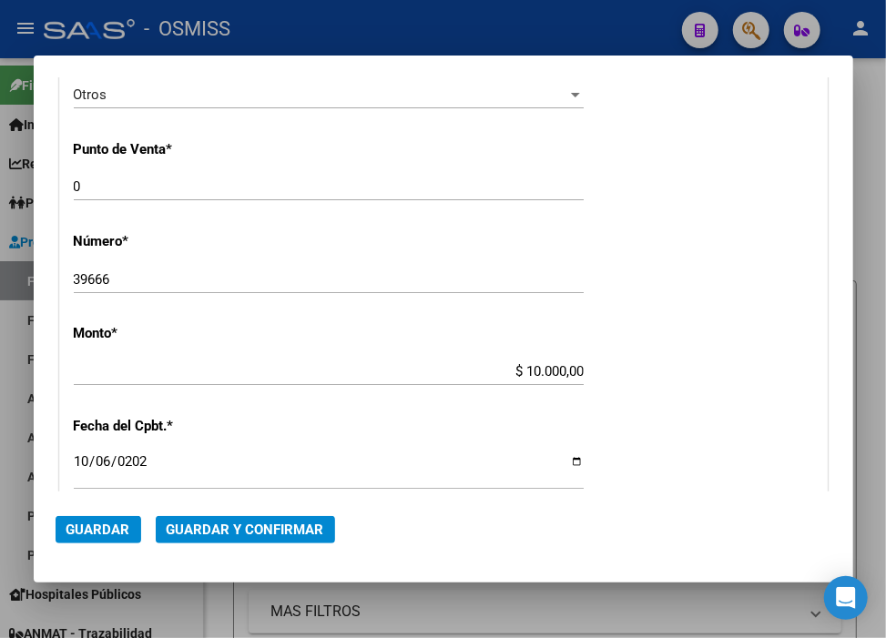
click at [198, 514] on mat-dialog-actions "Guardar Guardar y Confirmar" at bounding box center [444, 526] width 776 height 69
click at [198, 528] on span "Guardar y Confirmar" at bounding box center [245, 530] width 157 height 16
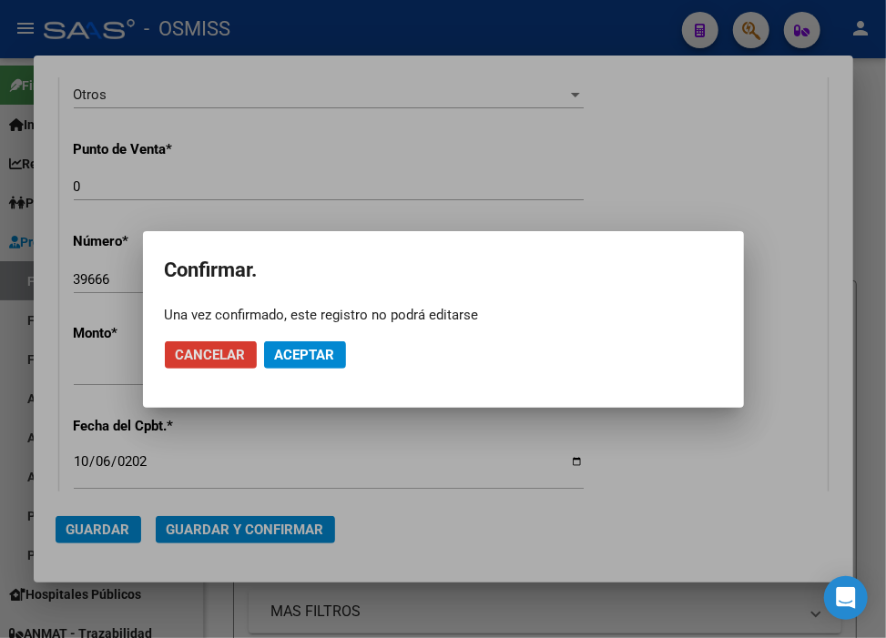
click at [294, 355] on span "Aceptar" at bounding box center [305, 355] width 60 height 16
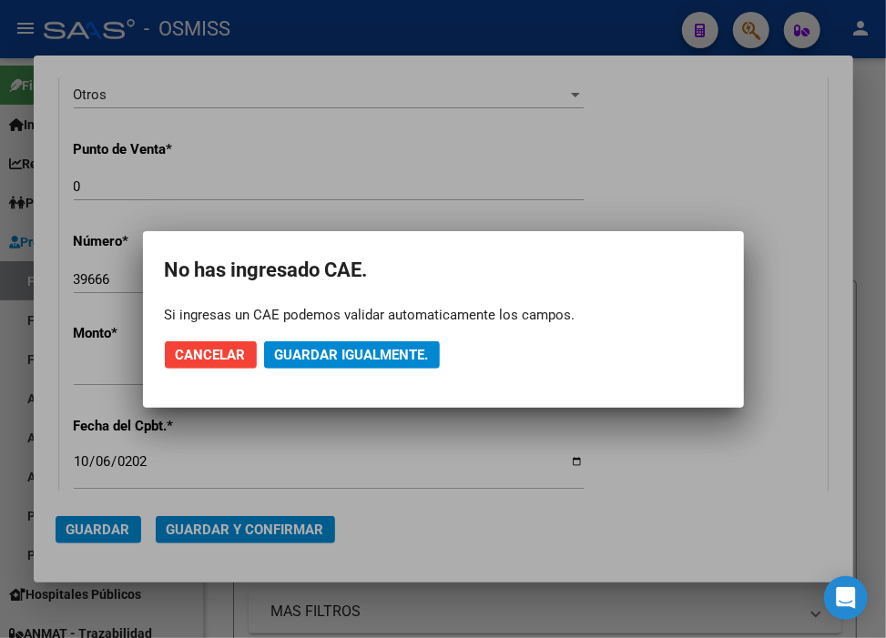
click at [294, 355] on span "Guardar igualmente." at bounding box center [352, 355] width 154 height 16
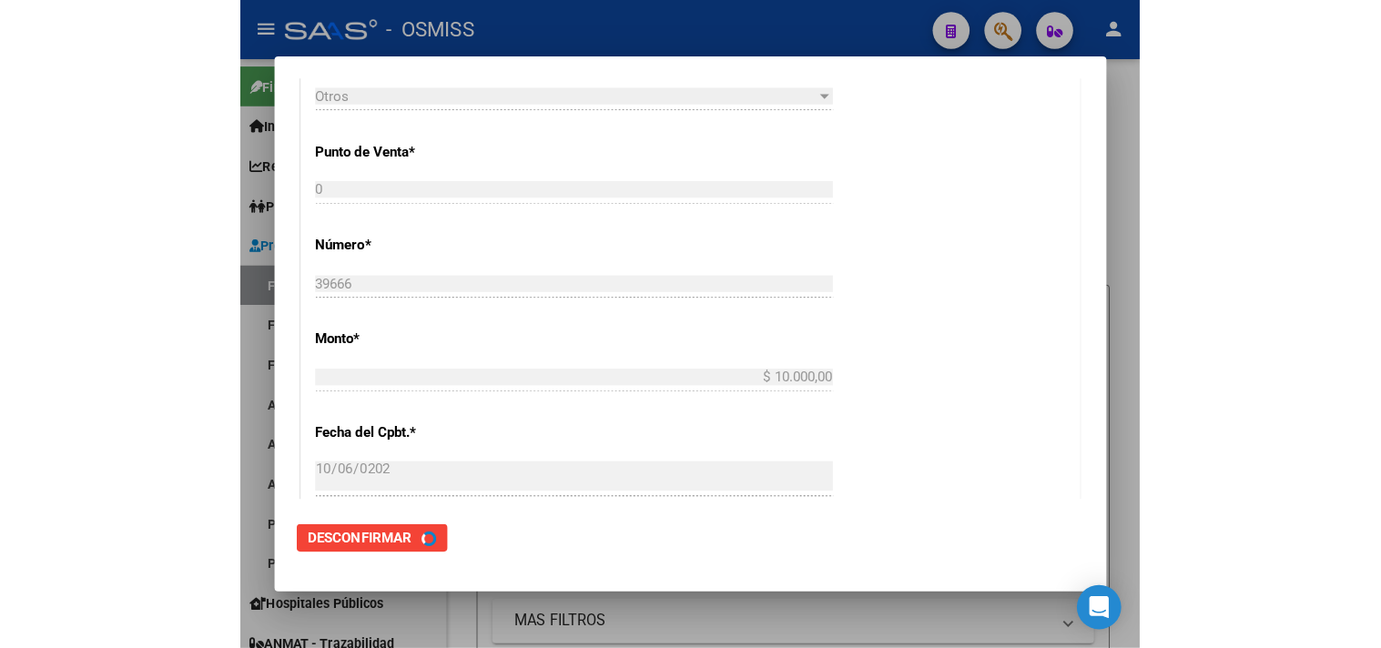
scroll to position [0, 0]
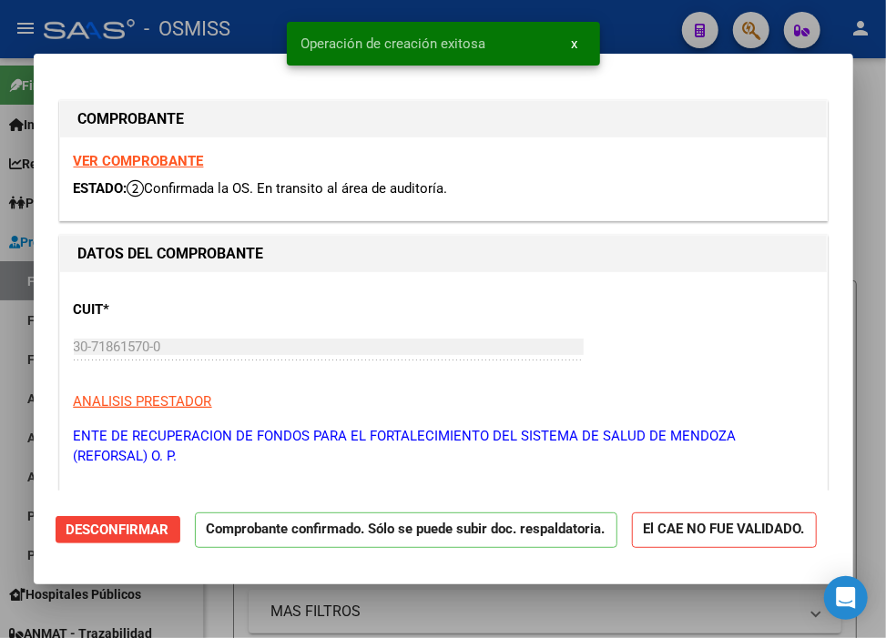
type input "[DATE]"
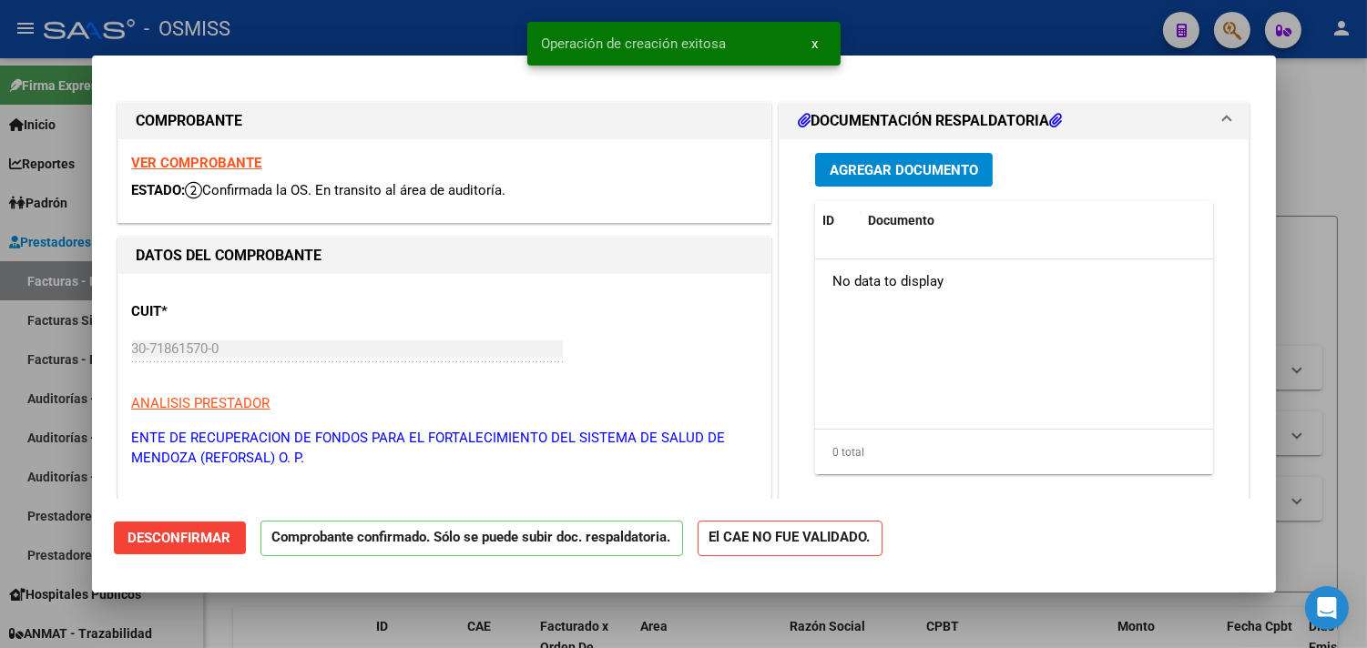
click at [932, 23] on div at bounding box center [683, 324] width 1367 height 648
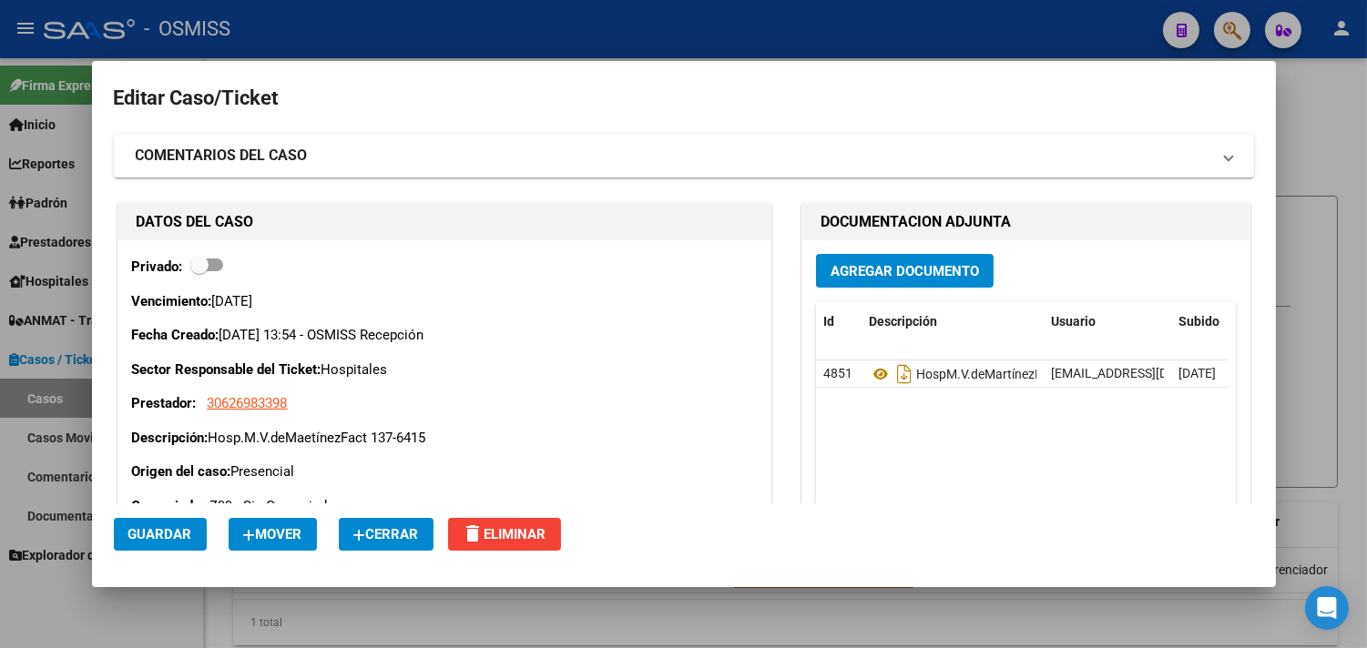
click at [410, 537] on span "Cerrar" at bounding box center [386, 534] width 66 height 16
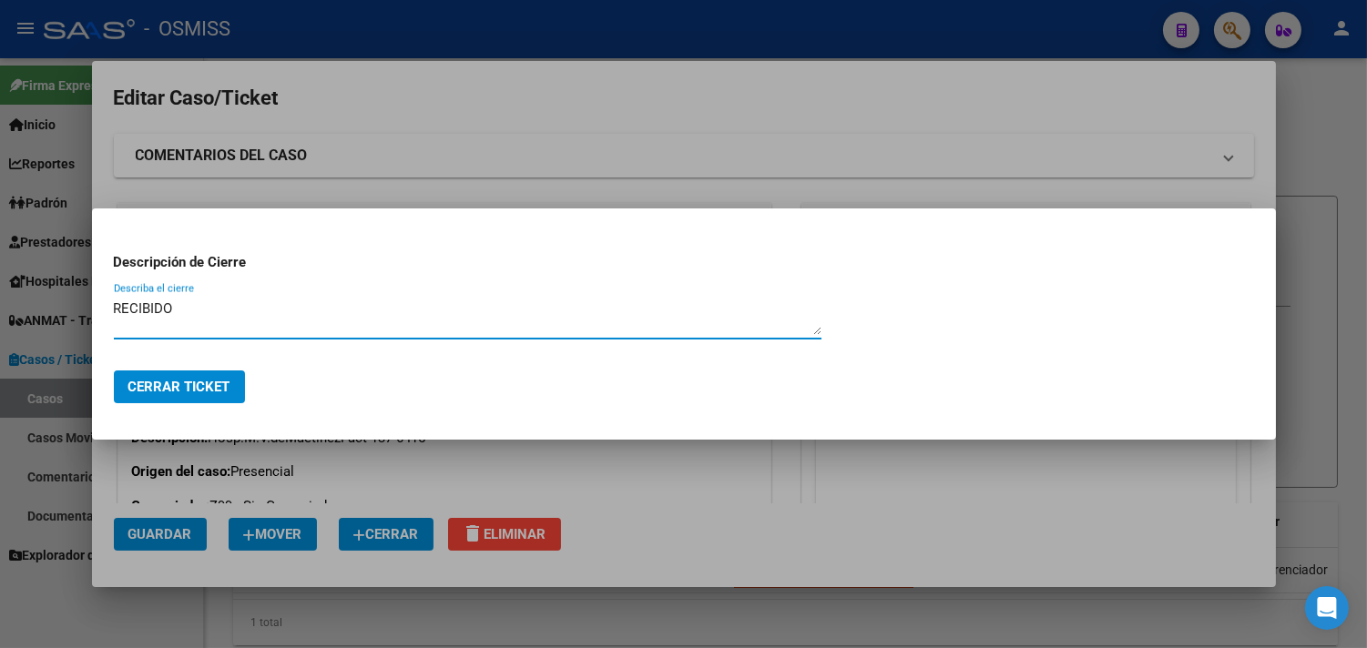
drag, startPoint x: 209, startPoint y: 317, endPoint x: 15, endPoint y: 312, distance: 194.0
click at [15, 312] on div "Editar Caso/Ticket COMENTARIOS DEL CASO Escriba su comentario aquí. Enviar come…" at bounding box center [683, 324] width 1367 height 648
type textarea "RECIBIDO"
click at [149, 399] on button "Cerrar Ticket" at bounding box center [179, 387] width 131 height 33
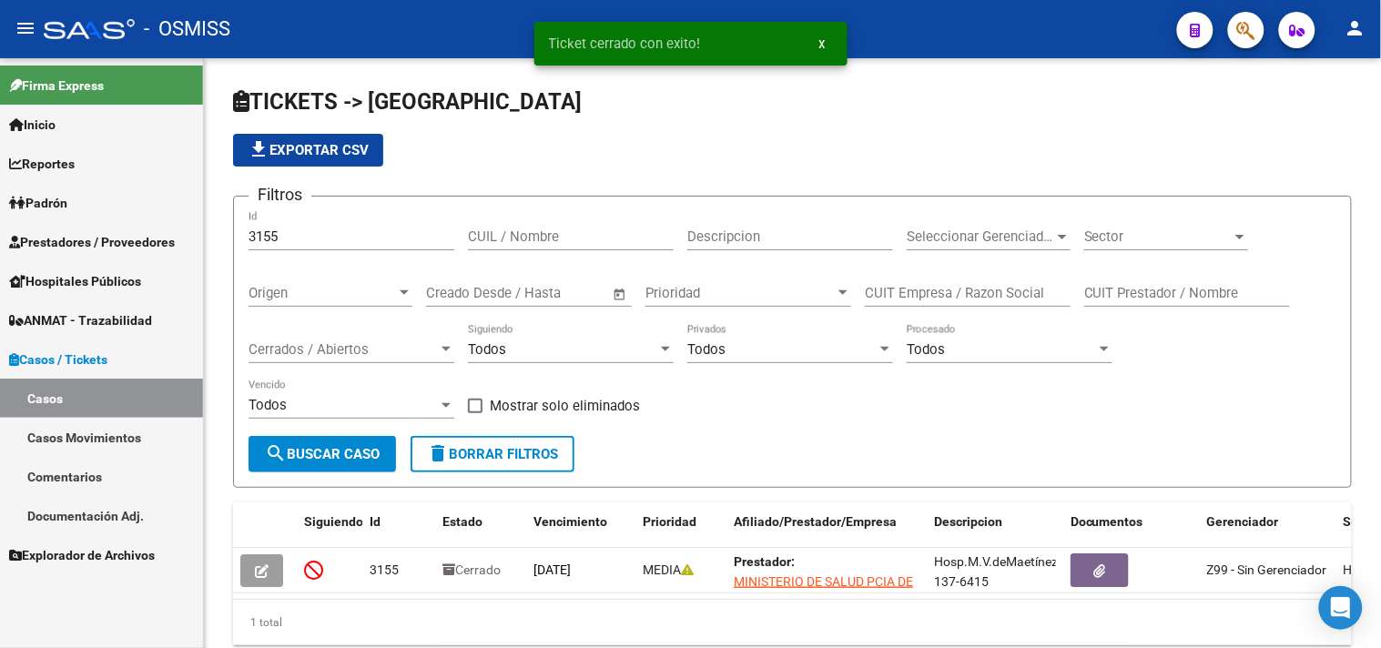
drag, startPoint x: 310, startPoint y: 223, endPoint x: 158, endPoint y: 204, distance: 152.3
click at [158, 204] on mat-sidenav-container "Firma Express Inicio Calendario SSS Instructivos Contacto OS Reportes Ingresos …" at bounding box center [690, 353] width 1381 height 590
click at [322, 224] on div "3155 Id" at bounding box center [352, 230] width 206 height 39
drag, startPoint x: 311, startPoint y: 239, endPoint x: 162, endPoint y: 217, distance: 151.0
click at [162, 217] on mat-sidenav-container "Firma Express Inicio Calendario SSS Instructivos Contacto OS Reportes Ingresos …" at bounding box center [690, 353] width 1381 height 590
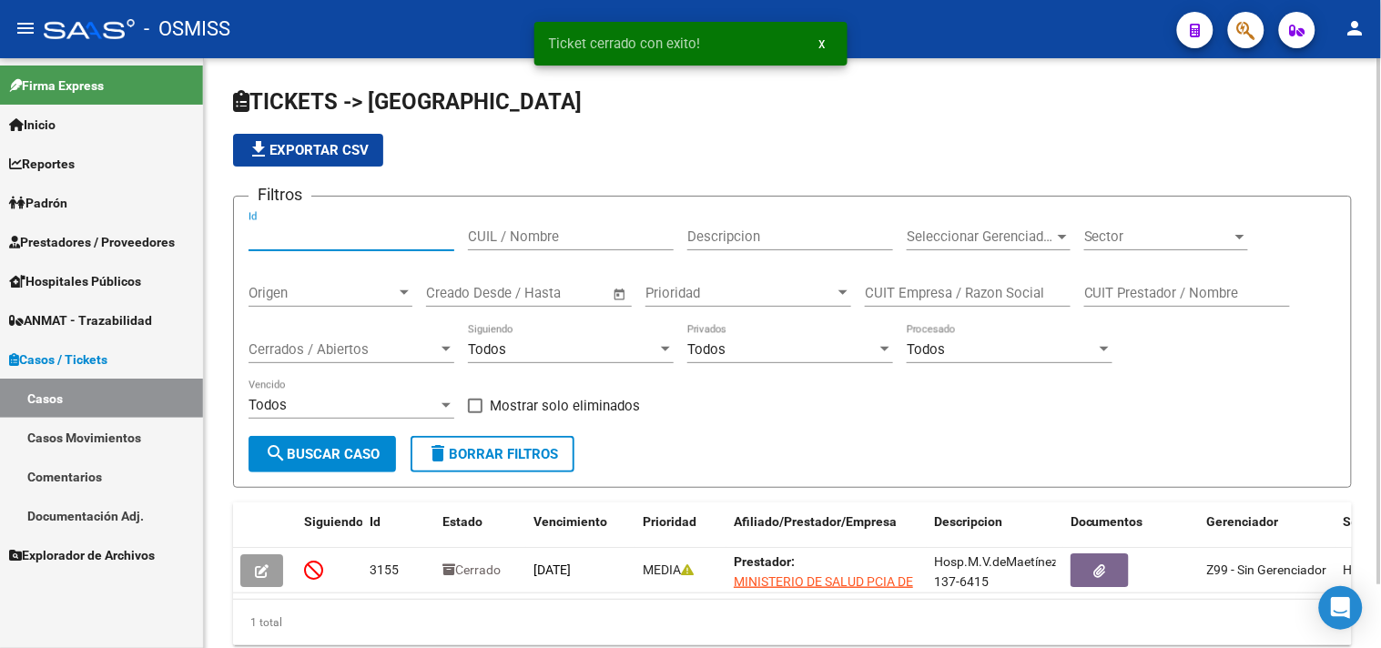
click at [351, 353] on span "Cerrados / Abiertos" at bounding box center [343, 349] width 189 height 16
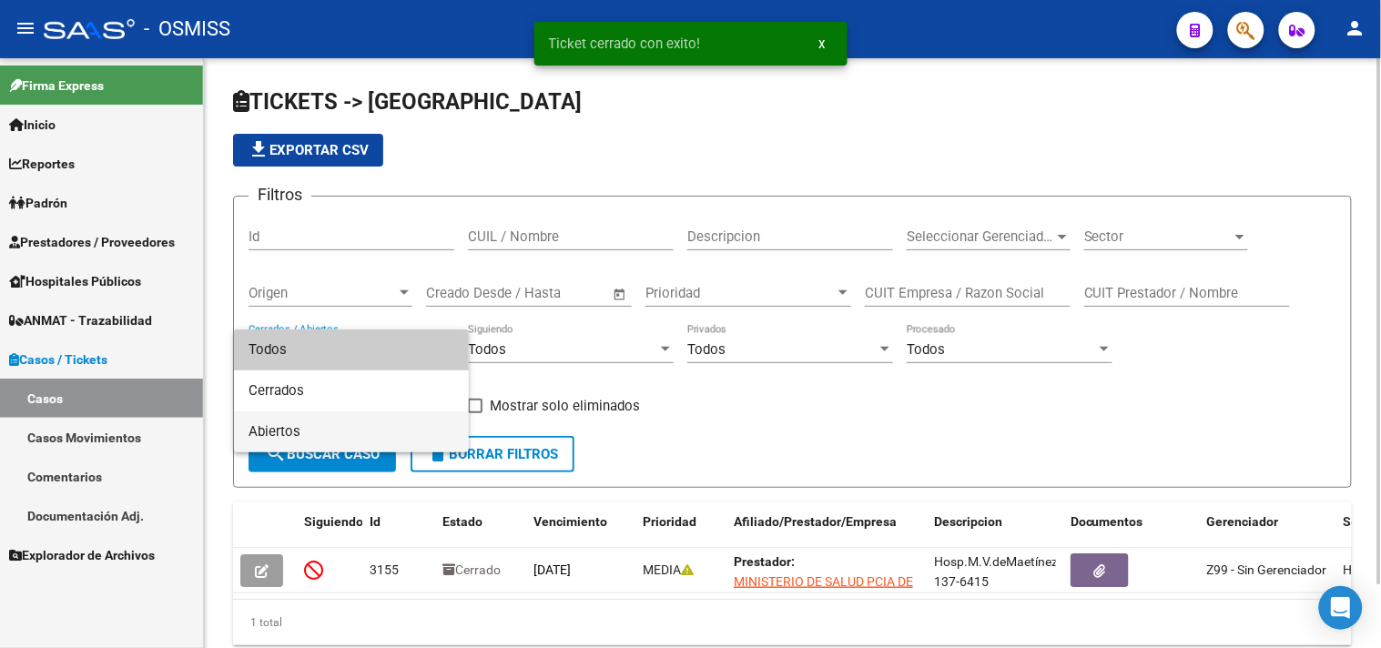
click at [321, 426] on span "Abiertos" at bounding box center [352, 432] width 206 height 41
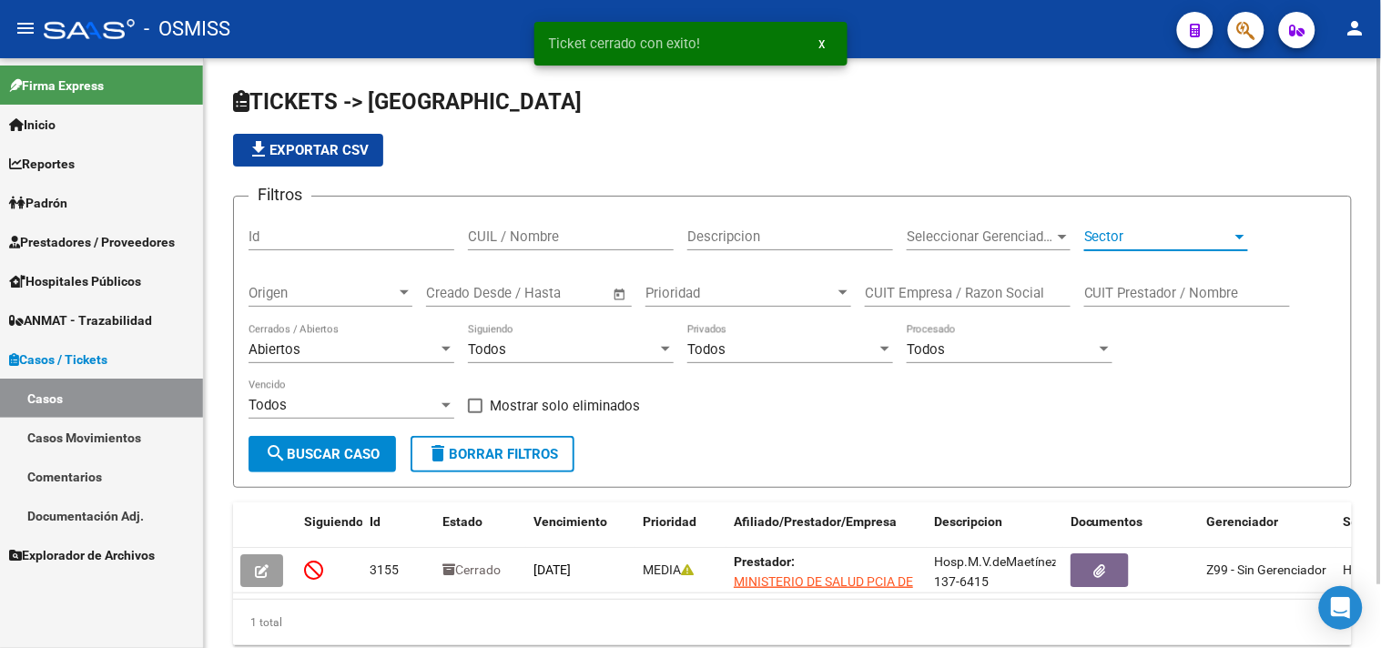
click at [1096, 232] on span "Sector" at bounding box center [1157, 237] width 147 height 16
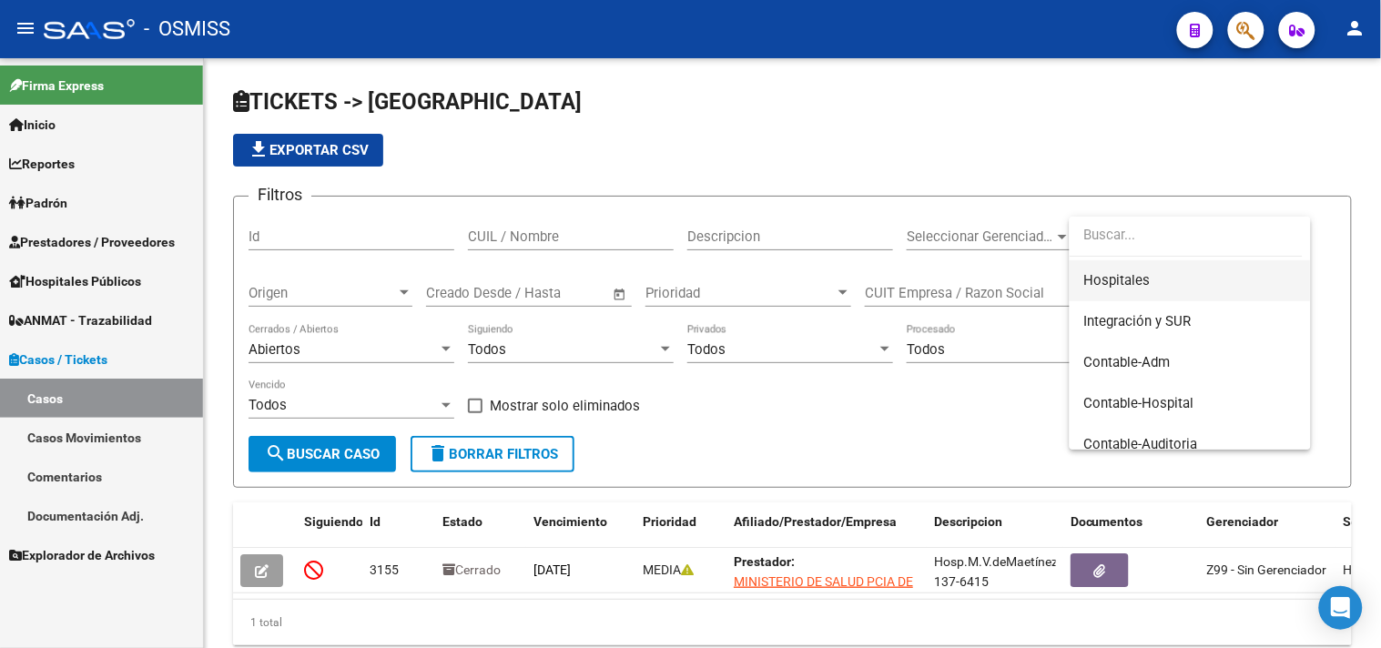
click at [1134, 276] on span "Hospitales" at bounding box center [1117, 280] width 66 height 16
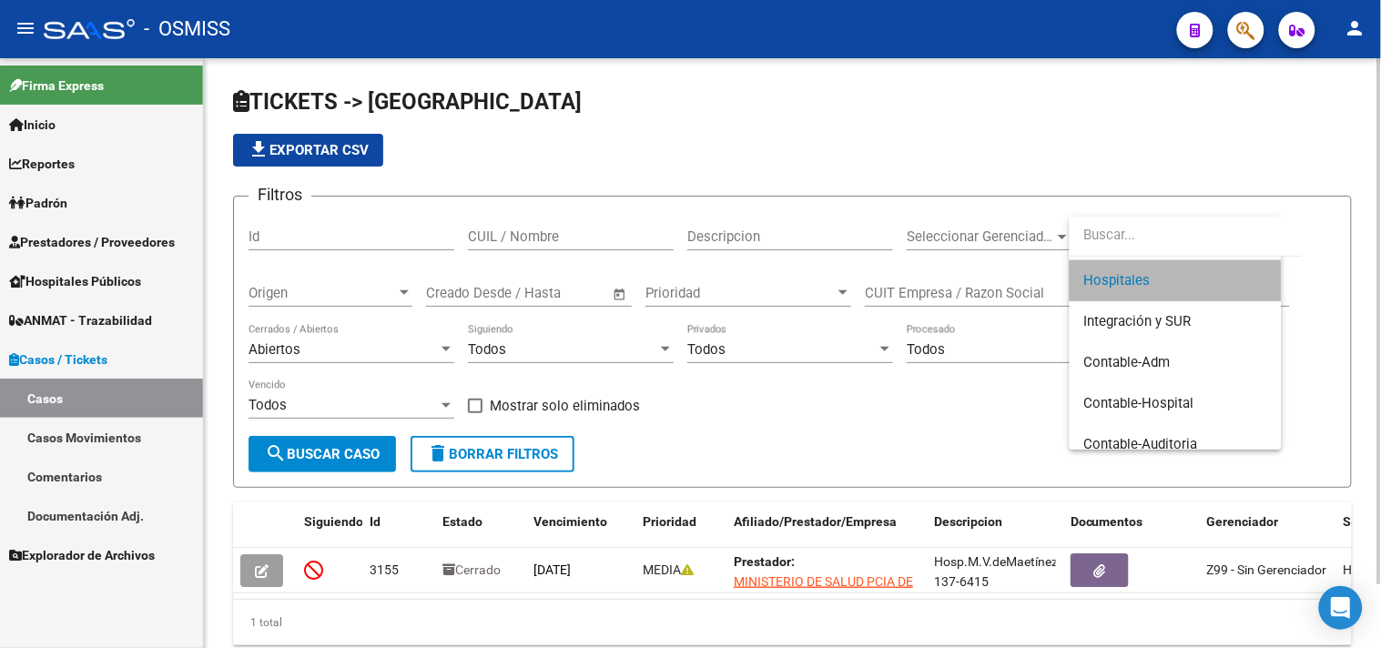
scroll to position [205, 0]
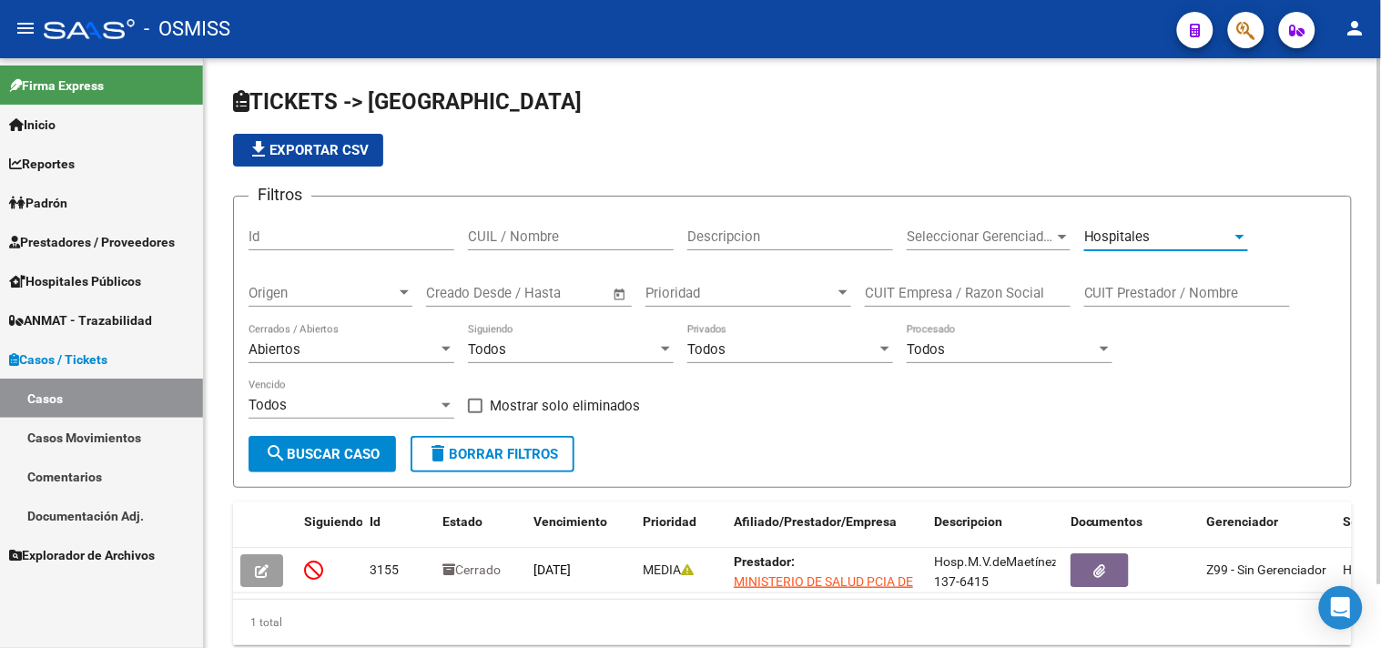
click at [320, 456] on span "search Buscar Caso" at bounding box center [322, 454] width 115 height 16
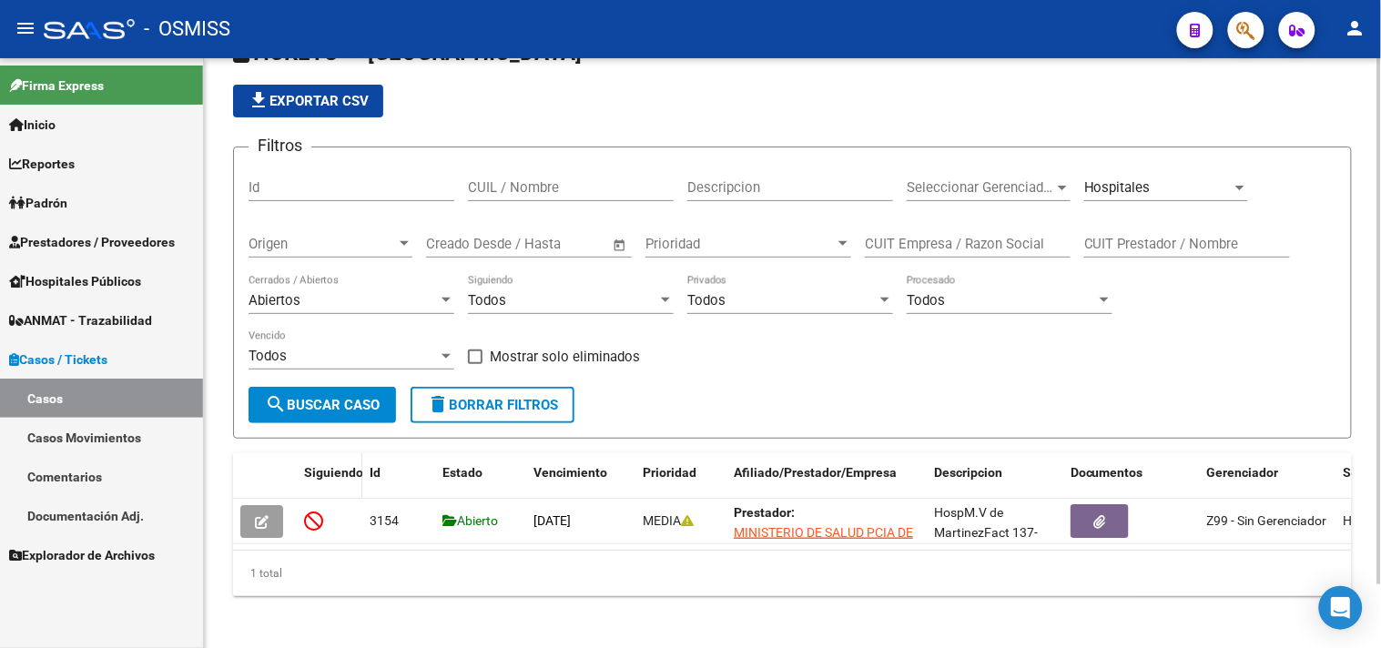
scroll to position [70, 0]
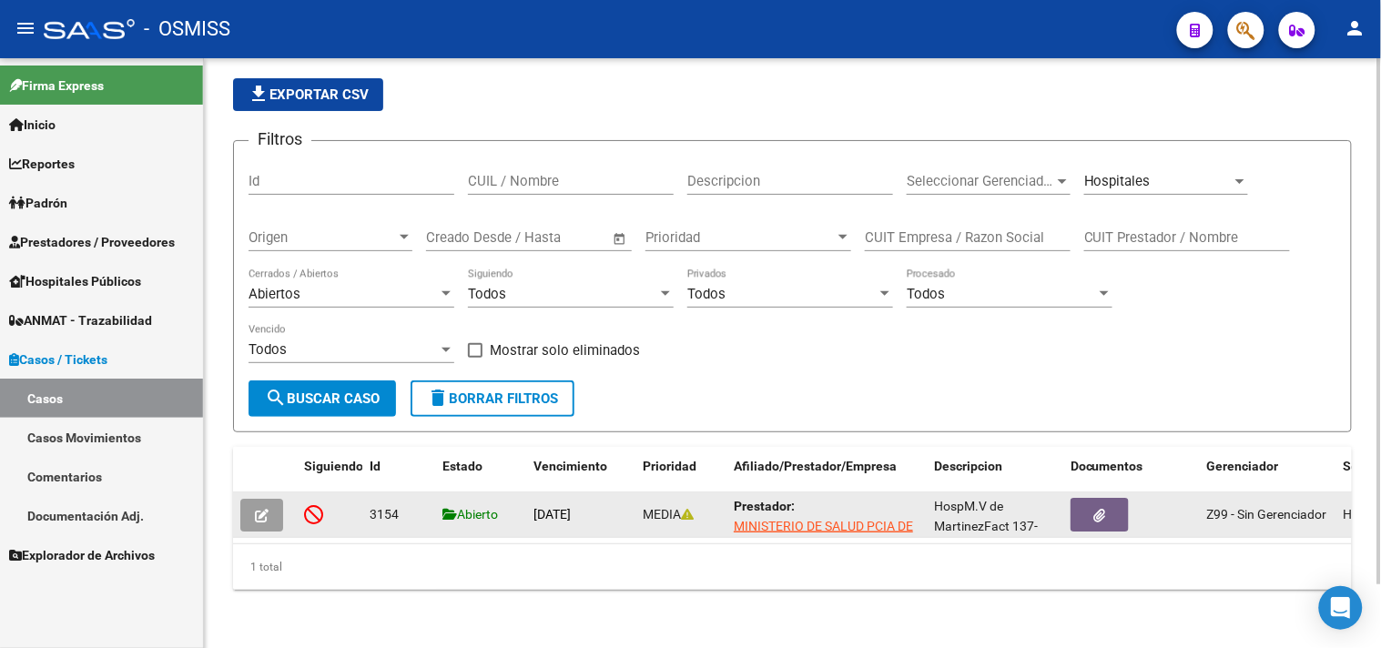
click at [271, 503] on button "button" at bounding box center [261, 515] width 43 height 33
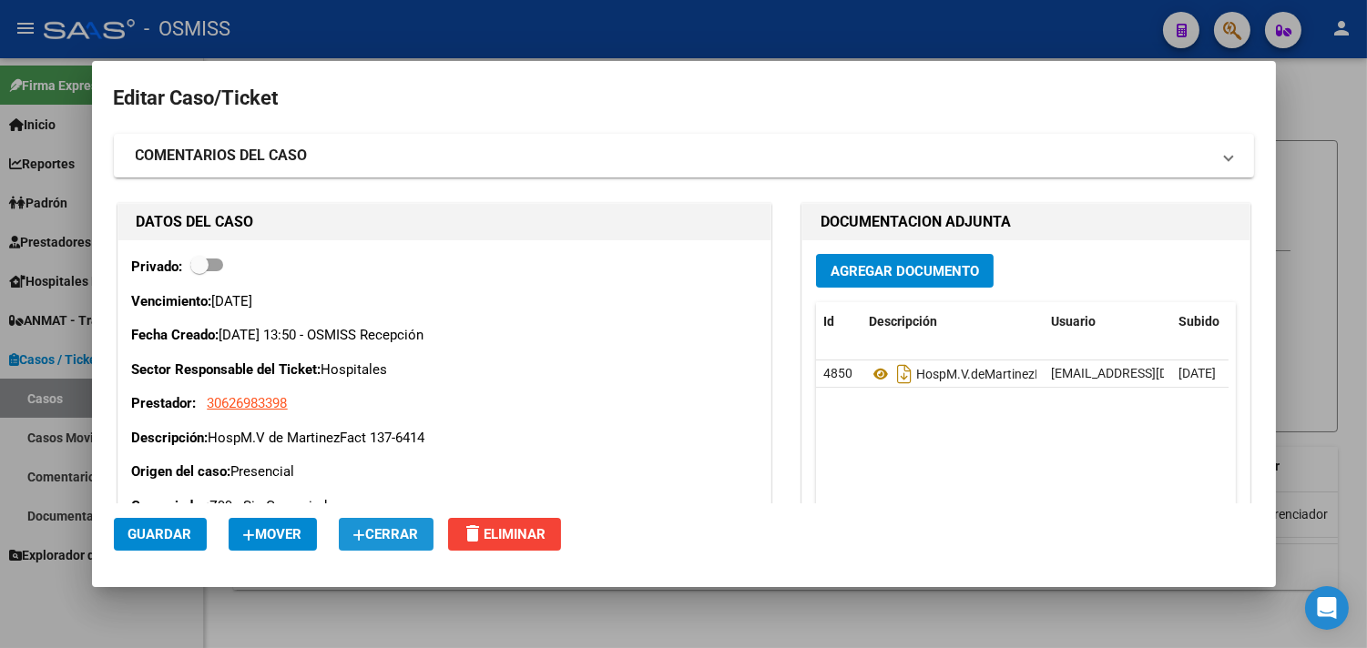
click at [361, 532] on icon "button" at bounding box center [359, 536] width 13 height 14
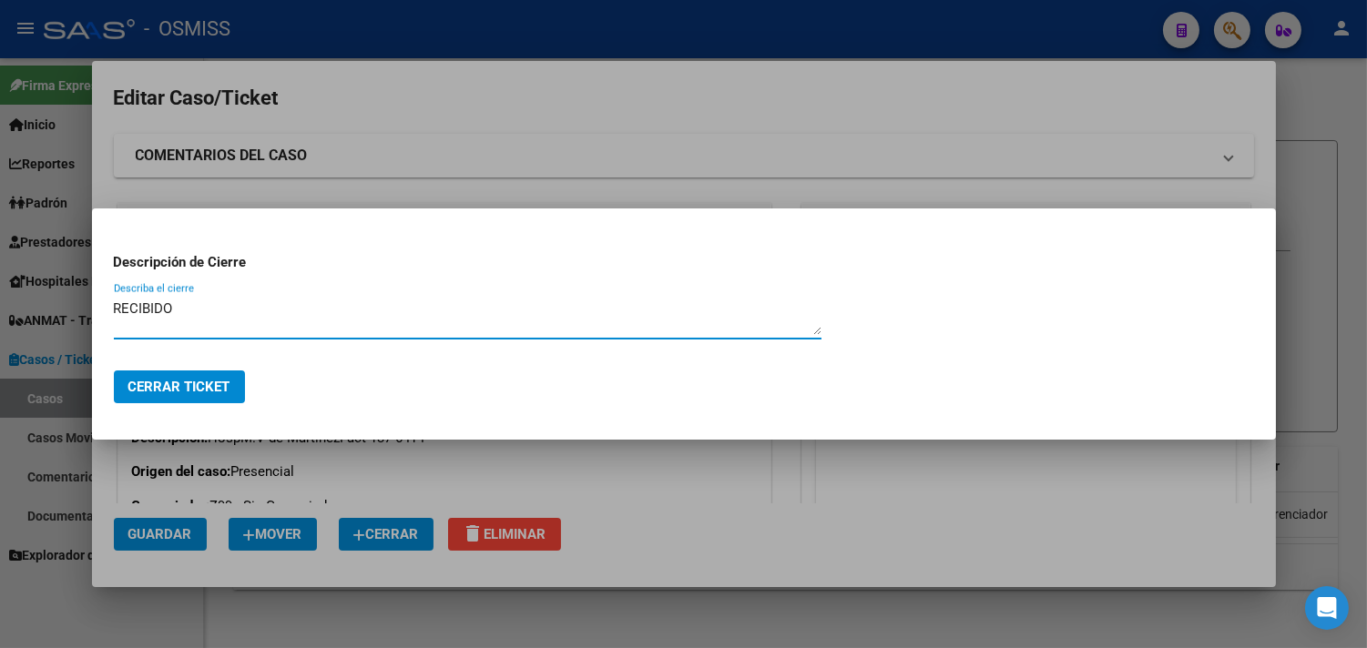
type textarea "RECIBIDO"
click at [188, 377] on button "Cerrar Ticket" at bounding box center [179, 387] width 131 height 33
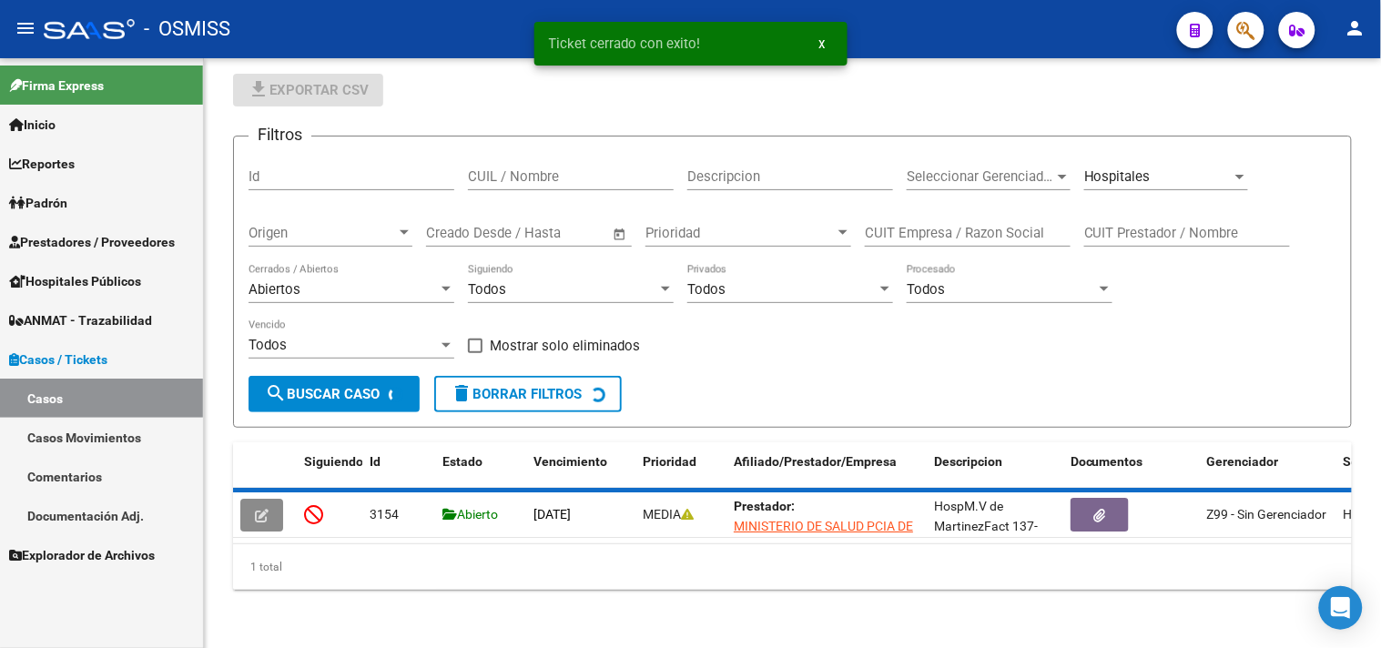
scroll to position [50, 0]
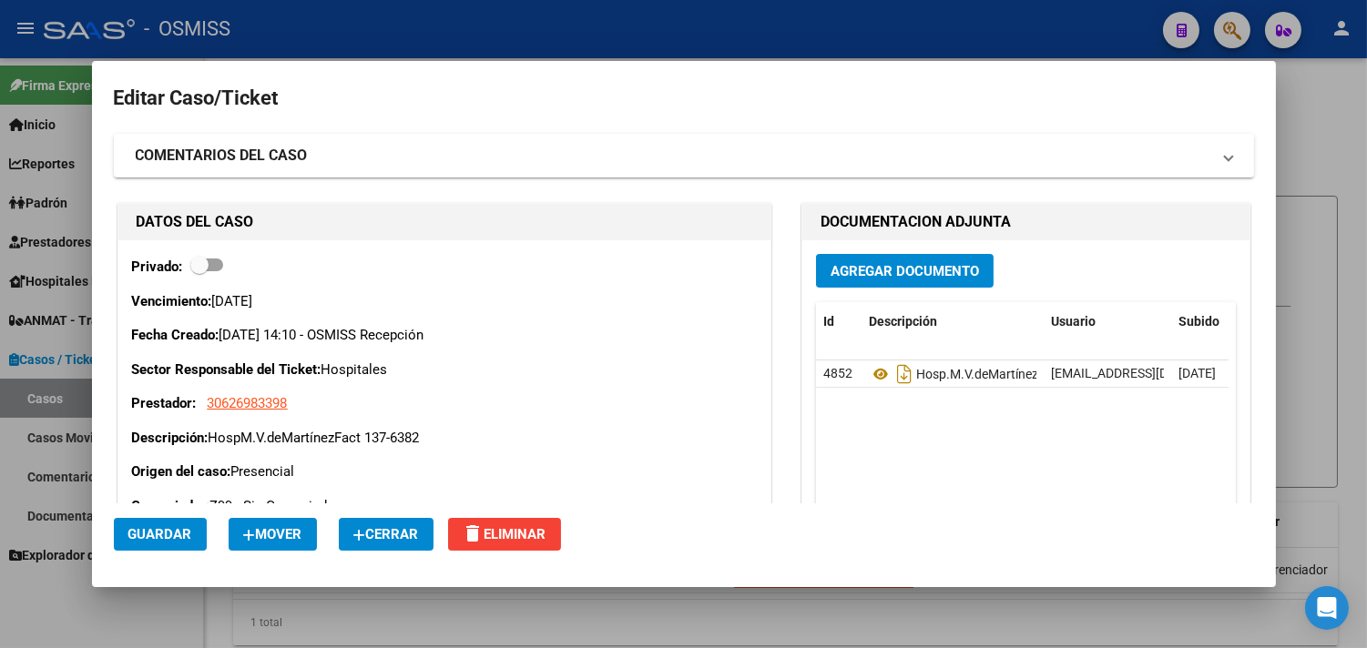
click at [383, 535] on span "Cerrar" at bounding box center [386, 534] width 66 height 16
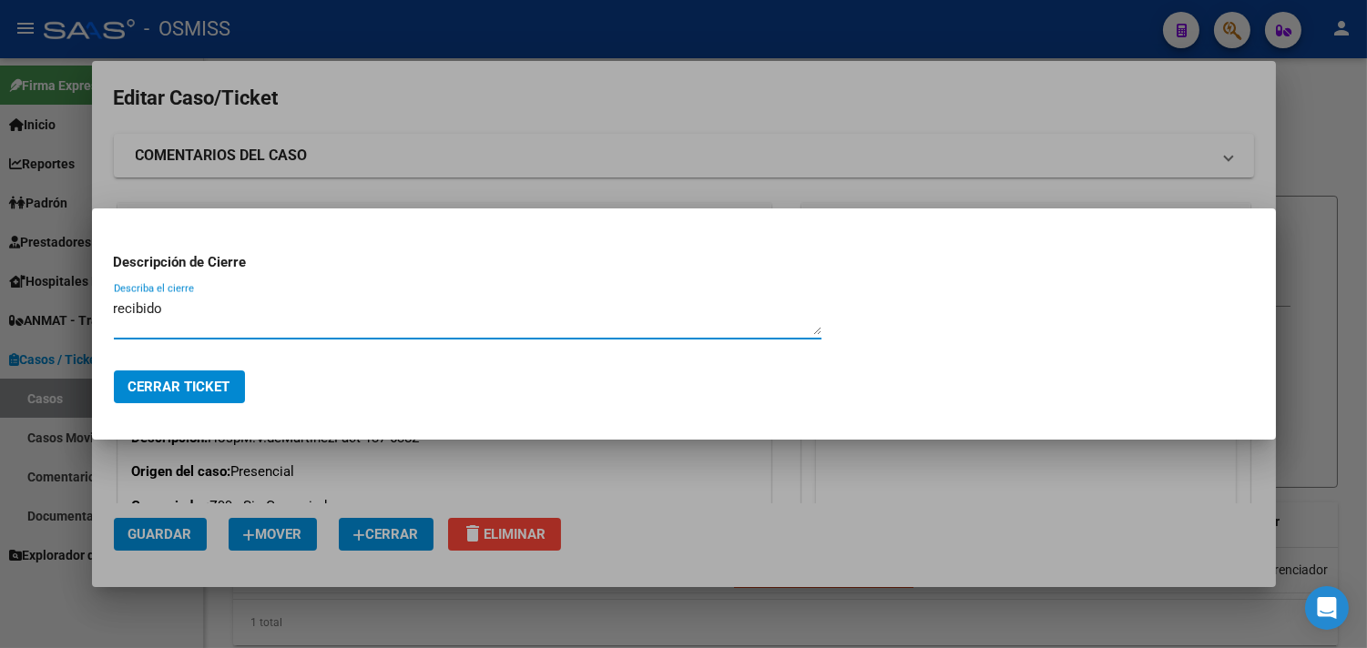
type textarea "recibido"
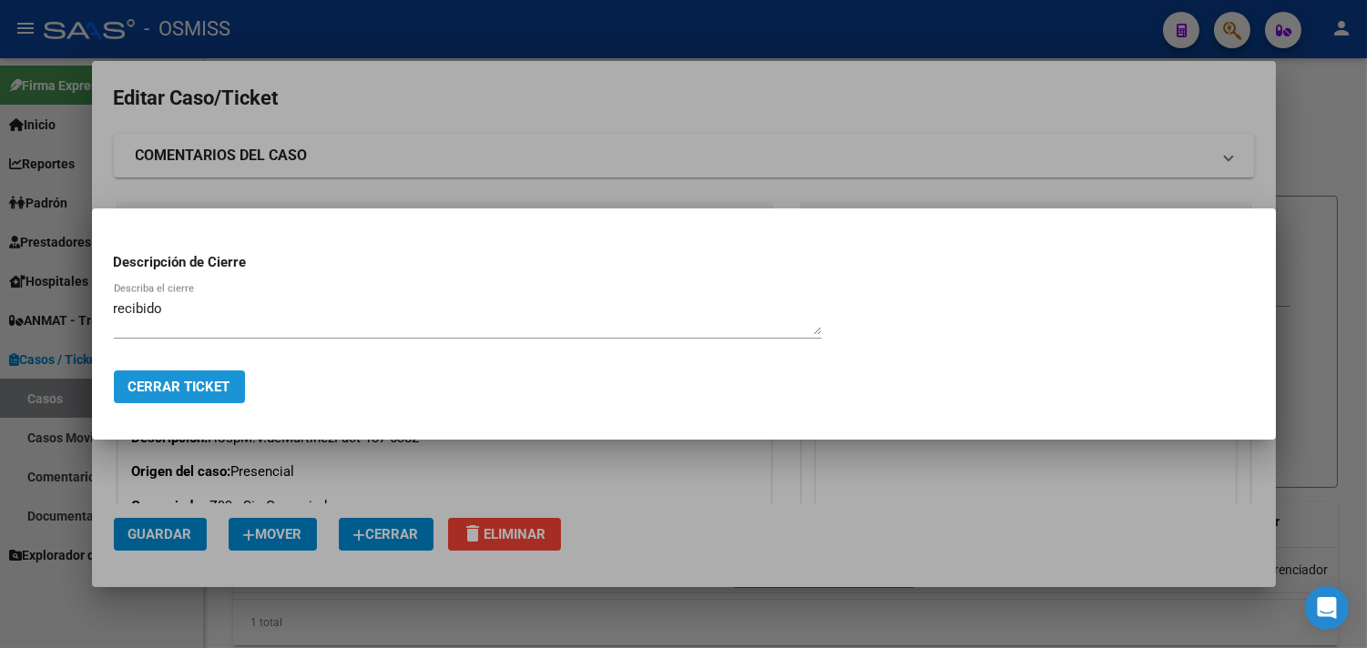
click at [198, 385] on span "Cerrar Ticket" at bounding box center [179, 387] width 102 height 16
